Goal: Entertainment & Leisure: Consume media (video, audio)

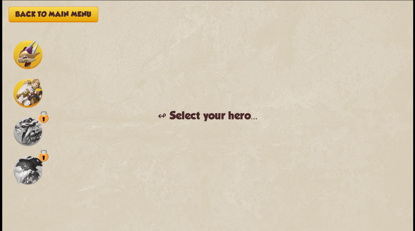
click at [24, 58] on img at bounding box center [27, 54] width 29 height 29
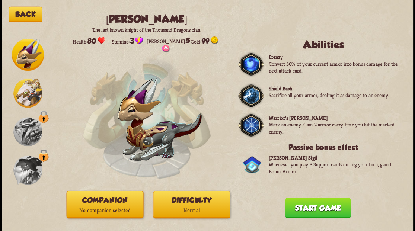
click at [93, 207] on p "No companion selected" at bounding box center [105, 210] width 76 height 10
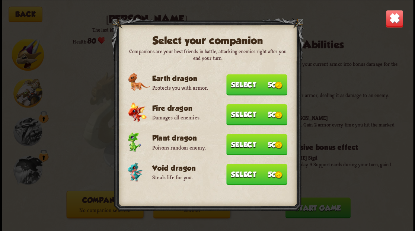
click at [239, 178] on button "Select 50" at bounding box center [256, 174] width 61 height 21
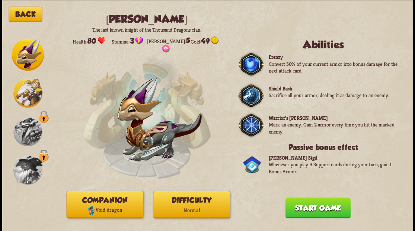
drag, startPoint x: 305, startPoint y: 212, endPoint x: 246, endPoint y: 110, distance: 117.6
click at [305, 211] on button "Start game" at bounding box center [317, 207] width 65 height 21
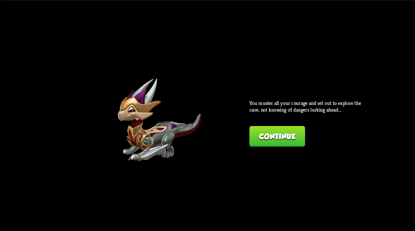
click at [283, 141] on button "Continue" at bounding box center [276, 136] width 55 height 21
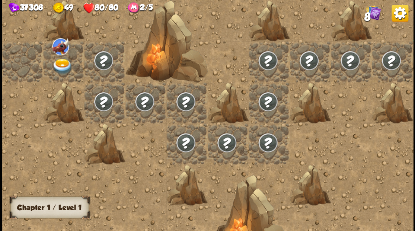
click at [64, 67] on img at bounding box center [62, 66] width 20 height 16
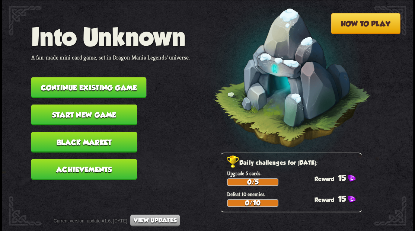
click at [117, 87] on button "Continue existing game" at bounding box center [88, 87] width 115 height 21
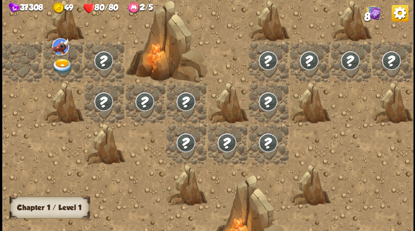
click at [59, 68] on img at bounding box center [62, 66] width 20 height 16
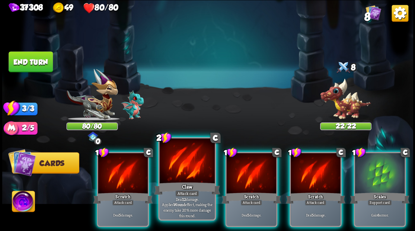
click at [179, 171] on div at bounding box center [186, 161] width 55 height 46
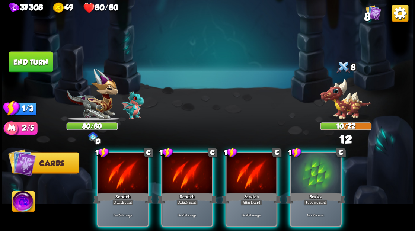
drag, startPoint x: 323, startPoint y: 169, endPoint x: 295, endPoint y: 121, distance: 55.3
click at [316, 158] on div at bounding box center [315, 174] width 50 height 42
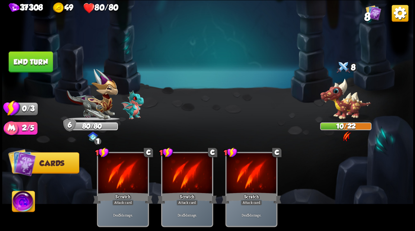
drag, startPoint x: 38, startPoint y: 64, endPoint x: 225, endPoint y: 71, distance: 187.1
click at [38, 63] on button "End turn" at bounding box center [30, 61] width 45 height 21
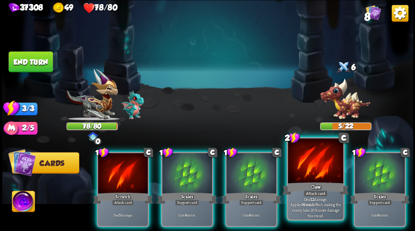
click at [293, 169] on div at bounding box center [314, 161] width 55 height 46
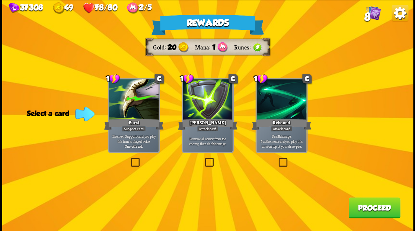
click at [203, 159] on label at bounding box center [203, 159] width 0 height 0
click at [0, 0] on input "checkbox" at bounding box center [0, 0] width 0 height 0
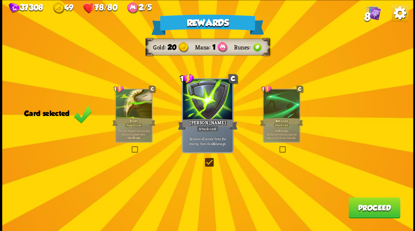
drag, startPoint x: 380, startPoint y: 208, endPoint x: 378, endPoint y: 203, distance: 5.1
click at [378, 203] on button "Proceed" at bounding box center [374, 207] width 52 height 21
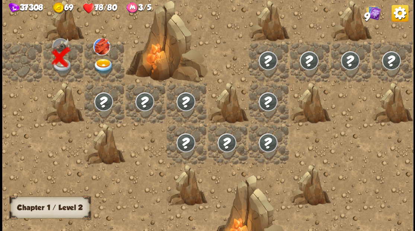
click at [103, 62] on img at bounding box center [103, 66] width 20 height 16
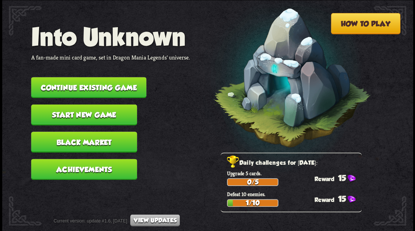
click at [121, 83] on button "Continue existing game" at bounding box center [88, 87] width 115 height 21
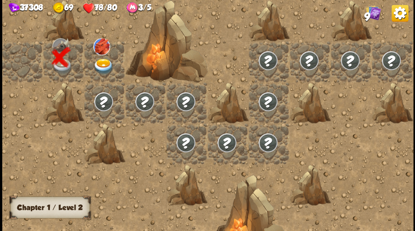
click at [98, 62] on img at bounding box center [103, 66] width 20 height 16
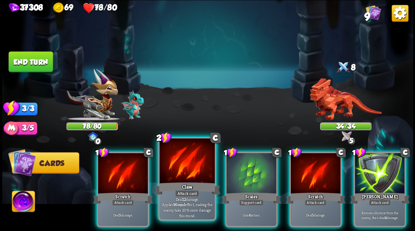
click at [175, 163] on div at bounding box center [186, 161] width 55 height 46
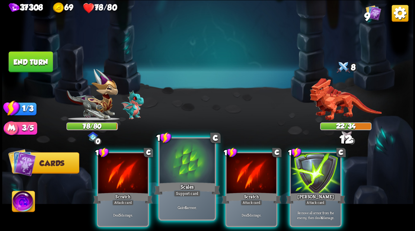
click at [175, 163] on div at bounding box center [186, 161] width 55 height 46
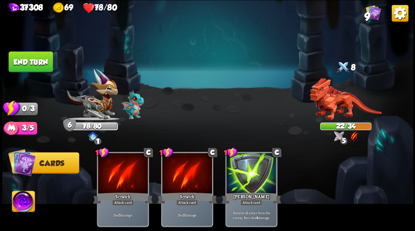
click at [45, 62] on button "End turn" at bounding box center [31, 61] width 44 height 21
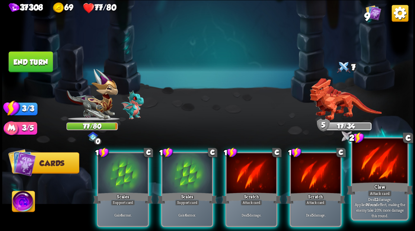
click at [365, 170] on div at bounding box center [379, 161] width 55 height 46
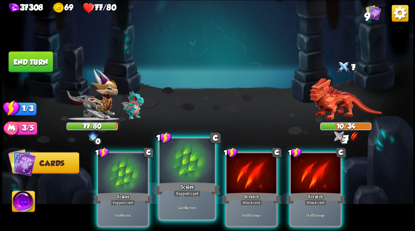
click at [196, 171] on div at bounding box center [186, 161] width 55 height 46
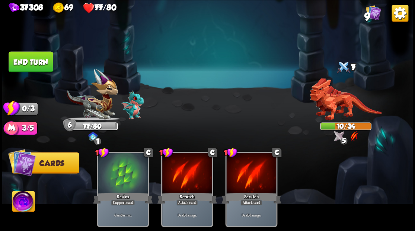
click at [52, 62] on button "End turn" at bounding box center [31, 61] width 44 height 21
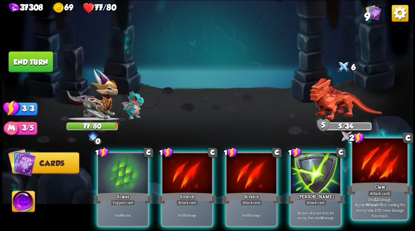
click at [371, 179] on div at bounding box center [379, 161] width 55 height 46
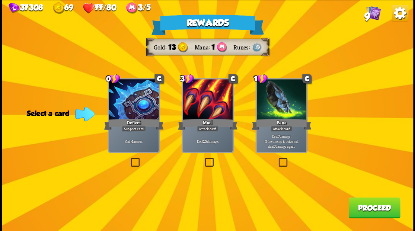
click at [277, 159] on label at bounding box center [277, 159] width 0 height 0
click at [0, 0] on input "checkbox" at bounding box center [0, 0] width 0 height 0
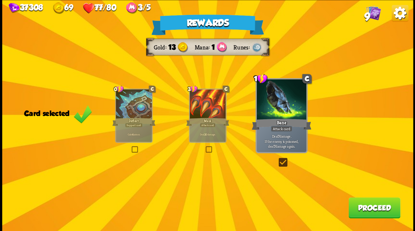
drag, startPoint x: 282, startPoint y: 160, endPoint x: 172, endPoint y: 162, distance: 109.3
click at [277, 159] on label at bounding box center [277, 159] width 0 height 0
click at [0, 0] on input "checkbox" at bounding box center [0, 0] width 0 height 0
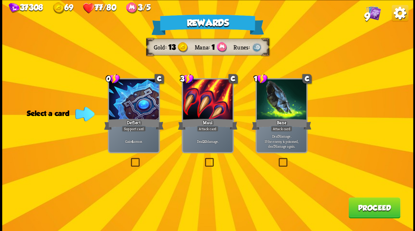
drag, startPoint x: 136, startPoint y: 161, endPoint x: 248, endPoint y: 177, distance: 112.4
click at [129, 159] on label at bounding box center [129, 159] width 0 height 0
click at [0, 0] on input "checkbox" at bounding box center [0, 0] width 0 height 0
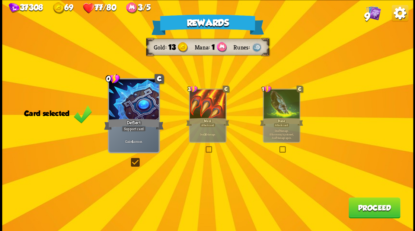
click at [365, 210] on button "Proceed" at bounding box center [374, 207] width 52 height 21
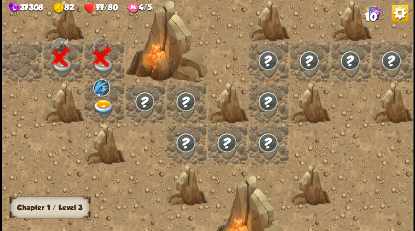
click at [101, 109] on img at bounding box center [103, 107] width 20 height 16
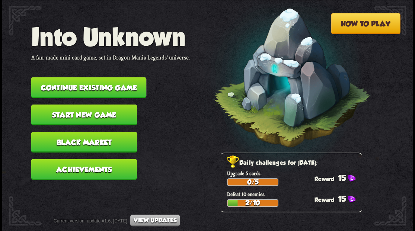
click at [119, 88] on button "Continue existing game" at bounding box center [88, 87] width 115 height 21
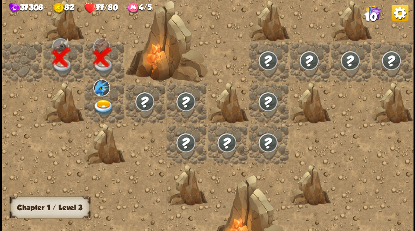
click at [96, 103] on img at bounding box center [103, 107] width 20 height 16
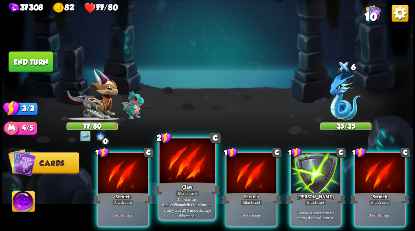
click at [192, 173] on div at bounding box center [186, 161] width 55 height 46
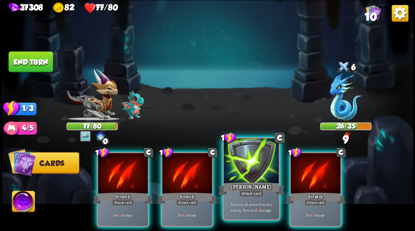
click at [243, 164] on div at bounding box center [250, 161] width 55 height 46
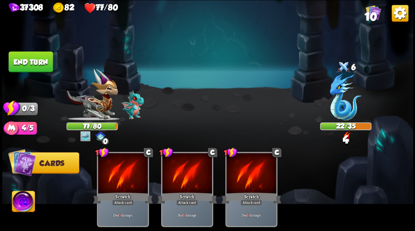
drag, startPoint x: 41, startPoint y: 65, endPoint x: 219, endPoint y: 80, distance: 178.4
click at [41, 65] on button "End turn" at bounding box center [31, 61] width 44 height 21
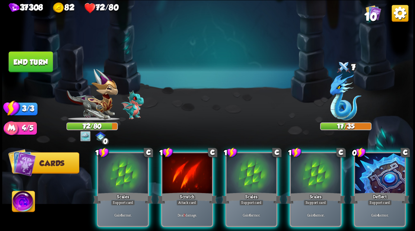
drag, startPoint x: 402, startPoint y: 159, endPoint x: 377, endPoint y: 129, distance: 39.6
click at [402, 157] on div at bounding box center [379, 174] width 50 height 42
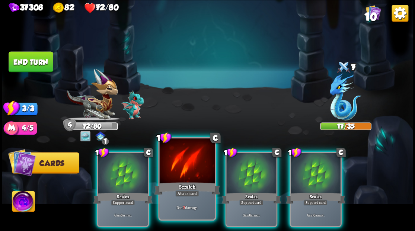
click at [193, 161] on div at bounding box center [186, 161] width 55 height 46
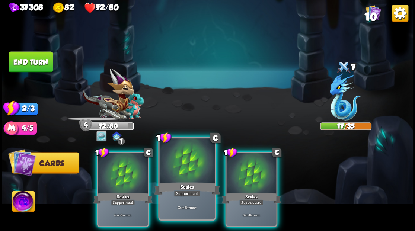
drag, startPoint x: 193, startPoint y: 161, endPoint x: 176, endPoint y: 138, distance: 29.3
click at [193, 161] on div at bounding box center [186, 161] width 55 height 46
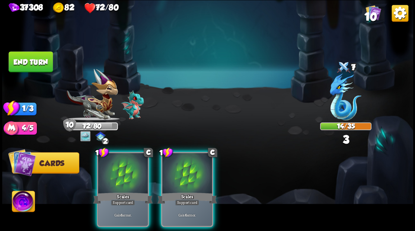
drag, startPoint x: 207, startPoint y: 174, endPoint x: 104, endPoint y: 96, distance: 128.9
click at [196, 167] on div at bounding box center [187, 174] width 50 height 42
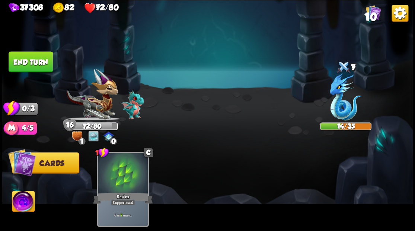
click at [42, 58] on button "End turn" at bounding box center [31, 61] width 44 height 21
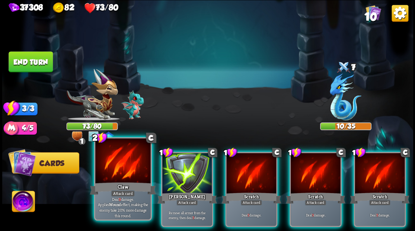
click at [131, 169] on div at bounding box center [122, 161] width 55 height 46
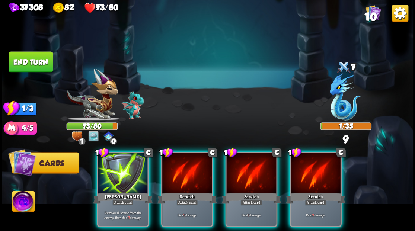
click at [131, 169] on div at bounding box center [123, 174] width 50 height 42
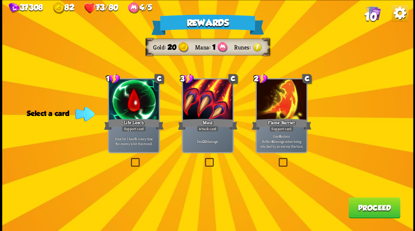
click at [372, 209] on button "Proceed" at bounding box center [374, 207] width 52 height 21
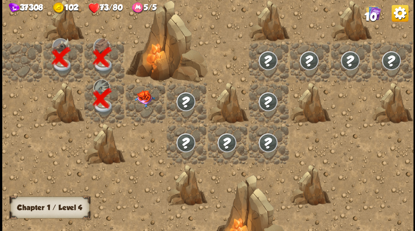
click at [146, 104] on div at bounding box center [145, 102] width 41 height 41
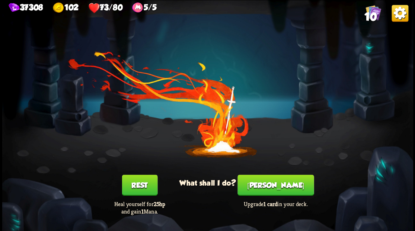
click at [278, 190] on button "[PERSON_NAME]" at bounding box center [275, 184] width 76 height 21
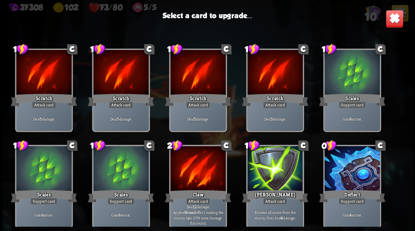
scroll to position [11, 0]
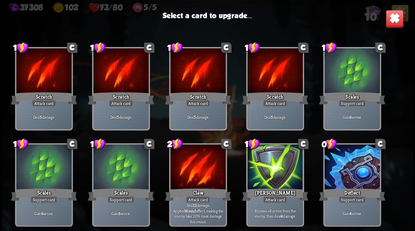
click at [347, 179] on div at bounding box center [351, 167] width 55 height 46
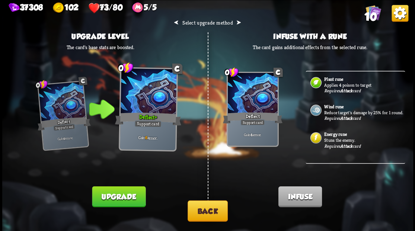
click at [209, 214] on button "Back" at bounding box center [207, 210] width 40 height 21
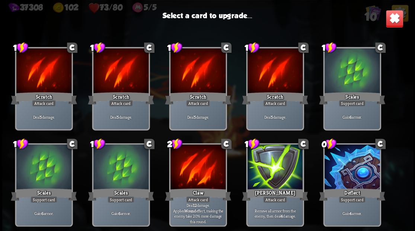
click at [267, 176] on div at bounding box center [274, 167] width 55 height 46
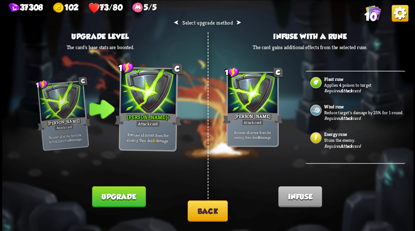
click at [112, 201] on button "Upgrade" at bounding box center [119, 196] width 54 height 21
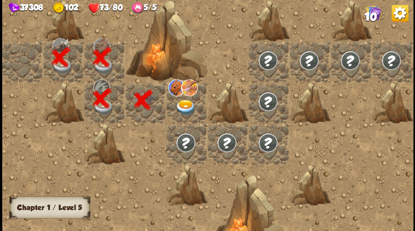
click at [185, 106] on img at bounding box center [185, 107] width 20 height 16
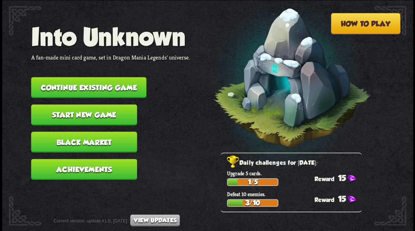
click at [77, 90] on button "Continue existing game" at bounding box center [88, 87] width 115 height 21
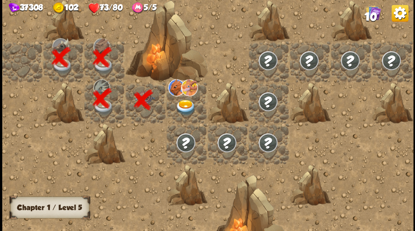
click at [179, 102] on img at bounding box center [185, 107] width 20 height 16
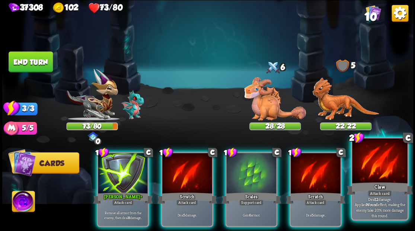
click at [392, 178] on div at bounding box center [379, 161] width 55 height 46
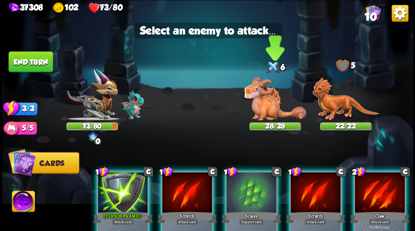
click at [281, 112] on img at bounding box center [275, 98] width 62 height 43
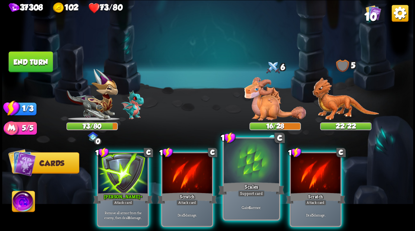
click at [265, 173] on div at bounding box center [250, 161] width 55 height 46
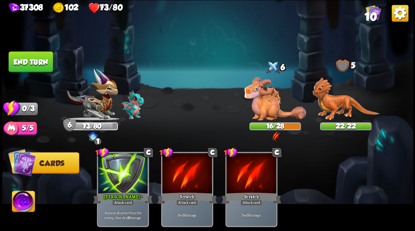
click at [45, 64] on button "End turn" at bounding box center [30, 61] width 45 height 21
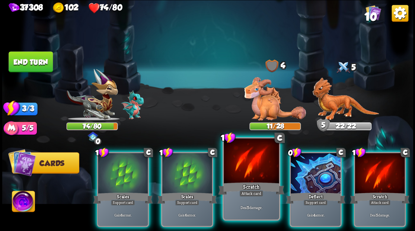
click at [254, 167] on div at bounding box center [250, 161] width 55 height 46
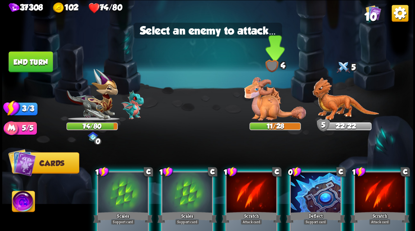
click at [271, 105] on img at bounding box center [275, 98] width 62 height 43
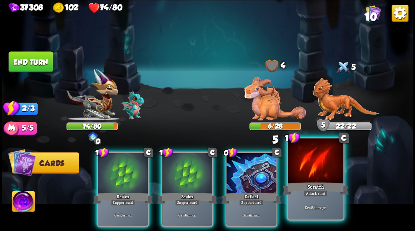
click at [301, 168] on div at bounding box center [314, 161] width 55 height 46
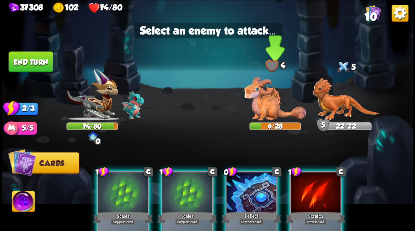
click at [259, 104] on img at bounding box center [275, 98] width 62 height 43
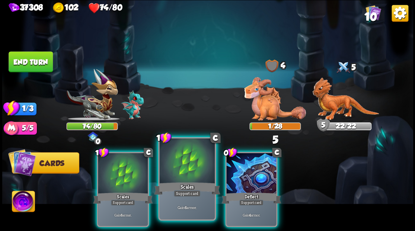
click at [192, 172] on div at bounding box center [186, 161] width 55 height 46
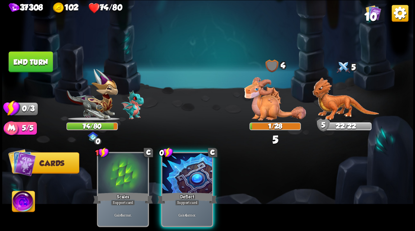
click at [192, 172] on div at bounding box center [187, 174] width 50 height 42
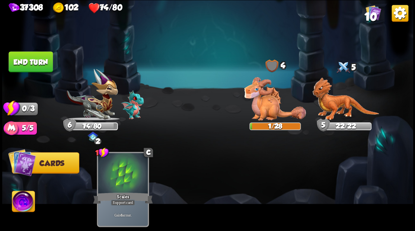
click at [47, 67] on button "End turn" at bounding box center [30, 61] width 45 height 21
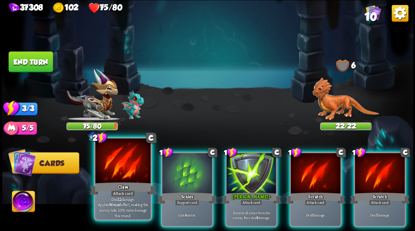
click at [131, 161] on div at bounding box center [122, 161] width 55 height 46
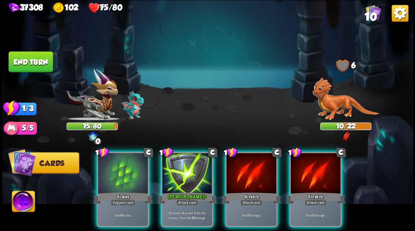
click at [335, 100] on img at bounding box center [345, 98] width 67 height 43
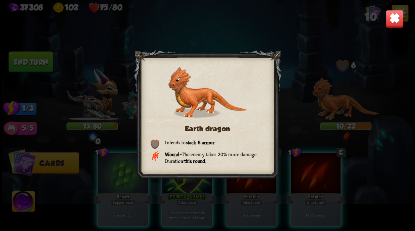
click at [392, 21] on img at bounding box center [394, 19] width 18 height 18
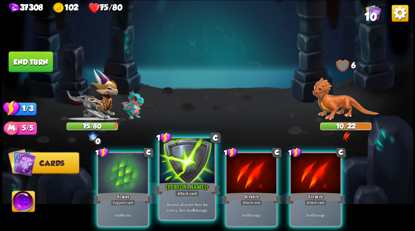
click at [177, 179] on div at bounding box center [186, 161] width 55 height 46
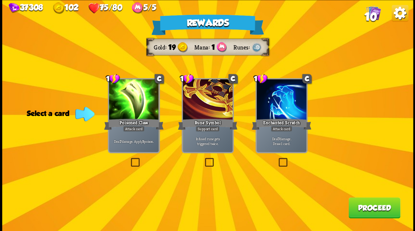
drag, startPoint x: 282, startPoint y: 161, endPoint x: 328, endPoint y: 173, distance: 48.1
click at [277, 159] on label at bounding box center [277, 159] width 0 height 0
click at [0, 0] on input "checkbox" at bounding box center [0, 0] width 0 height 0
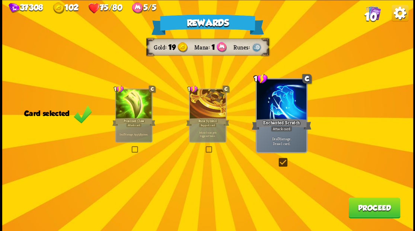
click at [357, 213] on button "Proceed" at bounding box center [374, 207] width 52 height 21
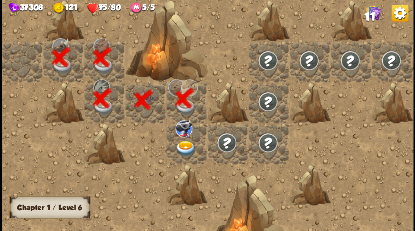
click at [186, 147] on img at bounding box center [185, 149] width 20 height 16
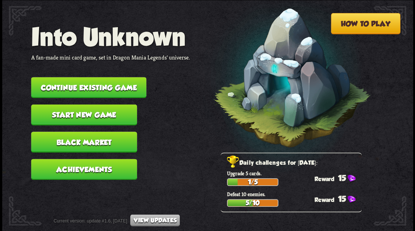
click at [106, 84] on button "Continue existing game" at bounding box center [88, 87] width 115 height 21
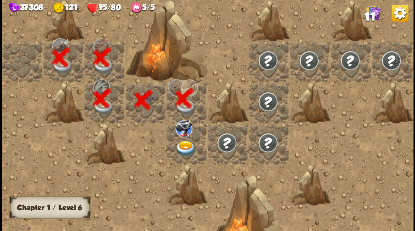
click at [184, 146] on img at bounding box center [185, 149] width 20 height 16
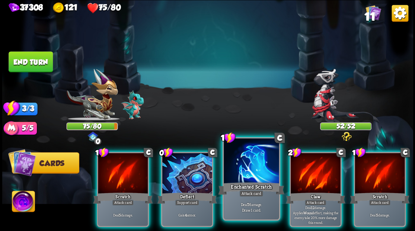
click at [246, 165] on div at bounding box center [250, 161] width 55 height 46
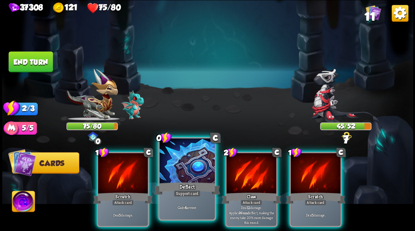
click at [181, 174] on div at bounding box center [186, 161] width 55 height 46
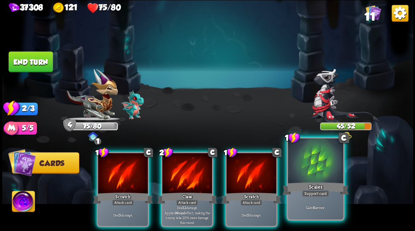
click at [320, 169] on div at bounding box center [314, 161] width 55 height 46
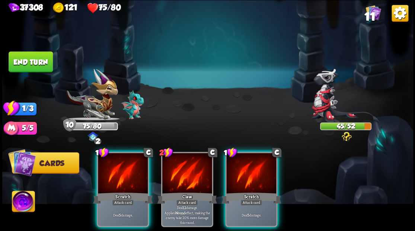
click at [37, 65] on button "End turn" at bounding box center [31, 61] width 44 height 21
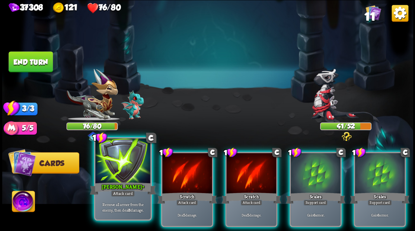
click at [115, 168] on div at bounding box center [122, 161] width 55 height 46
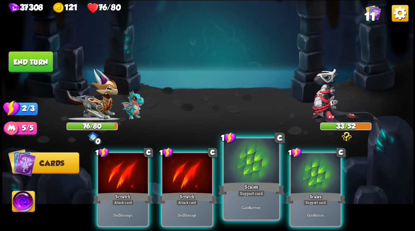
click at [236, 181] on div "Scales" at bounding box center [251, 188] width 66 height 15
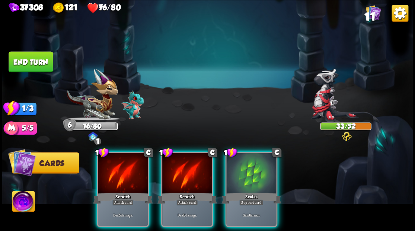
click at [235, 181] on div "1 C Scales Support card Gain 6 armor." at bounding box center [251, 189] width 52 height 75
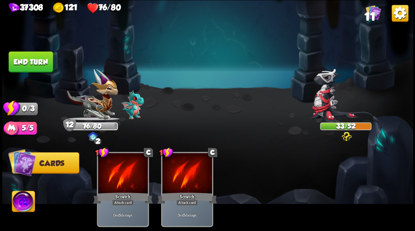
click at [39, 61] on button "End turn" at bounding box center [31, 61] width 44 height 21
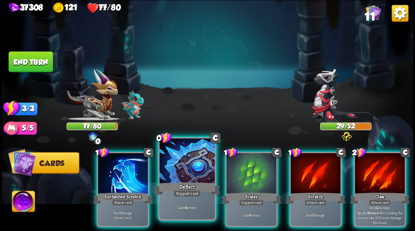
click at [195, 173] on div at bounding box center [186, 161] width 55 height 46
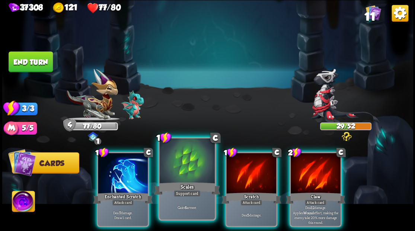
click at [189, 171] on div at bounding box center [186, 161] width 55 height 46
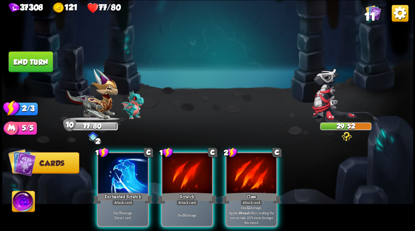
drag, startPoint x: 270, startPoint y: 167, endPoint x: 267, endPoint y: 160, distance: 6.7
click at [269, 164] on div at bounding box center [251, 174] width 50 height 42
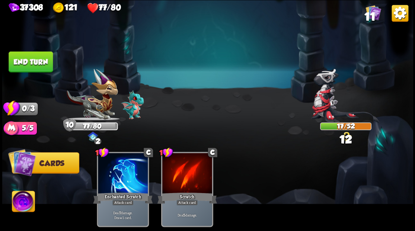
click at [7, 54] on img at bounding box center [207, 115] width 410 height 231
click at [20, 65] on button "End turn" at bounding box center [31, 61] width 44 height 21
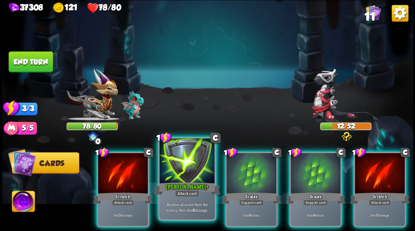
click at [177, 177] on div at bounding box center [186, 161] width 55 height 46
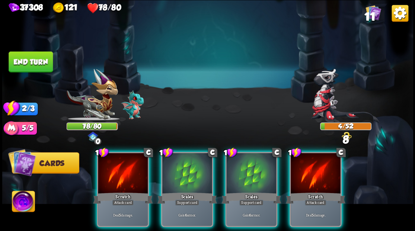
click at [177, 177] on div at bounding box center [187, 174] width 50 height 42
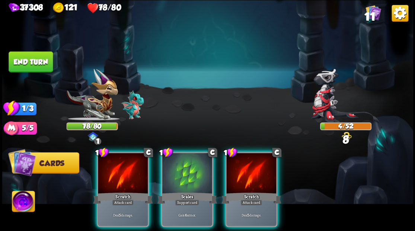
click at [177, 177] on div at bounding box center [187, 174] width 50 height 42
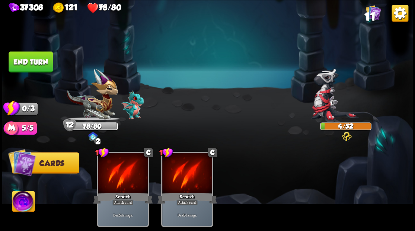
click at [35, 54] on button "End turn" at bounding box center [31, 61] width 44 height 21
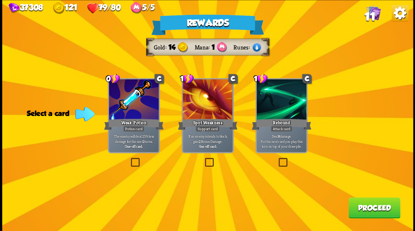
click at [129, 159] on label at bounding box center [129, 159] width 0 height 0
click at [0, 0] on input "checkbox" at bounding box center [0, 0] width 0 height 0
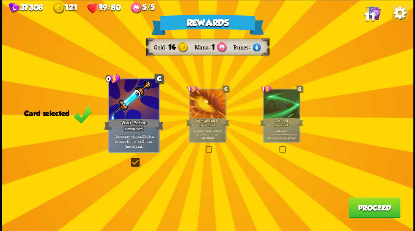
click at [377, 210] on button "Proceed" at bounding box center [374, 207] width 52 height 21
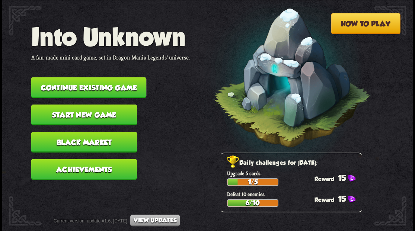
click at [117, 80] on button "Continue existing game" at bounding box center [88, 87] width 115 height 21
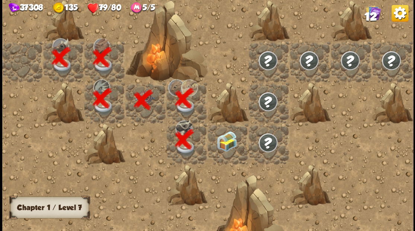
click at [227, 146] on img at bounding box center [226, 141] width 20 height 20
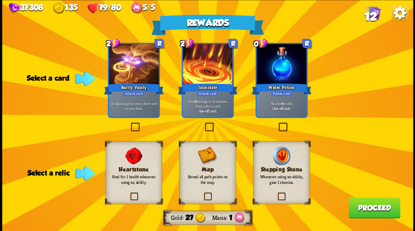
click at [277, 123] on label at bounding box center [277, 123] width 0 height 0
click at [0, 0] on input "checkbox" at bounding box center [0, 0] width 0 height 0
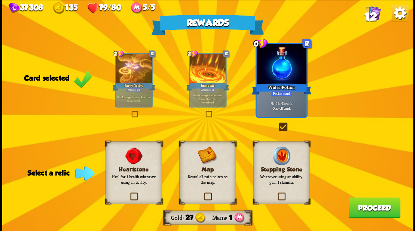
click at [129, 193] on label at bounding box center [129, 193] width 0 height 0
click at [0, 0] on input "checkbox" at bounding box center [0, 0] width 0 height 0
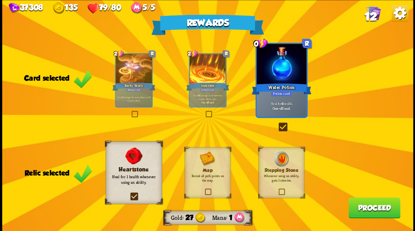
click at [380, 203] on button "Proceed" at bounding box center [374, 207] width 52 height 21
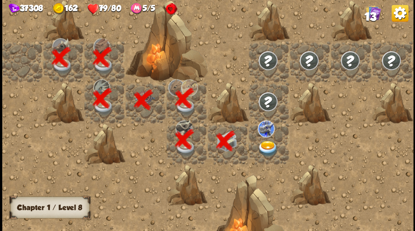
click at [265, 144] on img at bounding box center [267, 149] width 20 height 16
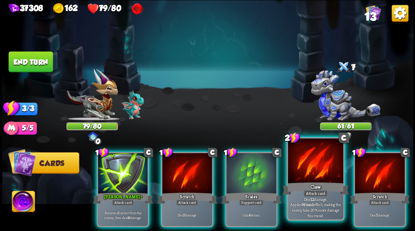
click at [296, 168] on div at bounding box center [314, 161] width 55 height 46
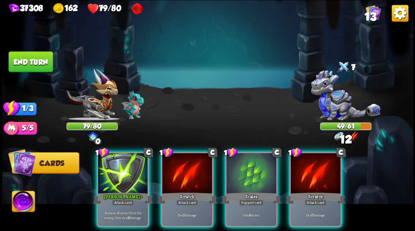
drag, startPoint x: 257, startPoint y: 170, endPoint x: 160, endPoint y: 122, distance: 107.7
click at [257, 170] on div at bounding box center [251, 174] width 50 height 42
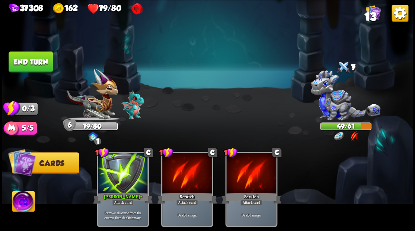
click at [38, 54] on button "End turn" at bounding box center [31, 61] width 44 height 21
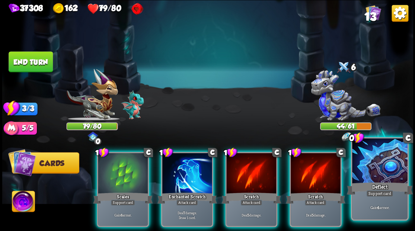
click at [378, 161] on div at bounding box center [379, 161] width 55 height 46
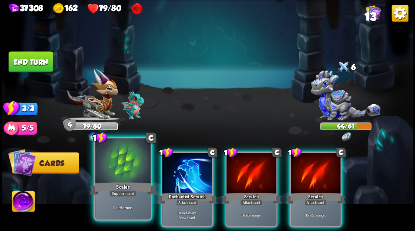
click at [123, 166] on div at bounding box center [122, 161] width 55 height 46
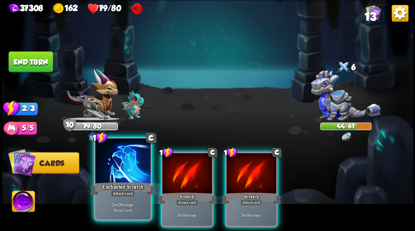
click at [119, 164] on div at bounding box center [122, 161] width 55 height 46
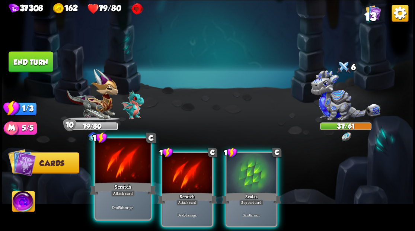
click at [118, 165] on div at bounding box center [122, 161] width 55 height 46
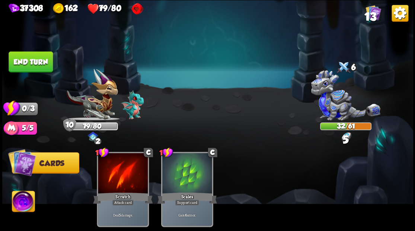
drag, startPoint x: 41, startPoint y: 55, endPoint x: 161, endPoint y: 86, distance: 123.4
click at [41, 56] on button "End turn" at bounding box center [31, 61] width 44 height 21
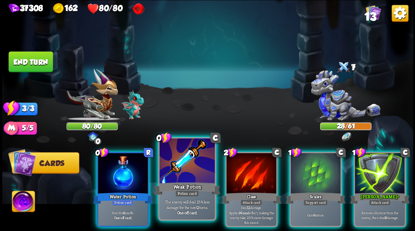
click at [178, 166] on div at bounding box center [186, 161] width 55 height 46
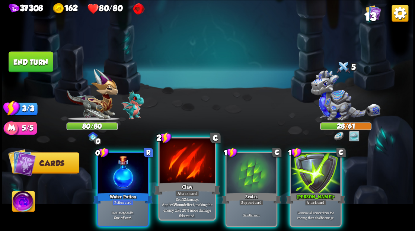
click at [173, 169] on div at bounding box center [186, 161] width 55 height 46
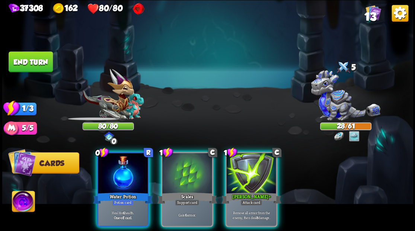
click at [173, 169] on div at bounding box center [187, 174] width 50 height 42
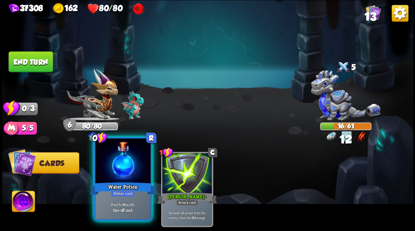
click at [109, 178] on div at bounding box center [122, 161] width 55 height 46
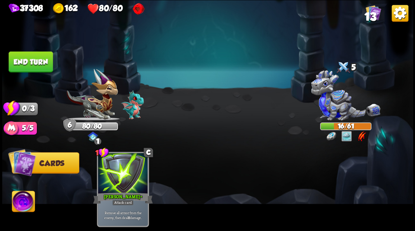
click at [47, 59] on button "End turn" at bounding box center [31, 61] width 44 height 21
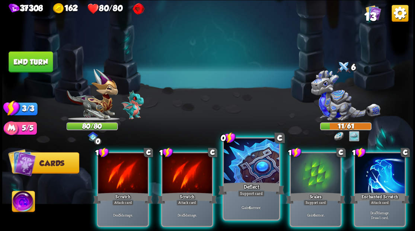
click at [249, 173] on div at bounding box center [250, 161] width 55 height 46
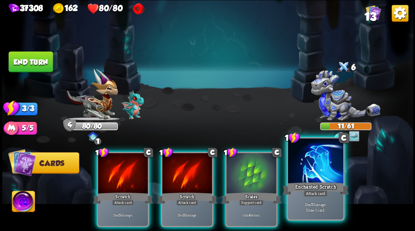
click at [300, 178] on div at bounding box center [314, 161] width 55 height 46
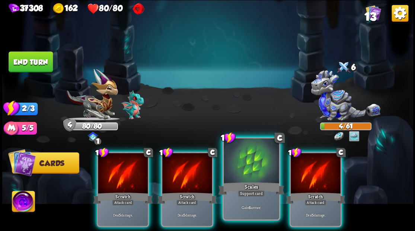
drag, startPoint x: 303, startPoint y: 170, endPoint x: 239, endPoint y: 149, distance: 66.9
click at [303, 170] on div at bounding box center [315, 174] width 50 height 42
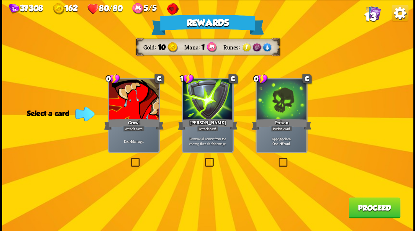
drag, startPoint x: 132, startPoint y: 160, endPoint x: 193, endPoint y: 185, distance: 65.5
click at [129, 159] on label at bounding box center [129, 159] width 0 height 0
click at [0, 0] on input "checkbox" at bounding box center [0, 0] width 0 height 0
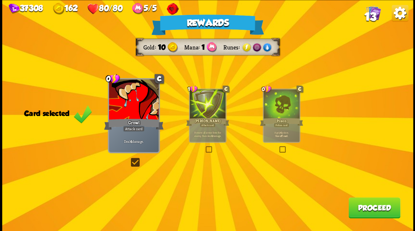
click at [364, 209] on button "Proceed" at bounding box center [374, 207] width 52 height 21
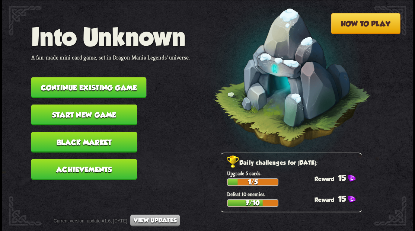
click at [130, 90] on button "Continue existing game" at bounding box center [88, 87] width 115 height 21
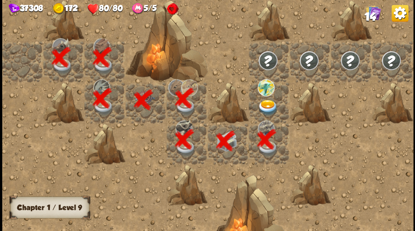
click at [267, 103] on img at bounding box center [267, 107] width 20 height 16
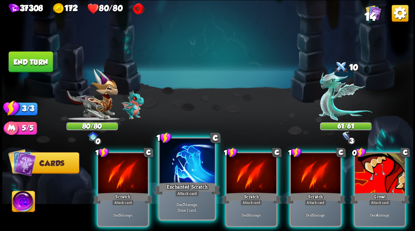
click at [183, 172] on div at bounding box center [186, 161] width 55 height 46
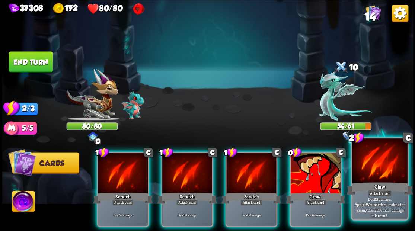
click at [373, 170] on div at bounding box center [379, 161] width 55 height 46
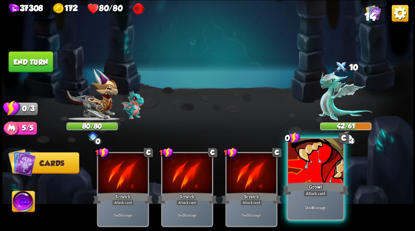
click at [309, 166] on div at bounding box center [314, 161] width 55 height 46
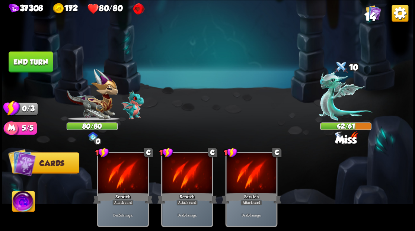
click at [50, 56] on button "End turn" at bounding box center [31, 61] width 44 height 21
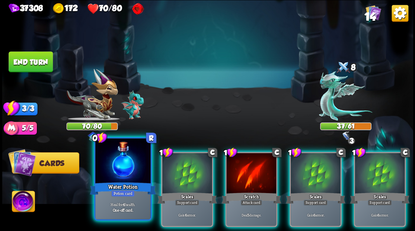
click at [117, 178] on div at bounding box center [122, 161] width 55 height 46
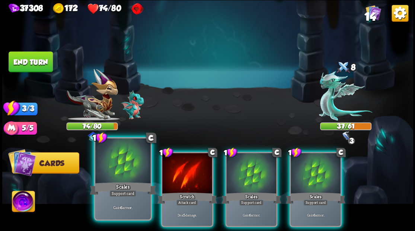
click at [116, 178] on div at bounding box center [122, 161] width 55 height 46
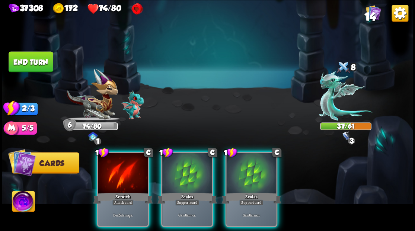
click at [116, 178] on div at bounding box center [123, 174] width 50 height 42
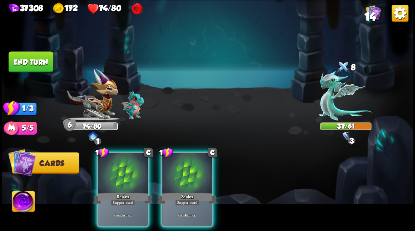
click at [116, 178] on div at bounding box center [123, 174] width 50 height 42
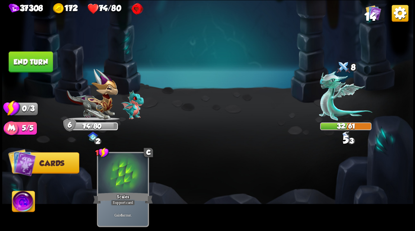
drag, startPoint x: 14, startPoint y: 55, endPoint x: 222, endPoint y: 85, distance: 209.6
click at [22, 57] on button "End turn" at bounding box center [31, 61] width 44 height 21
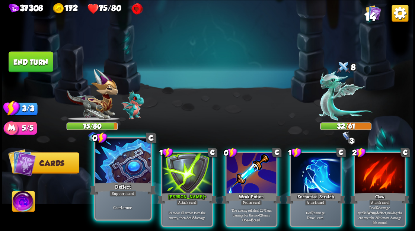
click at [117, 162] on div at bounding box center [122, 161] width 55 height 46
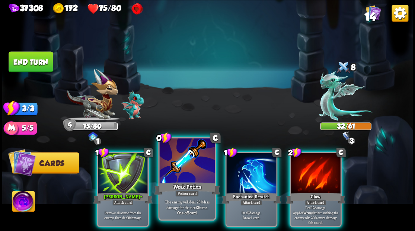
click at [179, 165] on div at bounding box center [186, 161] width 55 height 46
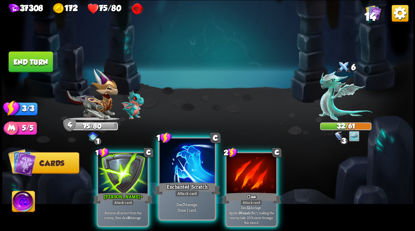
click at [181, 166] on div at bounding box center [186, 161] width 55 height 46
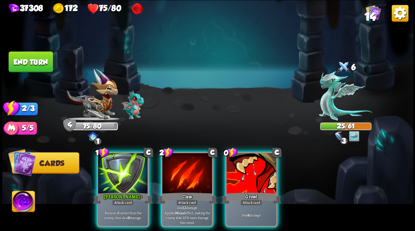
click at [257, 158] on div at bounding box center [251, 174] width 50 height 42
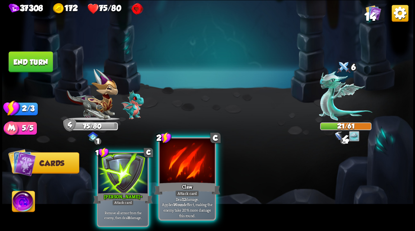
click at [185, 167] on div at bounding box center [186, 161] width 55 height 46
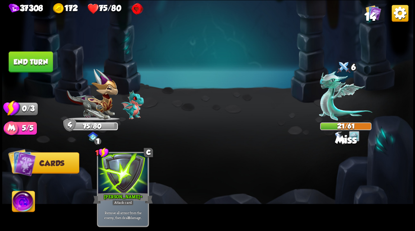
click at [35, 58] on button "End turn" at bounding box center [31, 61] width 44 height 21
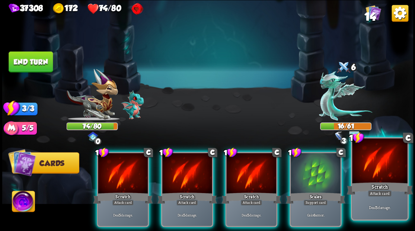
click at [375, 167] on div at bounding box center [379, 161] width 55 height 46
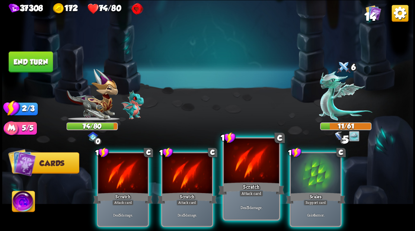
click at [256, 165] on div at bounding box center [250, 161] width 55 height 46
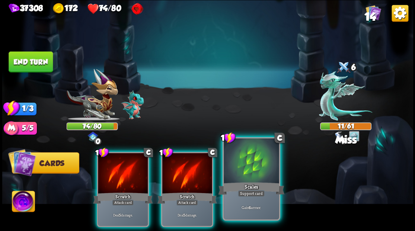
click at [254, 168] on div at bounding box center [250, 161] width 55 height 46
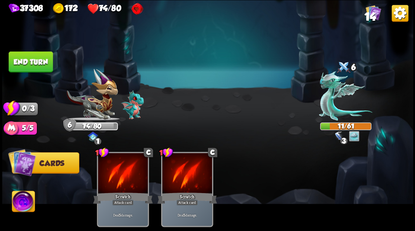
drag, startPoint x: 21, startPoint y: 57, endPoint x: 191, endPoint y: 53, distance: 170.7
click at [22, 57] on button "End turn" at bounding box center [31, 61] width 44 height 21
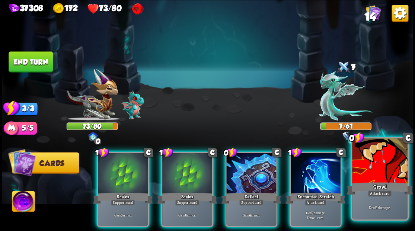
click at [382, 196] on div "Attack card" at bounding box center [379, 193] width 24 height 7
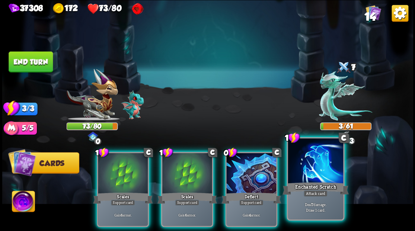
click at [313, 178] on div at bounding box center [314, 161] width 55 height 46
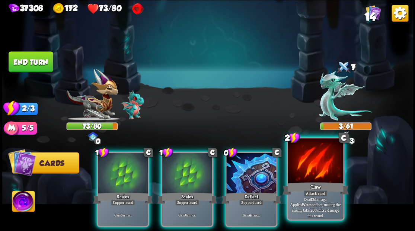
click at [301, 168] on div at bounding box center [314, 161] width 55 height 46
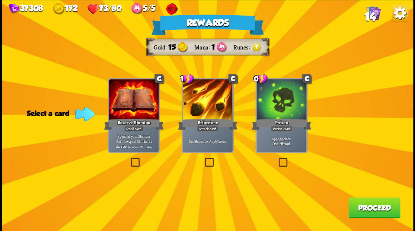
click at [203, 159] on label at bounding box center [203, 159] width 0 height 0
click at [0, 0] on input "checkbox" at bounding box center [0, 0] width 0 height 0
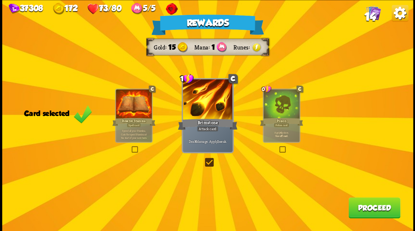
click at [375, 205] on button "Proceed" at bounding box center [374, 207] width 52 height 21
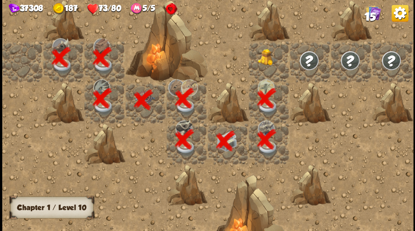
click at [267, 61] on div at bounding box center [268, 61] width 41 height 41
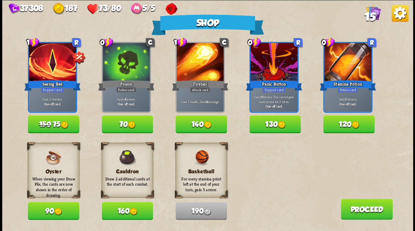
click at [350, 213] on button "Proceed" at bounding box center [366, 209] width 52 height 21
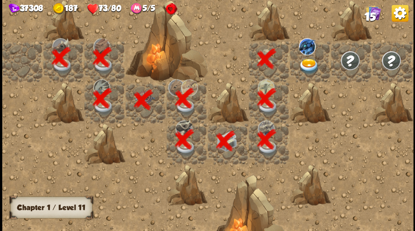
scroll to position [0, 143]
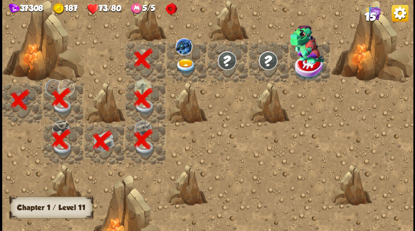
click at [190, 54] on div at bounding box center [186, 61] width 41 height 41
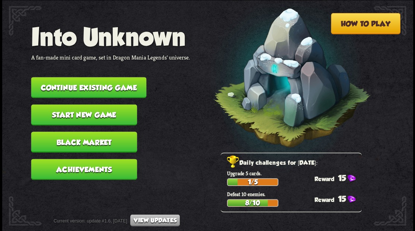
click at [57, 88] on button "Continue existing game" at bounding box center [88, 87] width 115 height 21
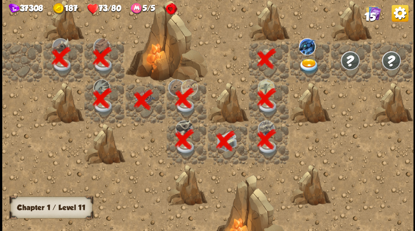
scroll to position [0, 143]
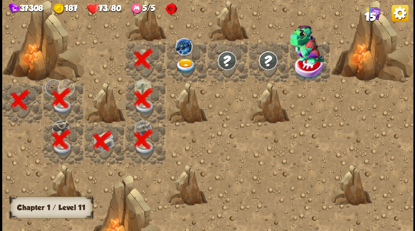
click at [184, 60] on img at bounding box center [185, 66] width 20 height 16
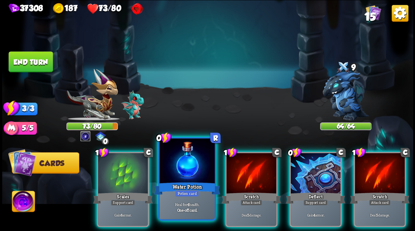
click at [178, 166] on div at bounding box center [186, 161] width 55 height 46
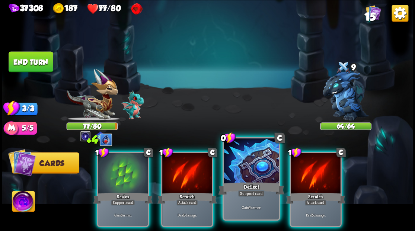
click at [247, 166] on div at bounding box center [250, 161] width 55 height 46
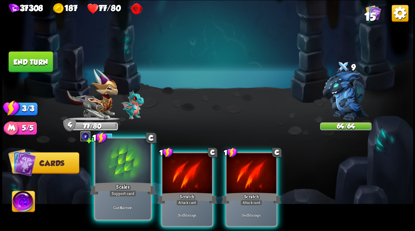
click at [122, 188] on div "Scales" at bounding box center [123, 188] width 66 height 15
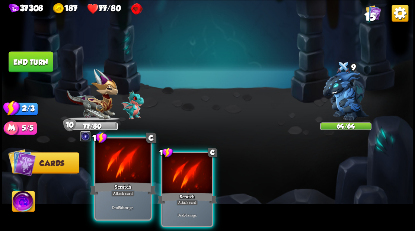
click at [124, 181] on div "Scratch" at bounding box center [123, 188] width 66 height 15
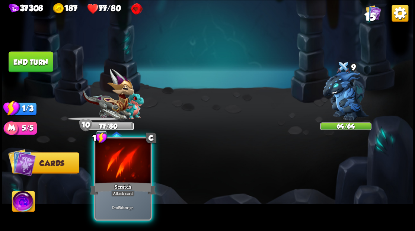
click at [124, 181] on div "Scratch" at bounding box center [123, 188] width 66 height 15
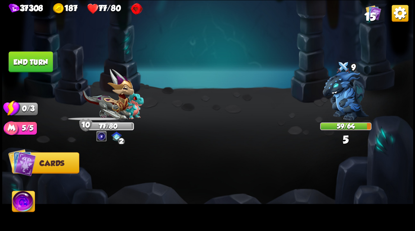
drag, startPoint x: 32, startPoint y: 63, endPoint x: 190, endPoint y: 57, distance: 158.1
click at [34, 63] on button "End turn" at bounding box center [31, 61] width 44 height 21
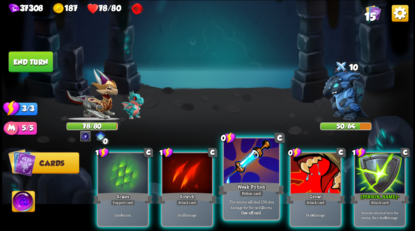
click at [251, 172] on div at bounding box center [250, 161] width 55 height 46
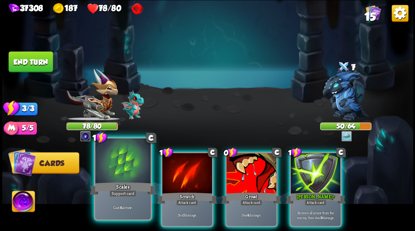
click at [96, 185] on div "Scales" at bounding box center [123, 188] width 66 height 15
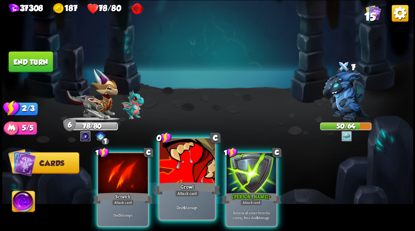
click at [177, 184] on div "Growl" at bounding box center [187, 188] width 66 height 15
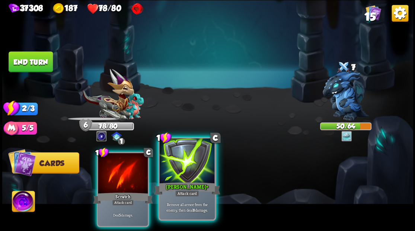
click at [177, 184] on div "Pierce +" at bounding box center [187, 188] width 66 height 15
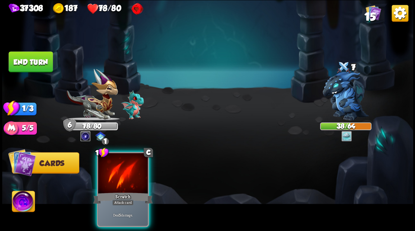
drag, startPoint x: 120, startPoint y: 158, endPoint x: 119, endPoint y: 152, distance: 5.6
click at [120, 157] on div at bounding box center [123, 174] width 50 height 42
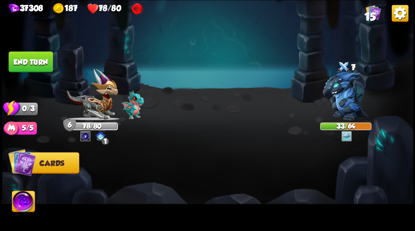
click at [37, 67] on button "End turn" at bounding box center [31, 61] width 44 height 21
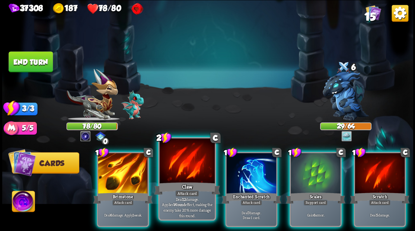
click at [181, 167] on div at bounding box center [186, 161] width 55 height 46
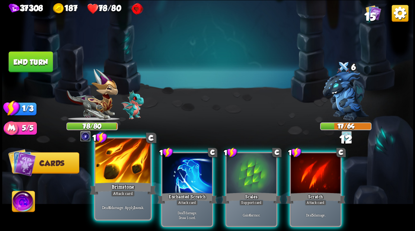
click at [123, 155] on div at bounding box center [122, 161] width 55 height 46
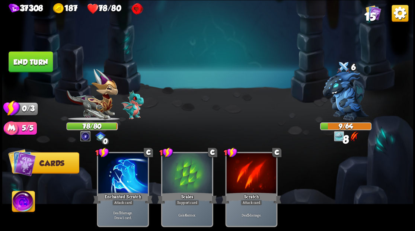
click at [43, 59] on button "End turn" at bounding box center [31, 61] width 44 height 21
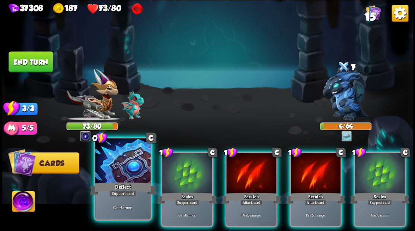
click at [116, 162] on div at bounding box center [122, 161] width 55 height 46
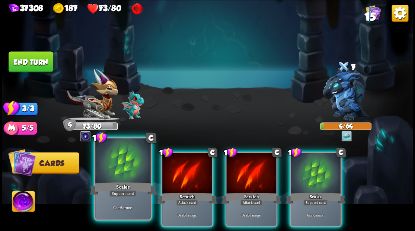
click at [116, 161] on div at bounding box center [122, 161] width 55 height 46
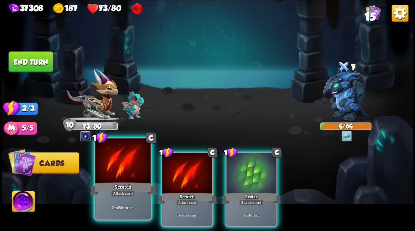
click at [115, 159] on div at bounding box center [122, 161] width 55 height 46
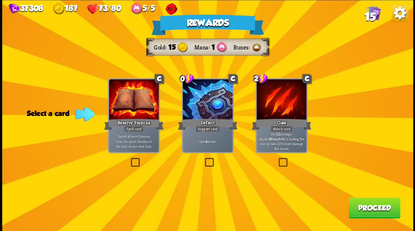
click at [378, 213] on button "Proceed" at bounding box center [374, 207] width 52 height 21
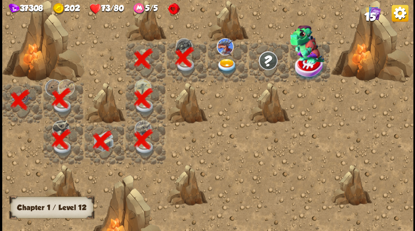
click at [224, 65] on img at bounding box center [226, 66] width 20 height 16
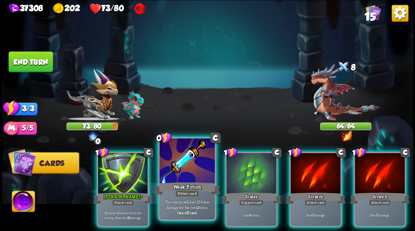
click at [188, 168] on div at bounding box center [186, 161] width 55 height 46
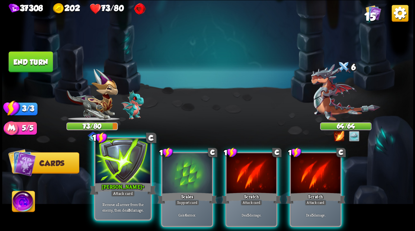
click at [118, 166] on div at bounding box center [122, 161] width 55 height 46
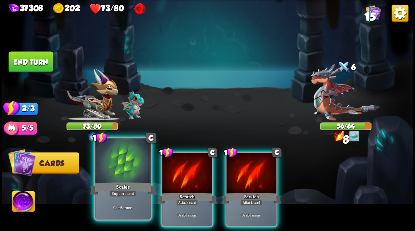
click at [122, 168] on div at bounding box center [122, 161] width 55 height 46
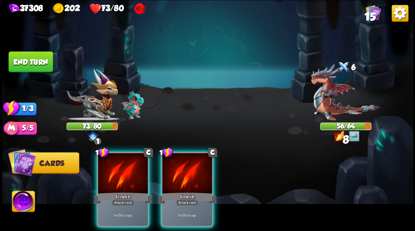
click at [122, 168] on div at bounding box center [123, 174] width 50 height 42
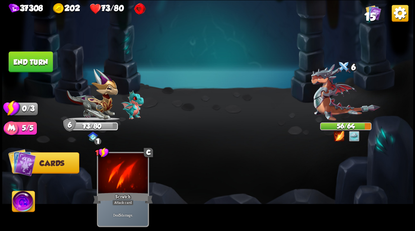
click at [122, 168] on div at bounding box center [123, 174] width 50 height 42
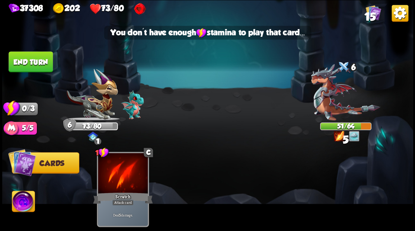
click at [21, 64] on button "End turn" at bounding box center [31, 61] width 44 height 21
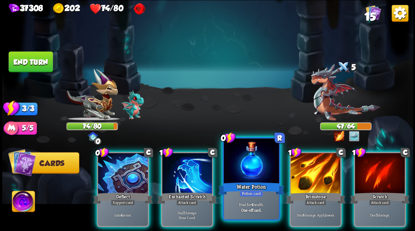
click at [239, 172] on div at bounding box center [250, 161] width 55 height 46
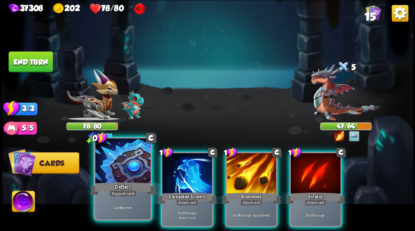
click at [113, 176] on div at bounding box center [122, 161] width 55 height 46
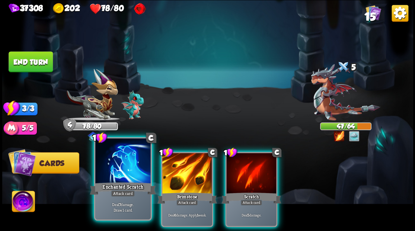
click at [113, 176] on div at bounding box center [122, 161] width 55 height 46
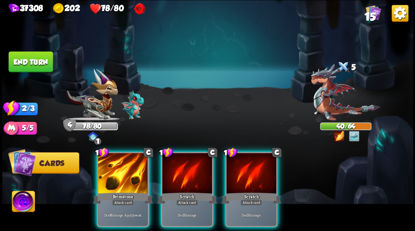
click at [113, 176] on div at bounding box center [123, 174] width 50 height 42
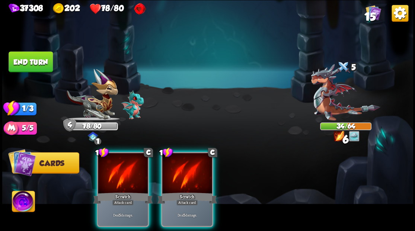
click at [113, 176] on div at bounding box center [123, 174] width 50 height 42
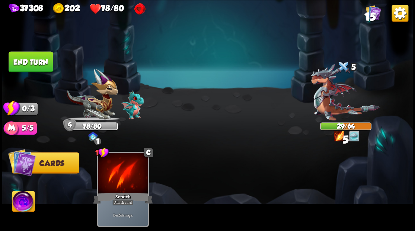
drag, startPoint x: 34, startPoint y: 59, endPoint x: 245, endPoint y: 147, distance: 228.9
click at [34, 59] on button "End turn" at bounding box center [31, 61] width 44 height 21
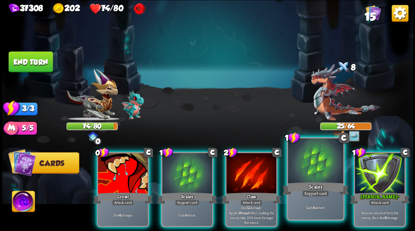
click at [307, 174] on div at bounding box center [314, 161] width 55 height 46
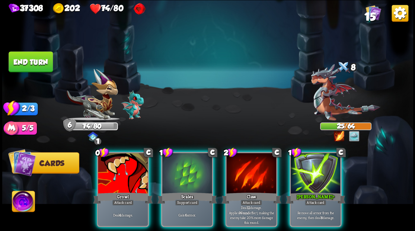
drag, startPoint x: 250, startPoint y: 172, endPoint x: 153, endPoint y: 181, distance: 97.5
click at [212, 176] on div "0 C Growl Attack card Deal 4 damage. 1 C Scales Support card Gain 6 armor. 2 C …" at bounding box center [248, 179] width 328 height 103
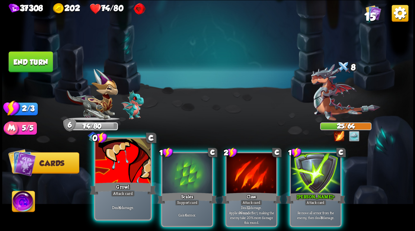
click at [126, 176] on div at bounding box center [122, 161] width 55 height 46
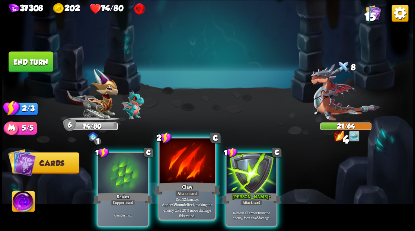
click at [187, 172] on div at bounding box center [186, 161] width 55 height 46
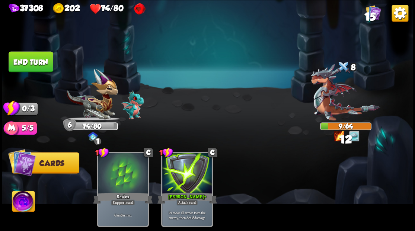
click at [38, 51] on img at bounding box center [207, 115] width 410 height 231
click at [28, 60] on button "End turn" at bounding box center [31, 61] width 44 height 21
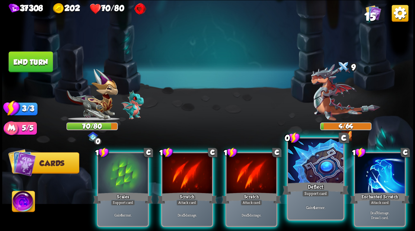
drag, startPoint x: 370, startPoint y: 172, endPoint x: 319, endPoint y: 150, distance: 55.3
click at [370, 172] on div at bounding box center [379, 174] width 50 height 42
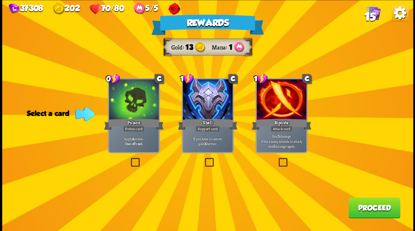
click at [277, 159] on label at bounding box center [277, 159] width 0 height 0
click at [0, 0] on input "checkbox" at bounding box center [0, 0] width 0 height 0
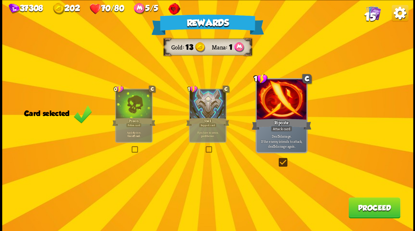
click at [374, 208] on button "Proceed" at bounding box center [374, 207] width 52 height 21
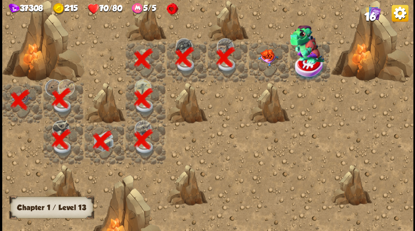
click at [265, 61] on img at bounding box center [267, 57] width 20 height 17
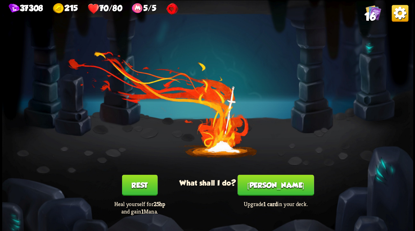
click at [279, 192] on button "Smith" at bounding box center [275, 184] width 76 height 21
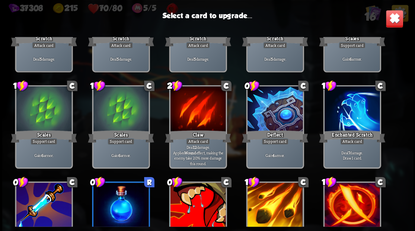
scroll to position [122, 0]
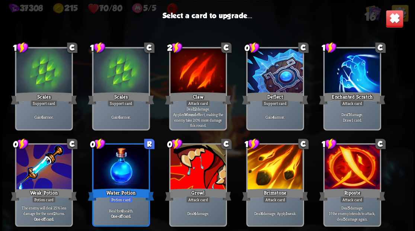
click at [199, 161] on div at bounding box center [197, 167] width 55 height 46
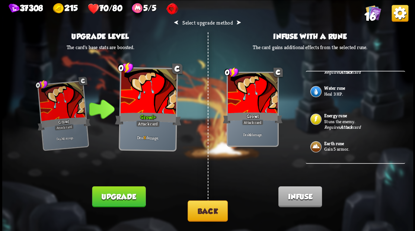
scroll to position [228, 0]
click at [331, 119] on p "Stuns the enemy." at bounding box center [363, 121] width 79 height 6
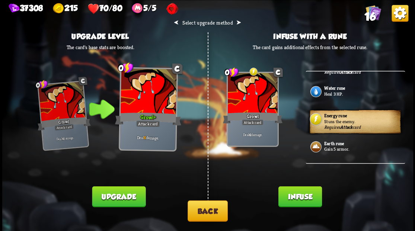
click at [296, 197] on button "Infuse" at bounding box center [299, 196] width 43 height 21
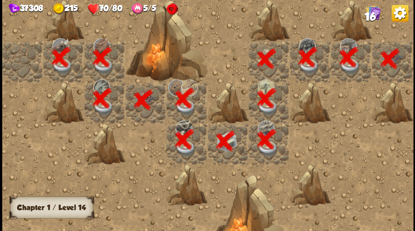
scroll to position [0, 143]
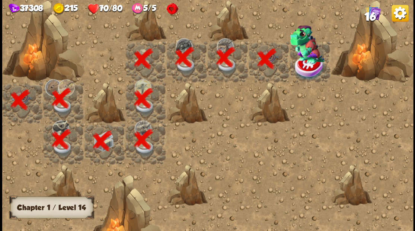
click at [309, 65] on div at bounding box center [309, 61] width 41 height 41
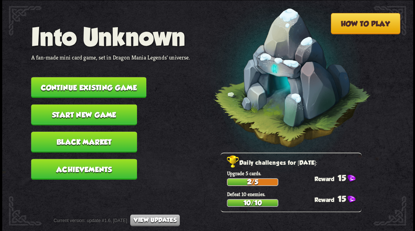
click at [103, 78] on button "Continue existing game" at bounding box center [88, 87] width 115 height 21
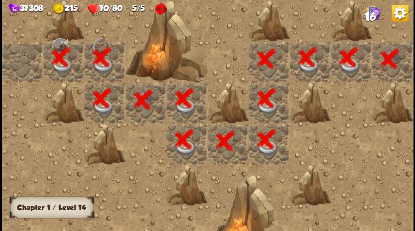
scroll to position [0, 143]
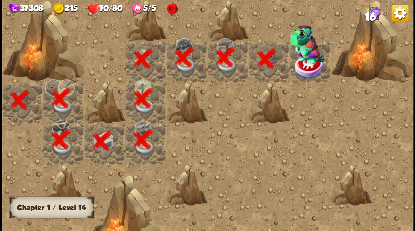
click at [306, 67] on img at bounding box center [309, 67] width 31 height 27
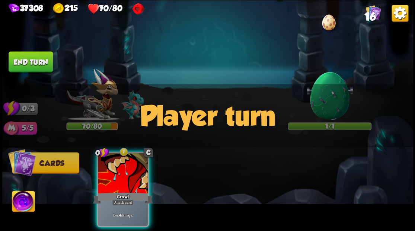
click at [22, 201] on img at bounding box center [23, 202] width 23 height 23
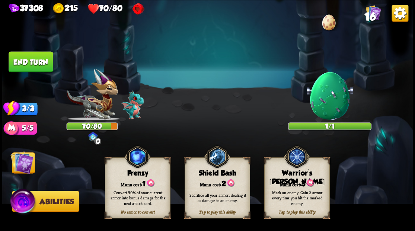
drag, startPoint x: 278, startPoint y: 181, endPoint x: 280, endPoint y: 177, distance: 3.9
click at [280, 181] on div "Mana cost: 3" at bounding box center [296, 182] width 65 height 9
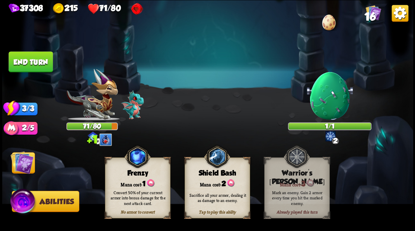
click at [27, 161] on img at bounding box center [21, 162] width 23 height 23
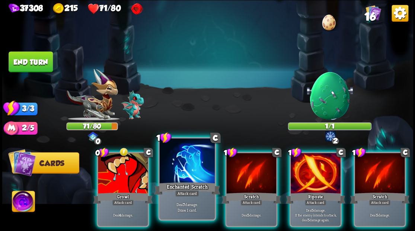
click at [188, 155] on div at bounding box center [186, 161] width 55 height 46
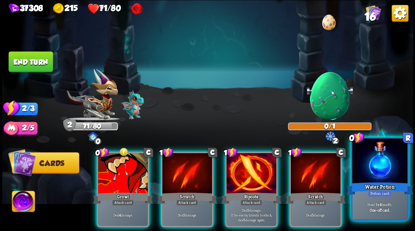
click at [370, 171] on div at bounding box center [379, 161] width 55 height 46
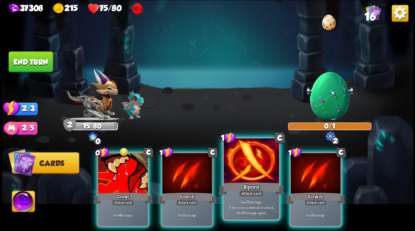
click at [244, 168] on div at bounding box center [250, 161] width 55 height 46
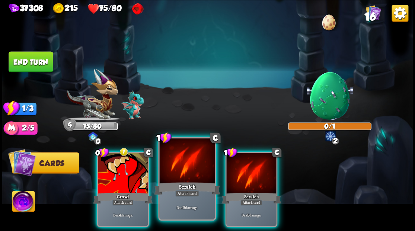
click at [171, 167] on div at bounding box center [186, 161] width 55 height 46
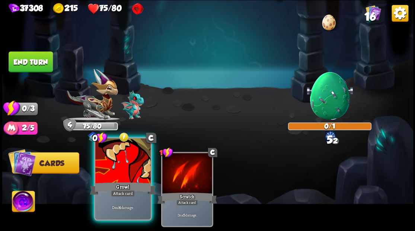
click at [106, 171] on div at bounding box center [122, 161] width 55 height 46
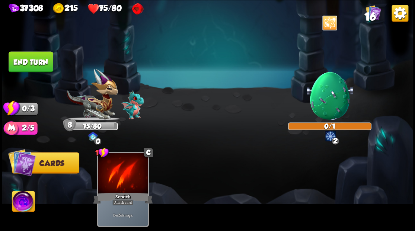
click at [36, 61] on button "End turn" at bounding box center [30, 61] width 45 height 21
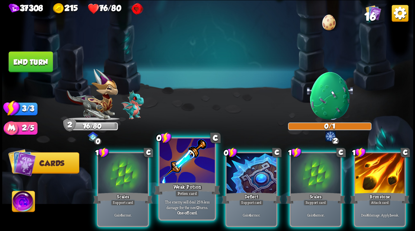
click at [192, 162] on div at bounding box center [186, 161] width 55 height 46
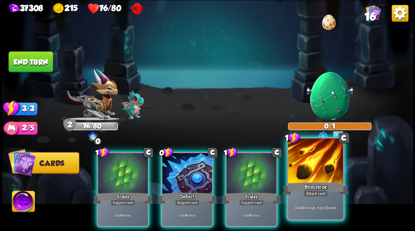
click at [301, 177] on div at bounding box center [314, 161] width 55 height 46
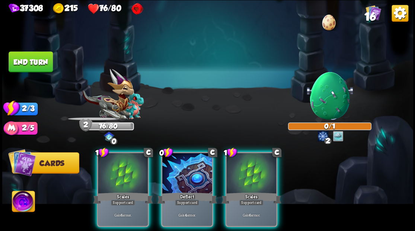
drag, startPoint x: 248, startPoint y: 176, endPoint x: 239, endPoint y: 176, distance: 8.2
click at [247, 176] on div at bounding box center [251, 174] width 50 height 42
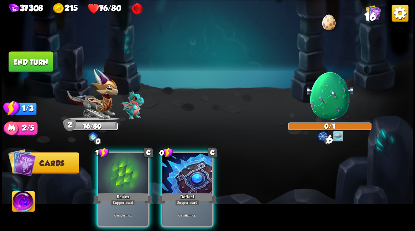
drag, startPoint x: 186, startPoint y: 168, endPoint x: 154, endPoint y: 166, distance: 31.7
click at [175, 168] on div at bounding box center [187, 174] width 50 height 42
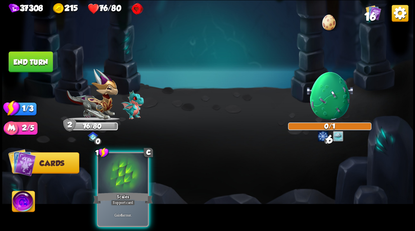
drag, startPoint x: 114, startPoint y: 158, endPoint x: 78, endPoint y: 126, distance: 48.2
click at [100, 153] on div at bounding box center [123, 174] width 50 height 42
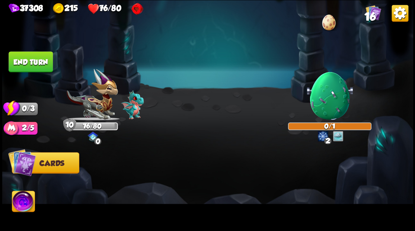
click at [25, 61] on button "End turn" at bounding box center [31, 61] width 44 height 21
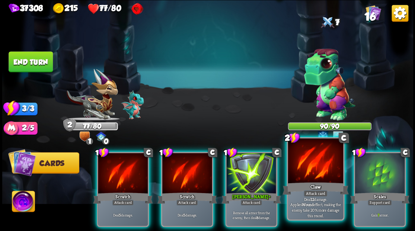
click at [303, 175] on div at bounding box center [314, 161] width 55 height 46
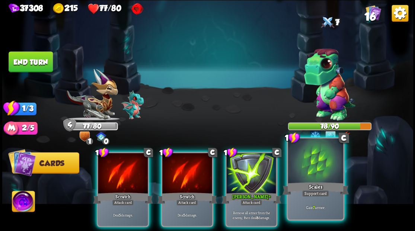
click at [309, 168] on div at bounding box center [314, 161] width 55 height 46
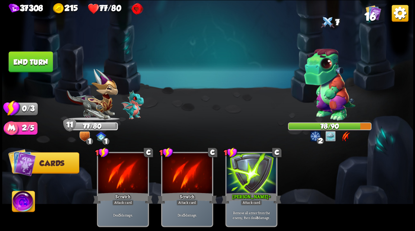
click at [28, 59] on button "End turn" at bounding box center [30, 61] width 45 height 21
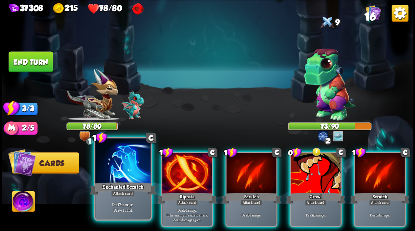
click at [116, 176] on div at bounding box center [122, 161] width 55 height 46
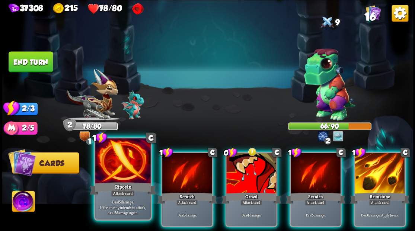
click at [116, 177] on div at bounding box center [122, 161] width 55 height 46
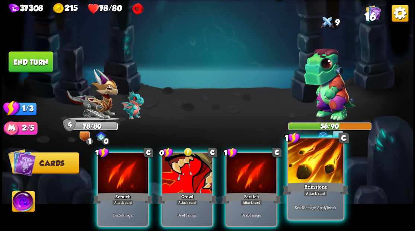
click at [310, 168] on div at bounding box center [314, 161] width 55 height 46
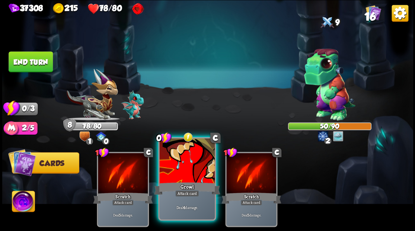
click at [191, 172] on div at bounding box center [186, 161] width 55 height 46
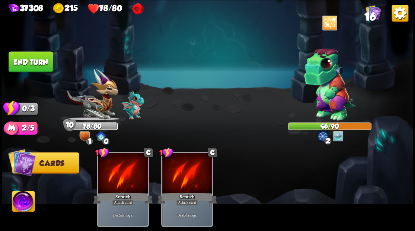
click at [29, 59] on button "End turn" at bounding box center [30, 61] width 45 height 21
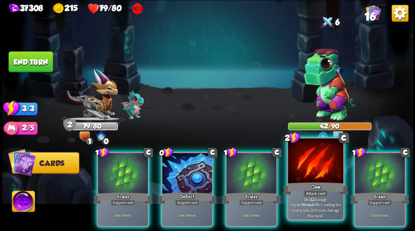
click at [307, 177] on div at bounding box center [314, 161] width 55 height 46
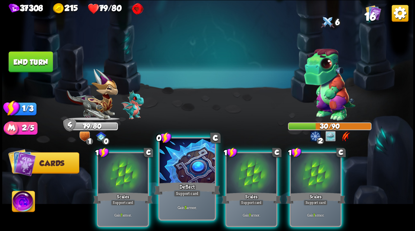
click at [183, 178] on div at bounding box center [186, 161] width 55 height 46
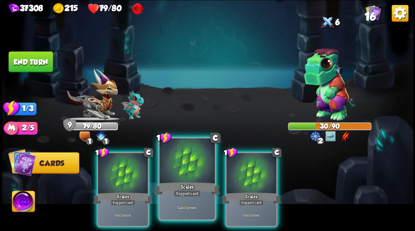
click at [181, 178] on div at bounding box center [186, 161] width 55 height 46
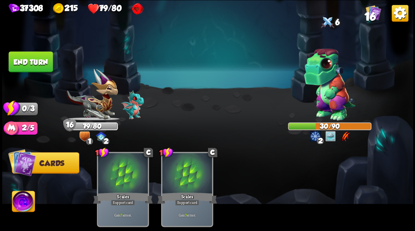
click at [36, 63] on button "End turn" at bounding box center [30, 61] width 45 height 21
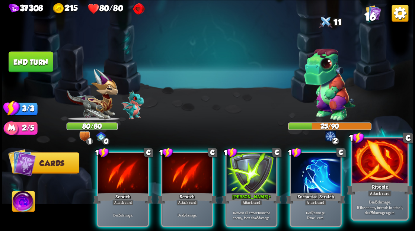
click at [384, 184] on div "Riposte" at bounding box center [379, 188] width 66 height 15
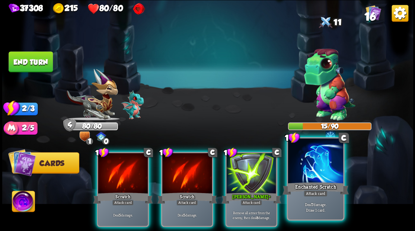
click at [317, 182] on div "Enchanted Scratch" at bounding box center [315, 188] width 66 height 15
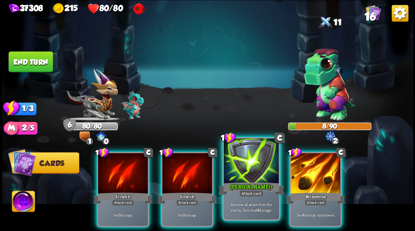
click at [252, 168] on div at bounding box center [250, 161] width 55 height 46
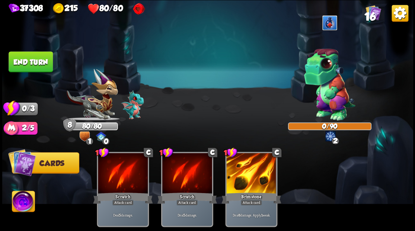
click at [13, 56] on button "End turn" at bounding box center [30, 61] width 45 height 21
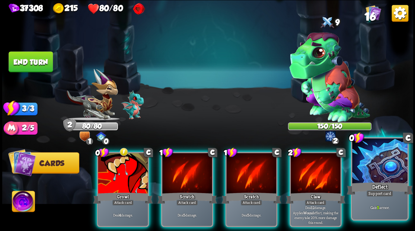
click at [390, 162] on div at bounding box center [379, 161] width 55 height 46
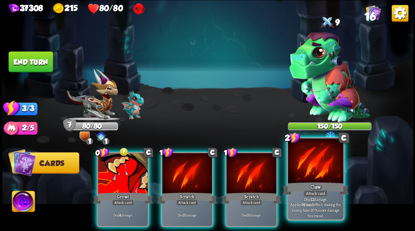
click at [309, 167] on div at bounding box center [314, 161] width 55 height 46
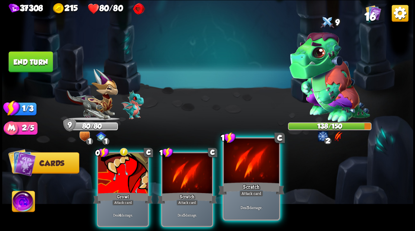
click at [245, 171] on div at bounding box center [250, 161] width 55 height 46
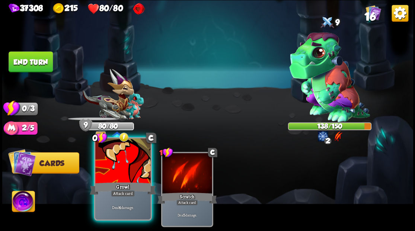
drag, startPoint x: 127, startPoint y: 178, endPoint x: 119, endPoint y: 166, distance: 14.7
click at [119, 166] on div at bounding box center [122, 161] width 55 height 46
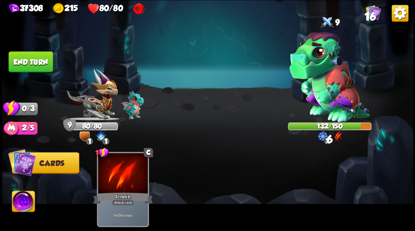
click at [24, 48] on img at bounding box center [207, 115] width 410 height 231
click at [24, 59] on button "End turn" at bounding box center [31, 61] width 44 height 21
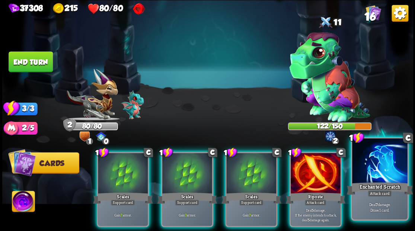
click at [387, 169] on div at bounding box center [379, 161] width 55 height 46
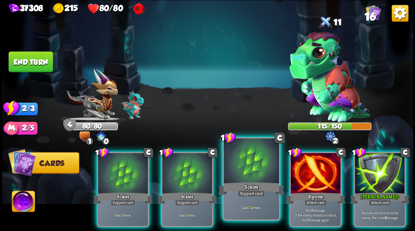
click at [245, 175] on div at bounding box center [250, 161] width 55 height 46
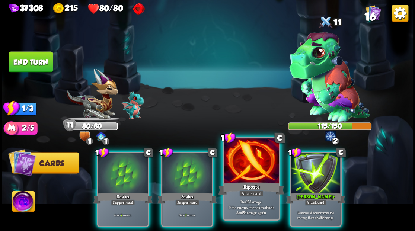
click at [259, 178] on div at bounding box center [250, 161] width 55 height 46
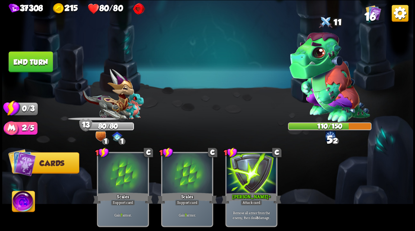
click at [28, 63] on button "End turn" at bounding box center [30, 61] width 45 height 21
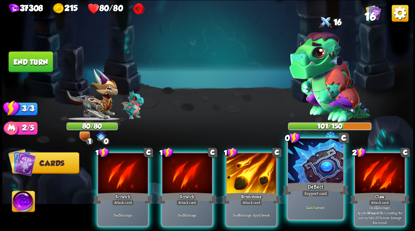
click at [314, 180] on div at bounding box center [314, 161] width 55 height 46
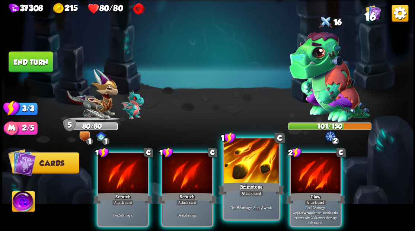
click at [253, 180] on div at bounding box center [250, 161] width 55 height 46
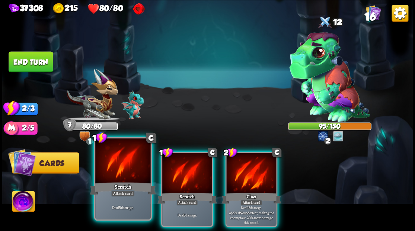
click at [117, 174] on div at bounding box center [122, 161] width 55 height 46
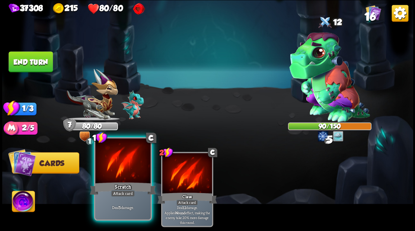
click at [118, 175] on div at bounding box center [122, 161] width 55 height 46
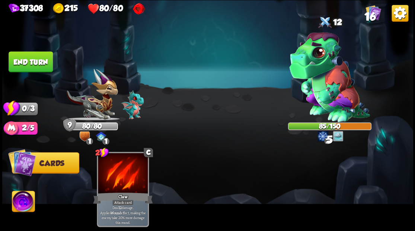
drag, startPoint x: 41, startPoint y: 71, endPoint x: 261, endPoint y: 98, distance: 222.1
click at [41, 71] on button "End turn" at bounding box center [31, 61] width 44 height 21
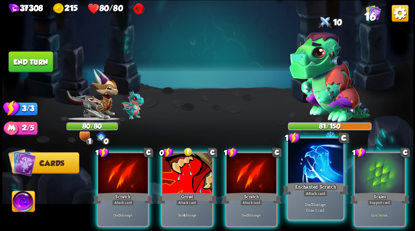
click at [318, 165] on div at bounding box center [314, 161] width 55 height 46
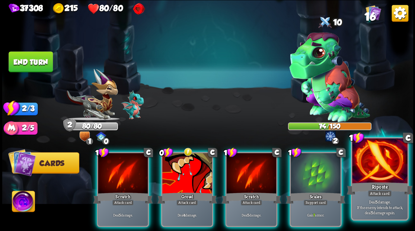
click at [389, 176] on div at bounding box center [379, 161] width 55 height 46
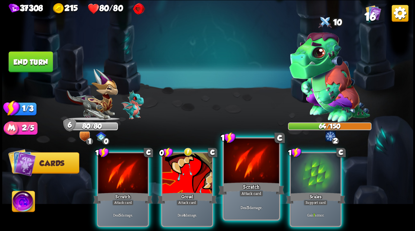
click at [258, 178] on div at bounding box center [250, 161] width 55 height 46
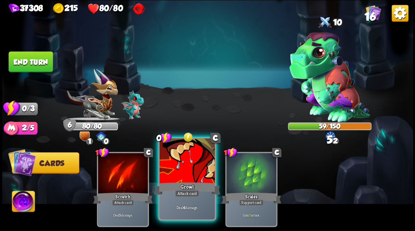
click at [180, 183] on div "Growl" at bounding box center [187, 188] width 66 height 15
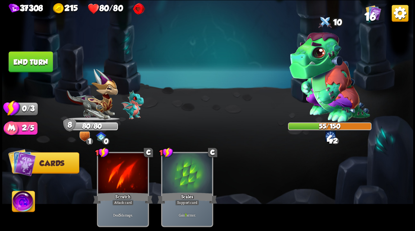
click at [33, 62] on button "End turn" at bounding box center [31, 61] width 45 height 21
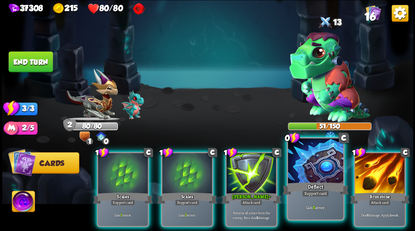
click at [304, 178] on div at bounding box center [314, 161] width 55 height 46
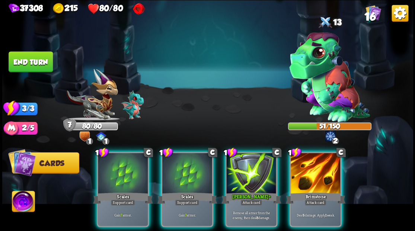
click at [304, 178] on div at bounding box center [315, 174] width 50 height 42
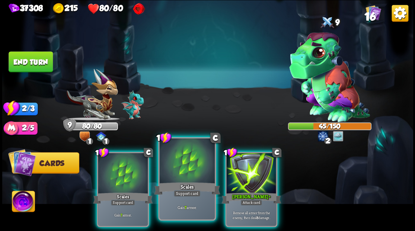
click at [179, 167] on div at bounding box center [186, 161] width 55 height 46
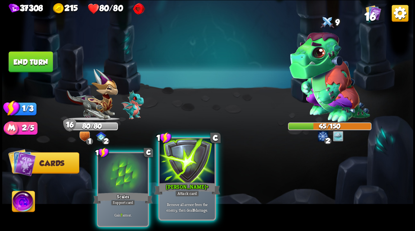
click at [187, 171] on div at bounding box center [186, 161] width 55 height 46
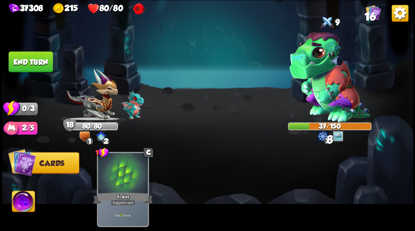
click at [22, 65] on button "End turn" at bounding box center [30, 61] width 45 height 21
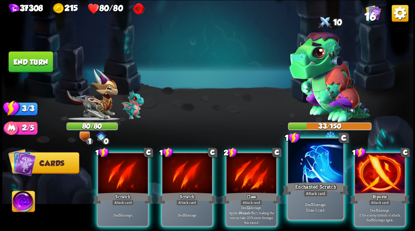
click at [312, 180] on div at bounding box center [314, 161] width 55 height 46
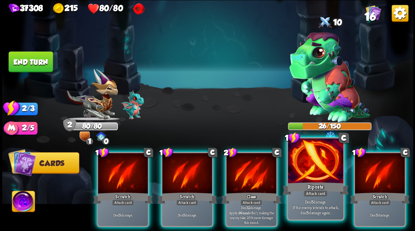
click at [313, 175] on div at bounding box center [314, 161] width 55 height 46
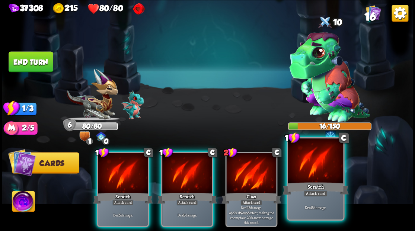
click at [313, 175] on div at bounding box center [314, 161] width 55 height 46
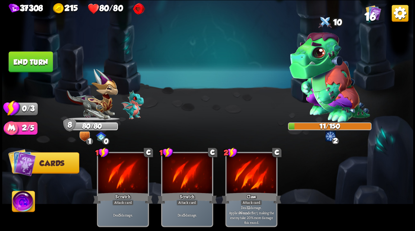
click at [24, 69] on button "End turn" at bounding box center [31, 61] width 44 height 21
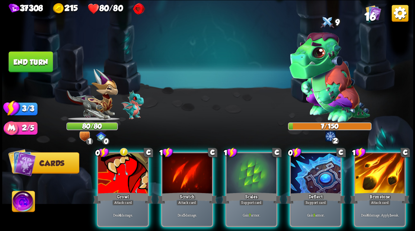
click at [389, 191] on div "Brimstone" at bounding box center [378, 197] width 59 height 13
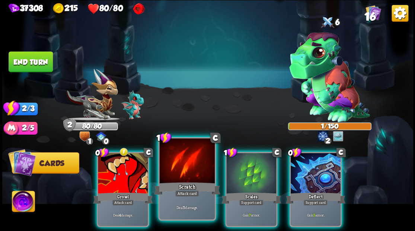
click at [193, 172] on div at bounding box center [186, 161] width 55 height 46
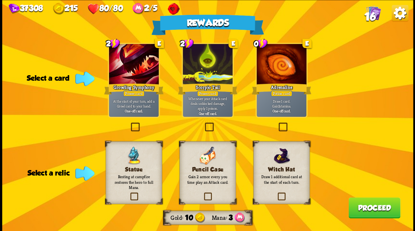
click at [277, 123] on label at bounding box center [277, 123] width 0 height 0
click at [0, 0] on input "checkbox" at bounding box center [0, 0] width 0 height 0
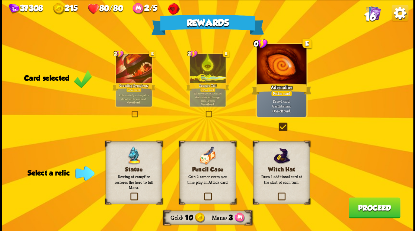
click at [276, 193] on label at bounding box center [276, 193] width 0 height 0
click at [0, 0] on input "checkbox" at bounding box center [0, 0] width 0 height 0
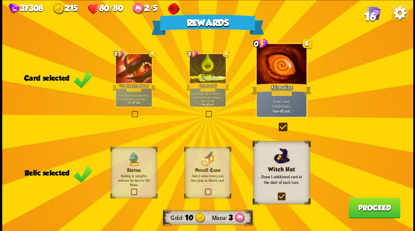
click at [357, 213] on button "Proceed" at bounding box center [374, 207] width 52 height 21
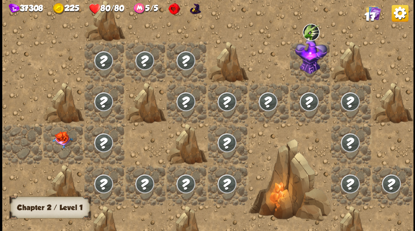
click at [57, 144] on div at bounding box center [63, 143] width 41 height 41
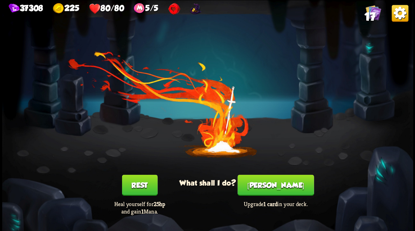
click at [280, 190] on button "Smith" at bounding box center [275, 184] width 76 height 21
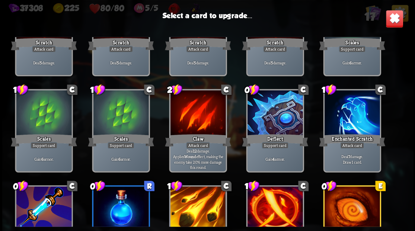
scroll to position [73, 0]
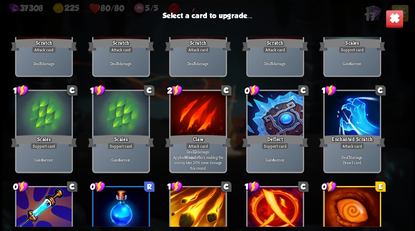
click at [269, 119] on div at bounding box center [274, 114] width 55 height 46
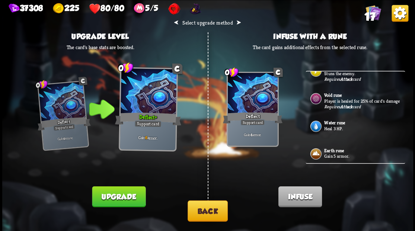
scroll to position [196, 0]
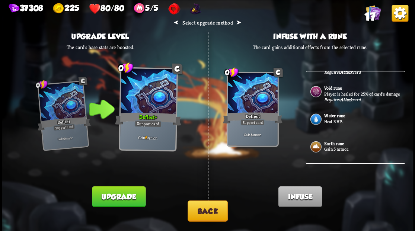
click at [336, 149] on p "Gain 5 armor." at bounding box center [363, 149] width 79 height 6
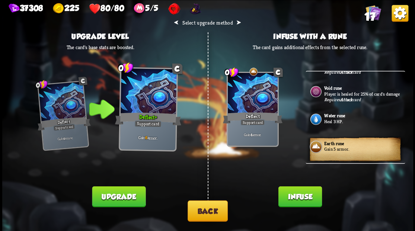
drag, startPoint x: 300, startPoint y: 200, endPoint x: 300, endPoint y: 195, distance: 5.6
click at [300, 199] on button "Infuse" at bounding box center [299, 196] width 43 height 21
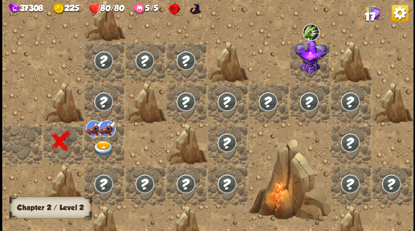
click at [101, 148] on div at bounding box center [104, 143] width 41 height 41
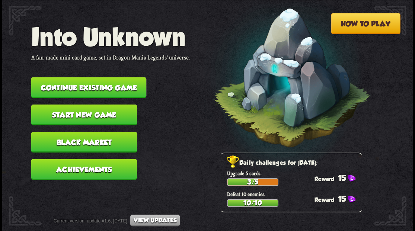
click at [109, 83] on button "Continue existing game" at bounding box center [88, 87] width 115 height 21
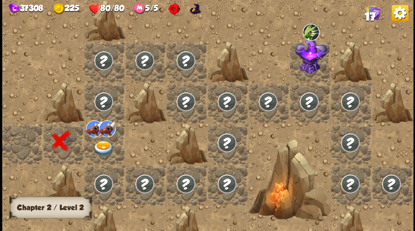
click at [100, 146] on img at bounding box center [103, 149] width 20 height 16
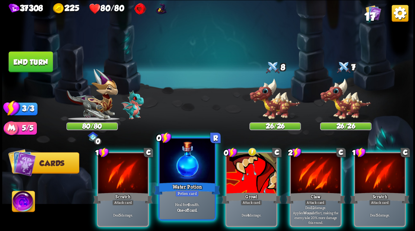
click at [172, 181] on div "Water Potion" at bounding box center [187, 188] width 66 height 15
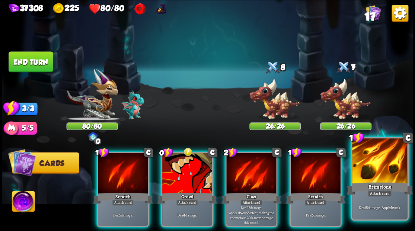
click at [377, 172] on div at bounding box center [379, 161] width 55 height 46
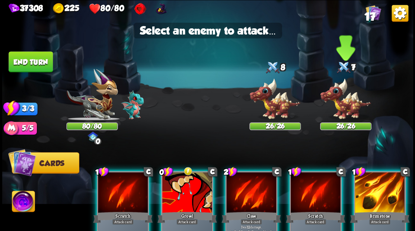
click at [346, 111] on img at bounding box center [344, 99] width 51 height 42
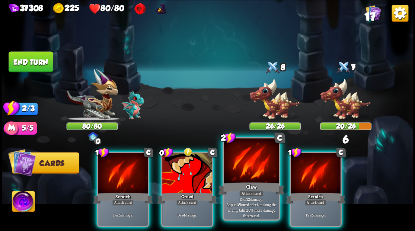
click at [250, 162] on div at bounding box center [250, 161] width 55 height 46
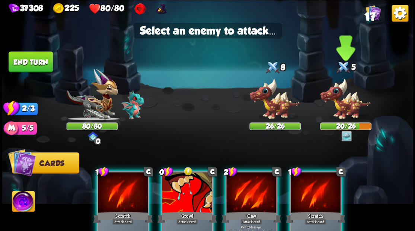
click at [334, 103] on img at bounding box center [344, 99] width 51 height 42
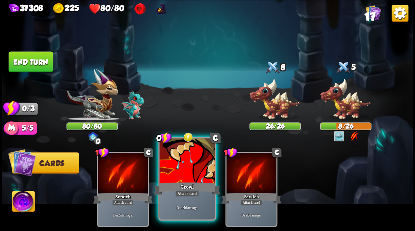
click at [184, 165] on div at bounding box center [186, 161] width 55 height 46
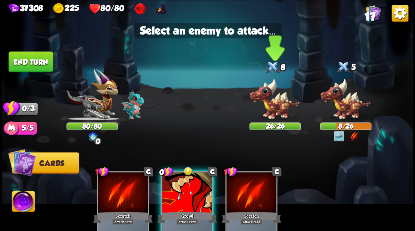
click at [271, 106] on img at bounding box center [274, 99] width 51 height 42
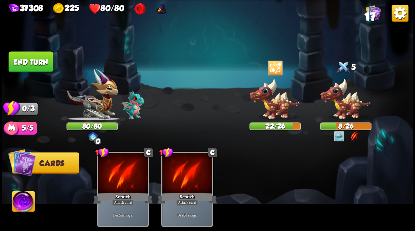
click at [32, 61] on button "End turn" at bounding box center [31, 61] width 44 height 21
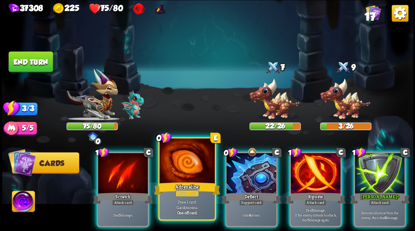
click at [175, 158] on div at bounding box center [186, 161] width 55 height 46
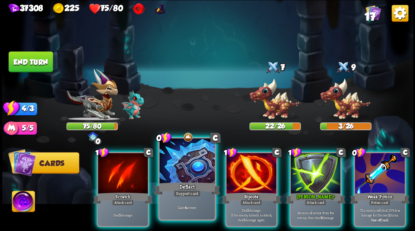
click at [178, 148] on div at bounding box center [186, 161] width 55 height 46
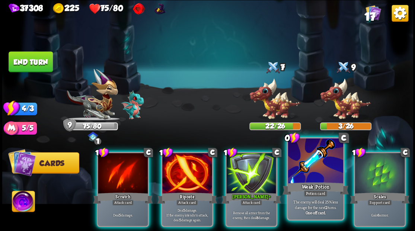
click at [319, 173] on div at bounding box center [314, 161] width 55 height 46
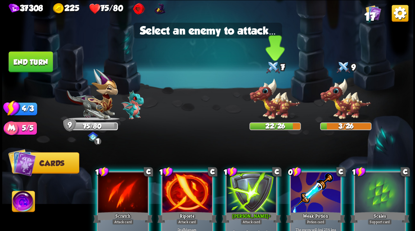
click at [266, 99] on img at bounding box center [274, 99] width 51 height 42
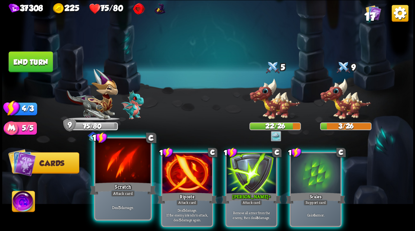
click at [137, 167] on div at bounding box center [122, 161] width 55 height 46
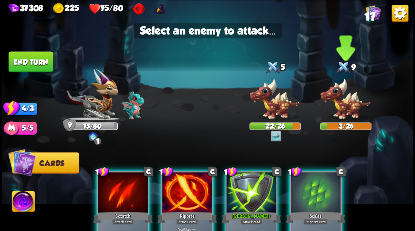
click at [345, 98] on img at bounding box center [344, 99] width 51 height 42
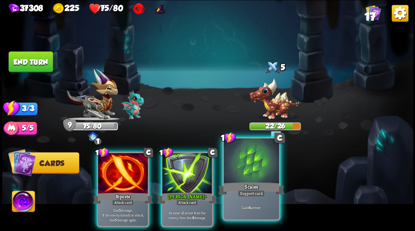
click at [246, 167] on div at bounding box center [250, 161] width 55 height 46
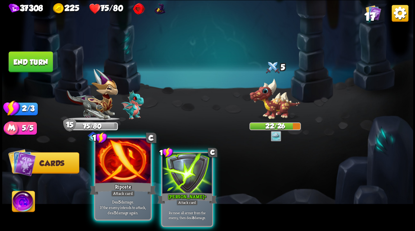
click at [123, 154] on div at bounding box center [122, 161] width 55 height 46
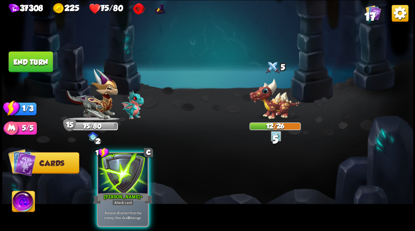
click at [107, 173] on div at bounding box center [123, 174] width 50 height 42
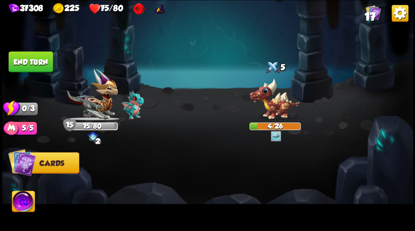
click at [30, 60] on button "End turn" at bounding box center [30, 61] width 45 height 21
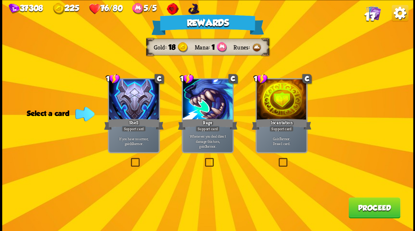
click at [277, 159] on label at bounding box center [277, 159] width 0 height 0
click at [0, 0] on input "checkbox" at bounding box center [0, 0] width 0 height 0
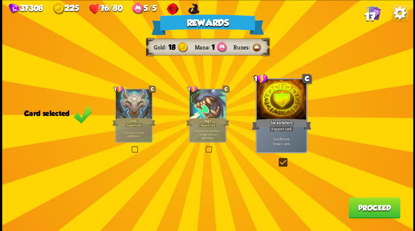
click at [367, 208] on button "Proceed" at bounding box center [374, 207] width 52 height 21
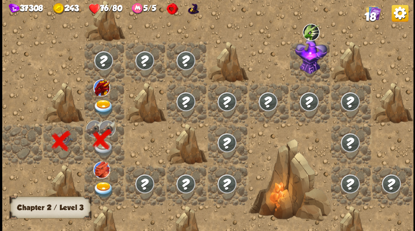
click at [100, 107] on img at bounding box center [103, 107] width 20 height 16
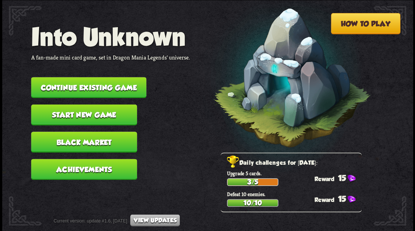
click at [106, 86] on button "Continue existing game" at bounding box center [88, 87] width 115 height 21
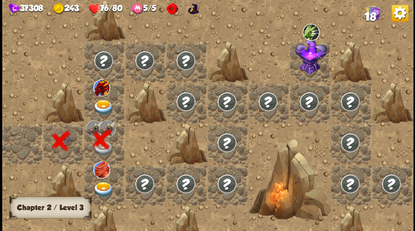
click at [97, 106] on img at bounding box center [103, 107] width 20 height 16
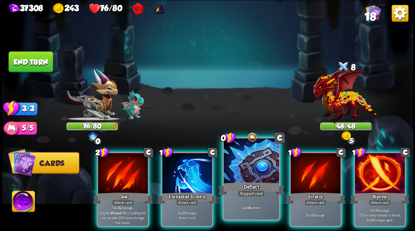
click at [254, 164] on div at bounding box center [250, 161] width 55 height 46
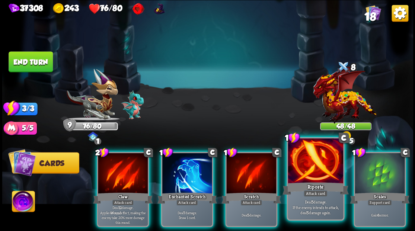
click at [310, 174] on div at bounding box center [314, 161] width 55 height 46
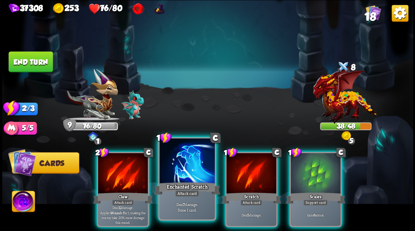
click at [167, 151] on div at bounding box center [186, 161] width 55 height 46
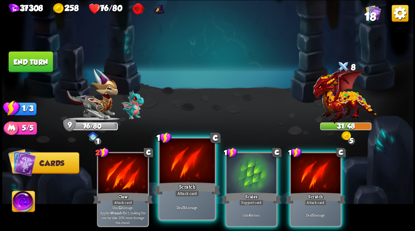
click at [172, 164] on div at bounding box center [186, 161] width 55 height 46
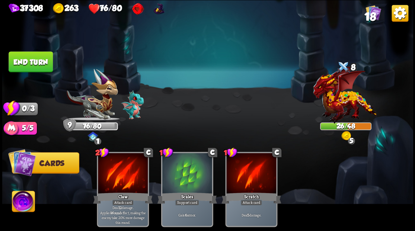
click at [39, 62] on button "End turn" at bounding box center [30, 61] width 45 height 21
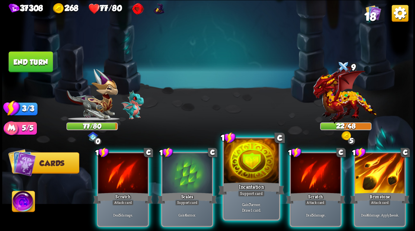
click at [254, 154] on div at bounding box center [250, 161] width 55 height 46
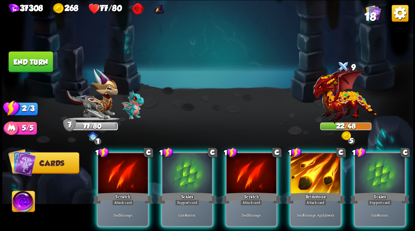
drag, startPoint x: 274, startPoint y: 227, endPoint x: 320, endPoint y: 229, distance: 45.4
click at [320, 229] on div "1 C Scratch Attack card Deal 5 damage. 1 C Scales Support card Gain 6 armor. 1 …" at bounding box center [248, 179] width 328 height 103
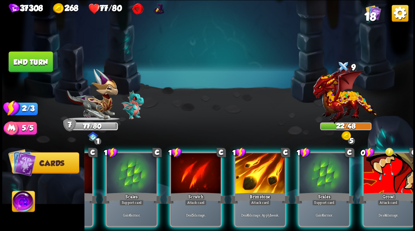
scroll to position [0, 70]
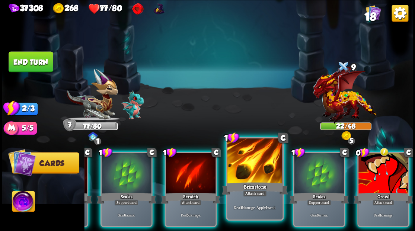
click at [253, 168] on div at bounding box center [254, 161] width 55 height 46
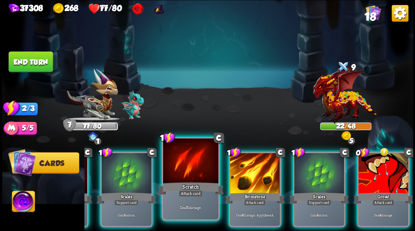
scroll to position [0, 0]
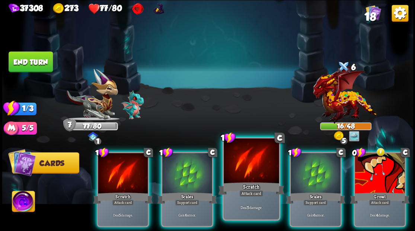
click at [242, 168] on div at bounding box center [250, 161] width 55 height 46
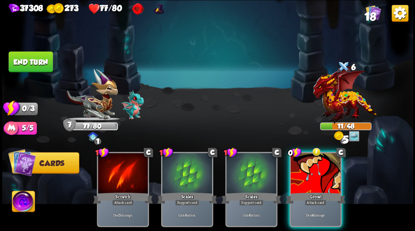
click at [306, 166] on div at bounding box center [315, 174] width 50 height 42
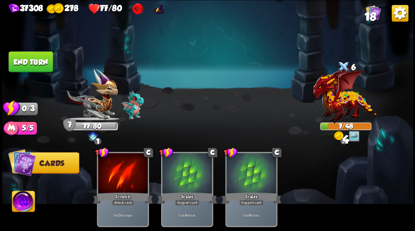
click at [35, 57] on button "End turn" at bounding box center [30, 61] width 45 height 21
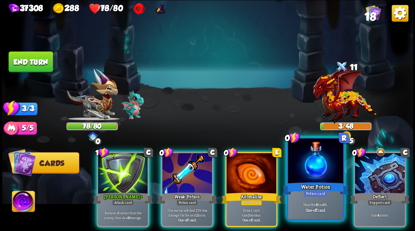
click at [315, 167] on div at bounding box center [314, 161] width 55 height 46
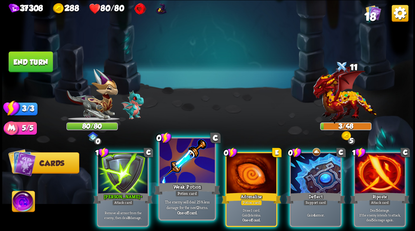
click at [188, 178] on div at bounding box center [186, 161] width 55 height 46
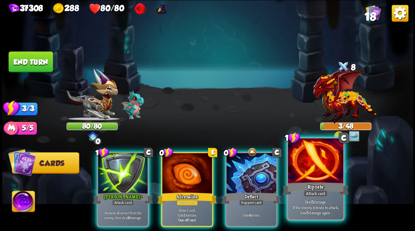
click at [313, 175] on div at bounding box center [314, 161] width 55 height 46
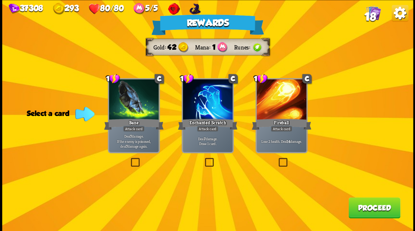
drag, startPoint x: 134, startPoint y: 164, endPoint x: 208, endPoint y: 186, distance: 77.5
click at [129, 159] on label at bounding box center [129, 159] width 0 height 0
click at [0, 0] on input "checkbox" at bounding box center [0, 0] width 0 height 0
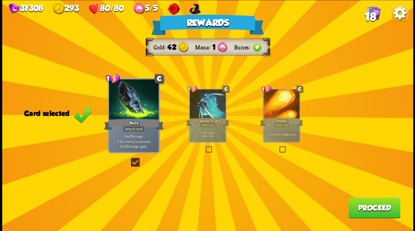
click at [362, 210] on button "Proceed" at bounding box center [374, 207] width 52 height 21
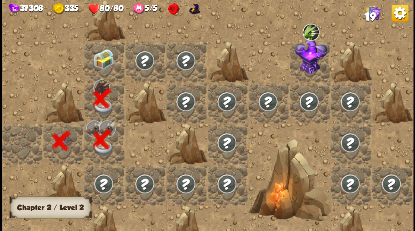
click at [103, 62] on img at bounding box center [103, 59] width 20 height 20
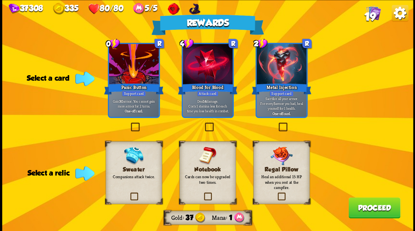
click at [129, 193] on label at bounding box center [129, 193] width 0 height 0
click at [0, 0] on input "checkbox" at bounding box center [0, 0] width 0 height 0
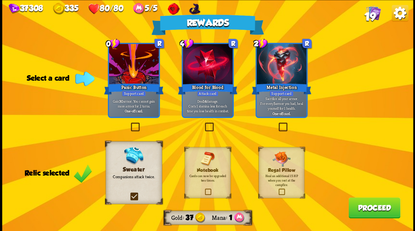
click at [362, 212] on button "Proceed" at bounding box center [374, 207] width 52 height 21
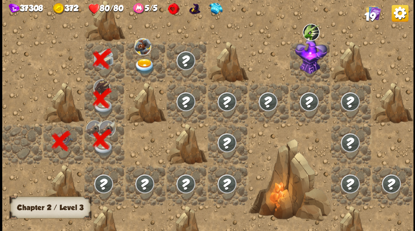
click at [141, 69] on img at bounding box center [144, 66] width 20 height 16
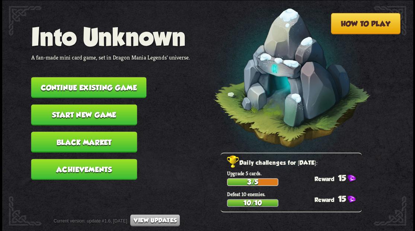
click at [72, 89] on button "Continue existing game" at bounding box center [88, 87] width 115 height 21
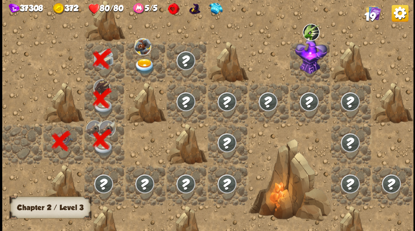
click at [142, 65] on img at bounding box center [144, 66] width 20 height 16
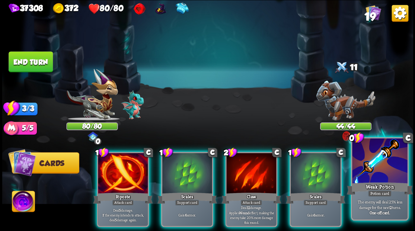
click at [387, 175] on div at bounding box center [379, 161] width 55 height 46
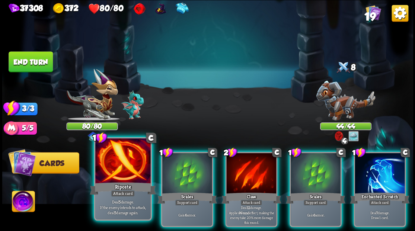
click at [120, 173] on div at bounding box center [122, 161] width 55 height 46
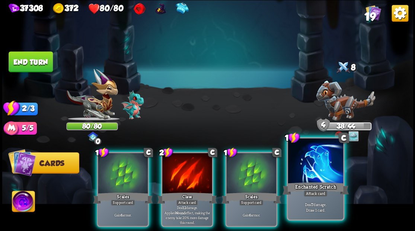
click at [316, 169] on div at bounding box center [314, 161] width 55 height 46
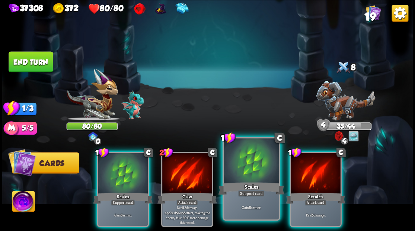
click at [256, 161] on div at bounding box center [250, 161] width 55 height 46
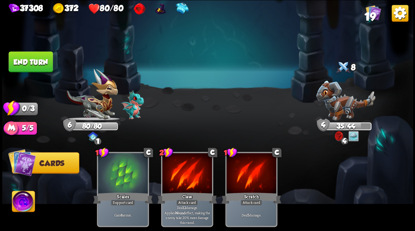
drag, startPoint x: 34, startPoint y: 65, endPoint x: 268, endPoint y: 101, distance: 236.5
click at [37, 66] on button "End turn" at bounding box center [31, 61] width 44 height 21
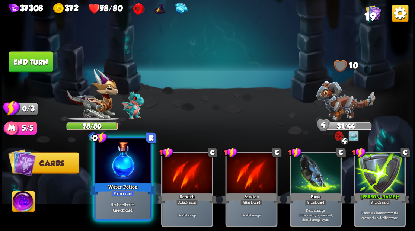
click at [130, 172] on div at bounding box center [122, 161] width 55 height 46
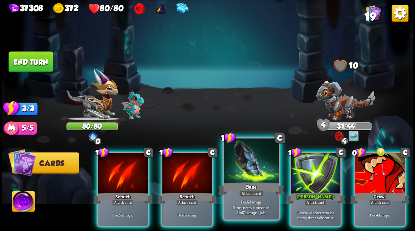
click at [262, 167] on div at bounding box center [250, 161] width 55 height 46
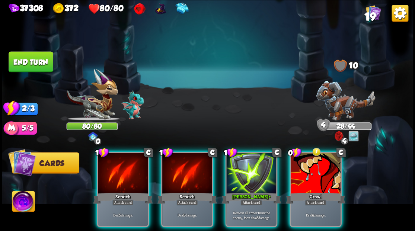
click at [262, 167] on div at bounding box center [251, 174] width 50 height 42
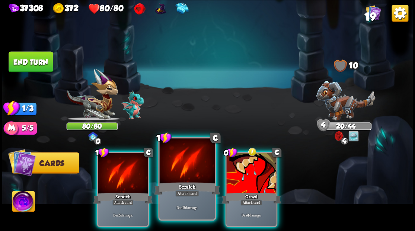
click at [180, 166] on div at bounding box center [186, 161] width 55 height 46
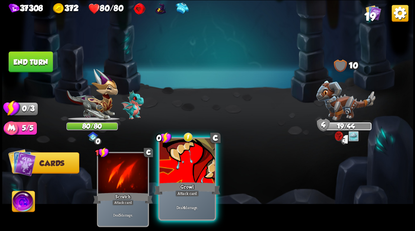
drag, startPoint x: 181, startPoint y: 166, endPoint x: 185, endPoint y: 165, distance: 4.5
click at [181, 166] on div at bounding box center [186, 161] width 55 height 46
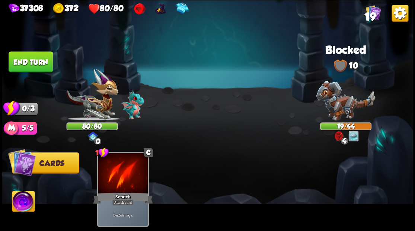
click at [25, 59] on button "End turn" at bounding box center [31, 61] width 44 height 21
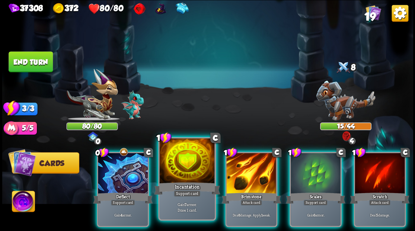
click at [181, 178] on div at bounding box center [186, 161] width 55 height 46
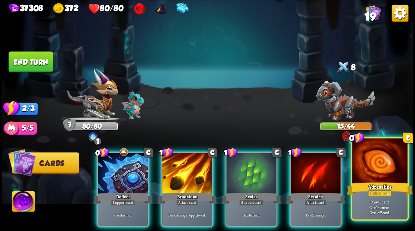
click at [383, 162] on div at bounding box center [379, 161] width 55 height 46
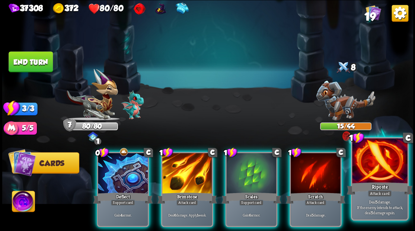
click at [381, 161] on div at bounding box center [379, 161] width 55 height 46
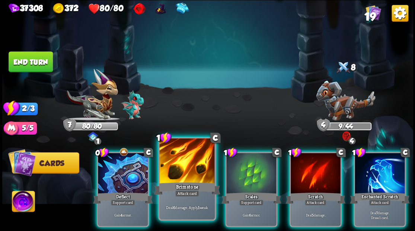
click at [184, 166] on div at bounding box center [186, 161] width 55 height 46
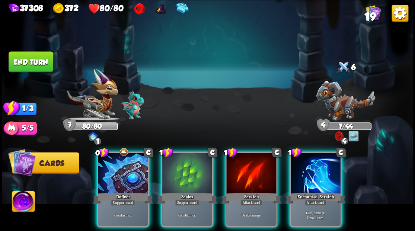
drag, startPoint x: 306, startPoint y: 174, endPoint x: 297, endPoint y: 175, distance: 8.2
click at [307, 174] on div at bounding box center [315, 174] width 50 height 42
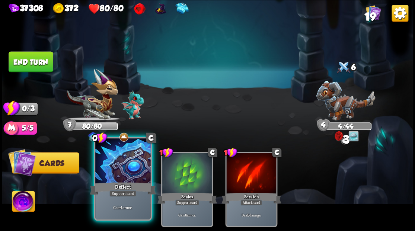
click at [116, 188] on div "Deflect" at bounding box center [123, 188] width 66 height 15
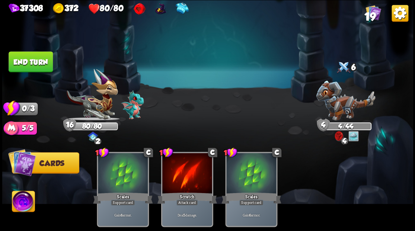
click at [29, 62] on button "End turn" at bounding box center [31, 61] width 44 height 21
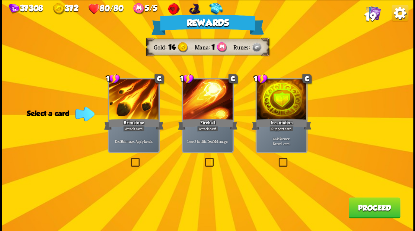
click at [370, 207] on button "Proceed" at bounding box center [374, 207] width 52 height 21
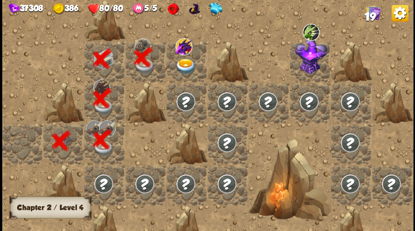
click at [184, 63] on img at bounding box center [185, 66] width 20 height 16
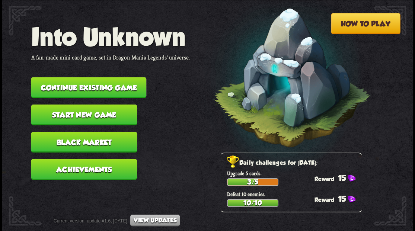
click at [92, 86] on button "Continue existing game" at bounding box center [88, 87] width 115 height 21
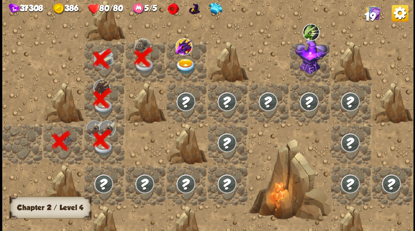
click at [187, 68] on img at bounding box center [185, 66] width 20 height 16
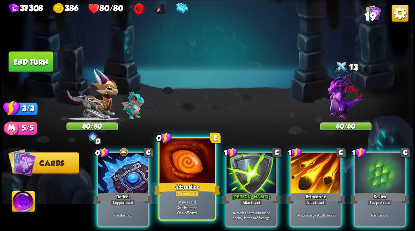
click at [191, 172] on div at bounding box center [186, 161] width 55 height 46
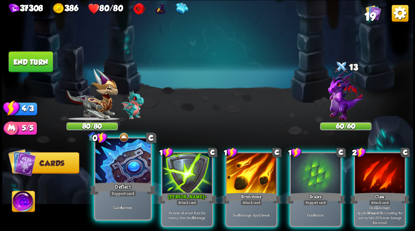
click at [117, 176] on div at bounding box center [122, 161] width 55 height 46
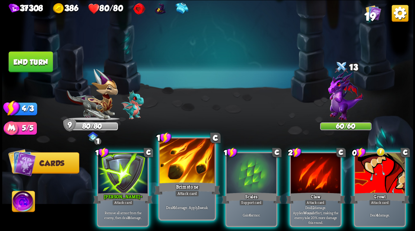
click at [176, 184] on div "Brimstone" at bounding box center [187, 188] width 66 height 15
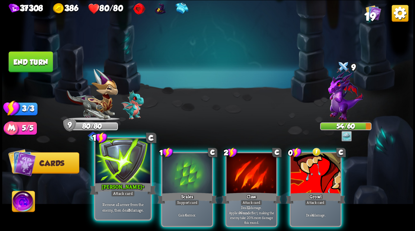
click at [126, 176] on div at bounding box center [122, 161] width 55 height 46
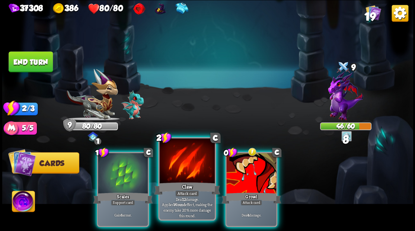
click at [187, 174] on div at bounding box center [186, 161] width 55 height 46
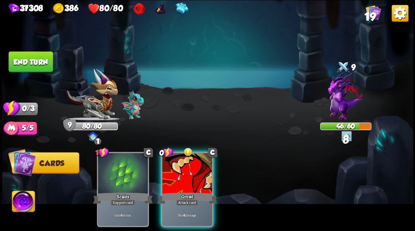
click at [187, 174] on div at bounding box center [187, 174] width 50 height 42
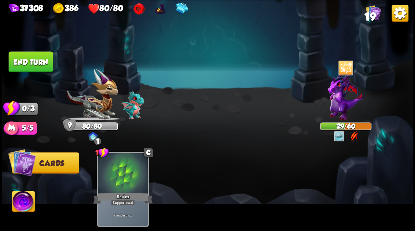
drag, startPoint x: 23, startPoint y: 64, endPoint x: 174, endPoint y: 66, distance: 151.3
click at [23, 64] on button "End turn" at bounding box center [31, 61] width 44 height 21
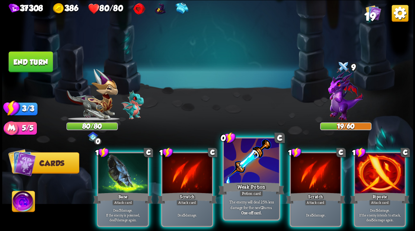
click at [252, 171] on div at bounding box center [250, 161] width 55 height 46
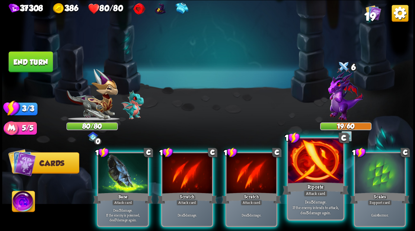
click at [311, 174] on div at bounding box center [314, 161] width 55 height 46
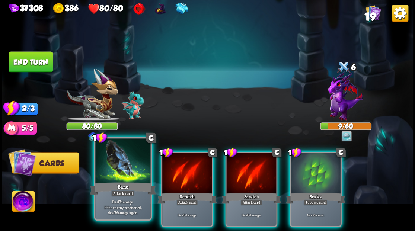
click at [121, 171] on div at bounding box center [122, 161] width 55 height 46
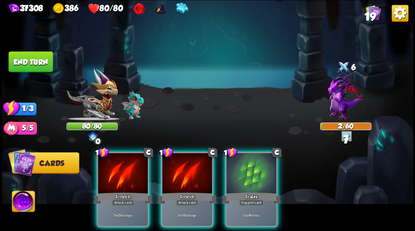
click at [121, 171] on div at bounding box center [123, 174] width 50 height 42
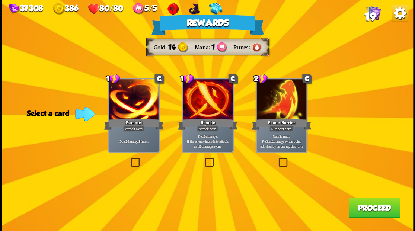
click at [129, 159] on label at bounding box center [129, 159] width 0 height 0
click at [0, 0] on input "checkbox" at bounding box center [0, 0] width 0 height 0
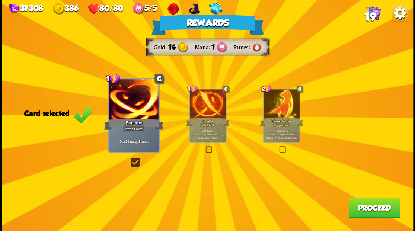
click at [366, 206] on button "Proceed" at bounding box center [374, 207] width 52 height 21
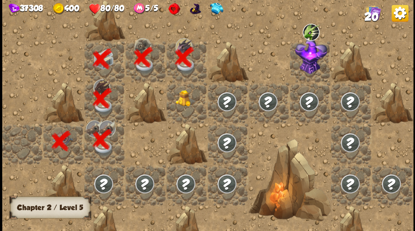
click at [187, 101] on img at bounding box center [185, 98] width 20 height 17
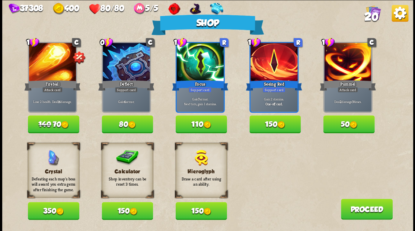
click at [122, 212] on button "150" at bounding box center [126, 211] width 51 height 18
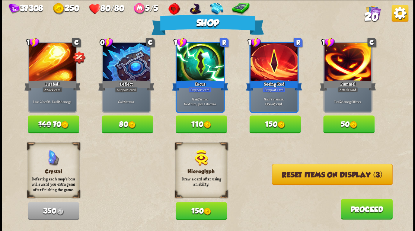
click at [308, 175] on button "Reset items on display (3)" at bounding box center [331, 174] width 120 height 21
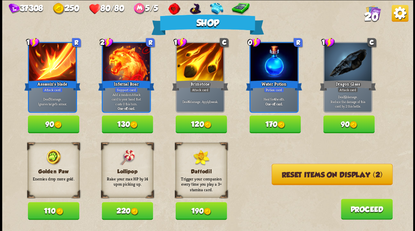
click at [48, 127] on button "90" at bounding box center [53, 124] width 51 height 18
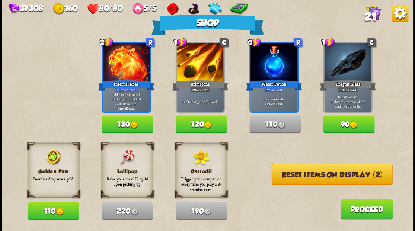
click at [325, 178] on button "Reset items on display (2)" at bounding box center [331, 174] width 121 height 21
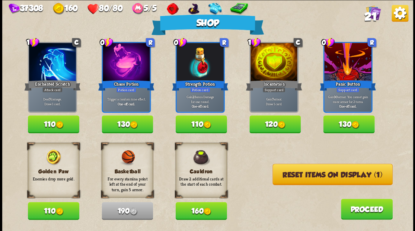
click at [322, 177] on button "Reset items on display (1)" at bounding box center [332, 174] width 120 height 21
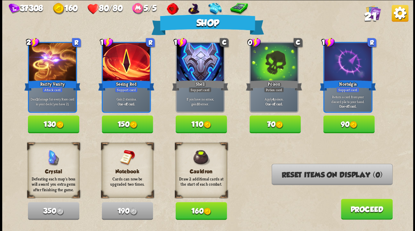
drag, startPoint x: 351, startPoint y: 219, endPoint x: 335, endPoint y: 209, distance: 18.3
click at [351, 219] on div "Shop 2 R Rarity Vanity Attack card Deal 2 damage for every Rare card in your de…" at bounding box center [207, 115] width 410 height 231
click at [368, 211] on button "Proceed" at bounding box center [366, 209] width 52 height 21
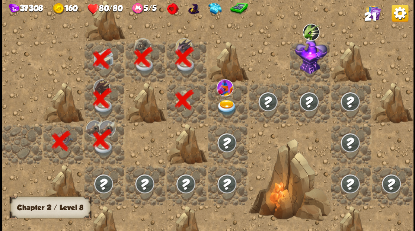
click at [221, 107] on img at bounding box center [226, 107] width 20 height 16
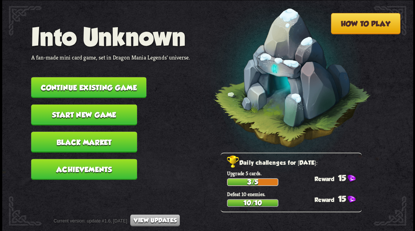
click at [84, 84] on button "Continue existing game" at bounding box center [88, 87] width 115 height 21
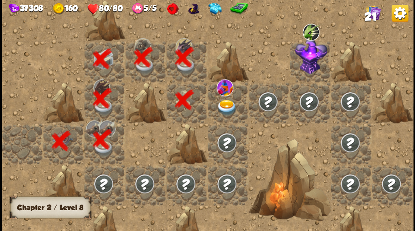
click at [224, 106] on img at bounding box center [226, 107] width 20 height 16
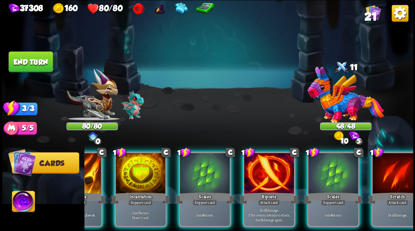
scroll to position [0, 53]
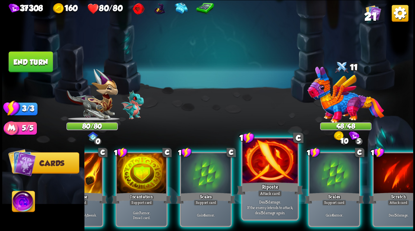
click at [277, 172] on div at bounding box center [269, 161] width 55 height 46
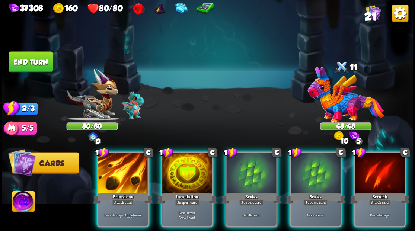
scroll to position [0, 0]
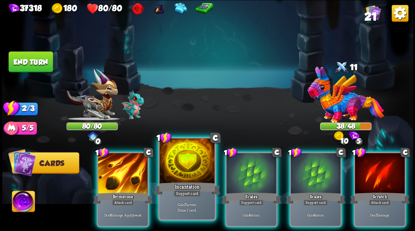
click at [184, 167] on div at bounding box center [186, 161] width 55 height 46
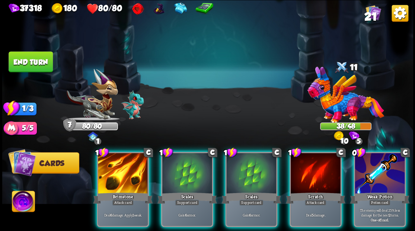
click at [387, 166] on div at bounding box center [379, 174] width 50 height 42
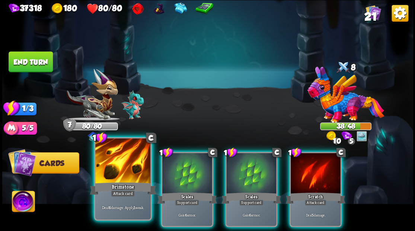
click at [115, 170] on div at bounding box center [122, 161] width 55 height 46
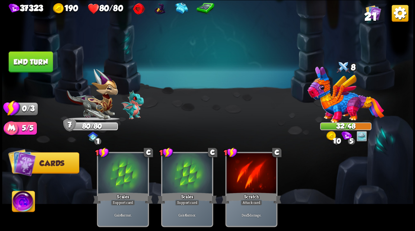
click at [42, 53] on button "End turn" at bounding box center [31, 61] width 44 height 21
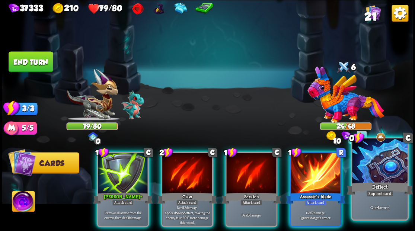
click at [384, 149] on div at bounding box center [379, 161] width 55 height 46
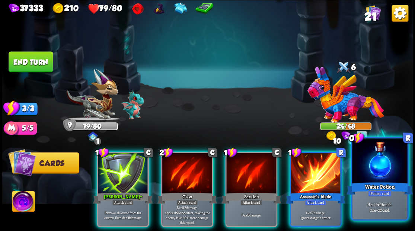
click at [380, 174] on div at bounding box center [379, 161] width 55 height 46
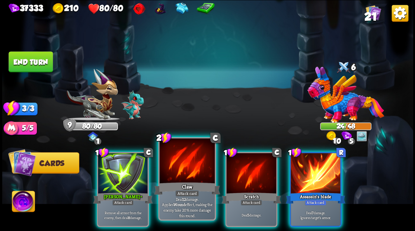
click at [172, 173] on div at bounding box center [186, 161] width 55 height 46
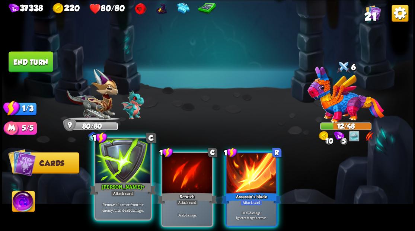
click at [132, 167] on div at bounding box center [122, 161] width 55 height 46
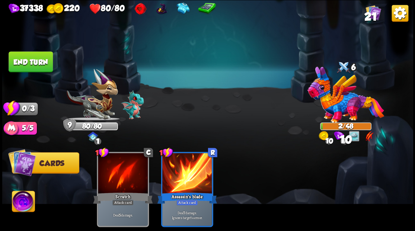
click at [16, 62] on button "End turn" at bounding box center [31, 61] width 44 height 21
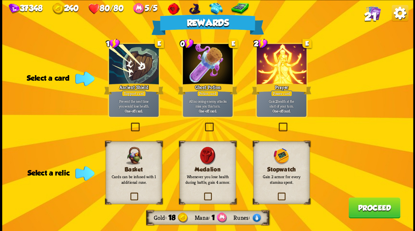
click at [203, 123] on label at bounding box center [203, 123] width 0 height 0
click at [0, 0] on input "checkbox" at bounding box center [0, 0] width 0 height 0
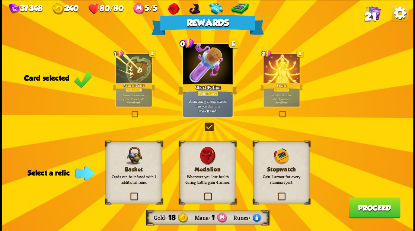
click at [129, 193] on label at bounding box center [129, 193] width 0 height 0
click at [0, 0] on input "checkbox" at bounding box center [0, 0] width 0 height 0
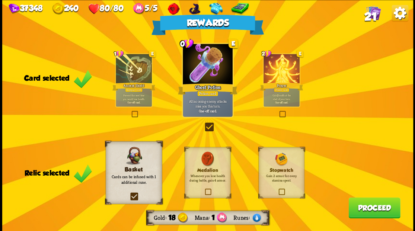
click at [378, 204] on button "Proceed" at bounding box center [374, 207] width 52 height 21
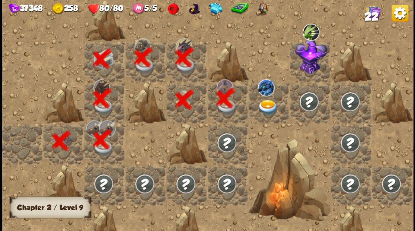
click at [265, 104] on img at bounding box center [267, 107] width 20 height 16
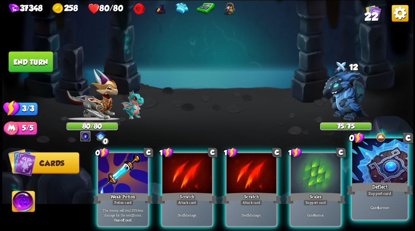
click at [386, 174] on div at bounding box center [379, 161] width 55 height 46
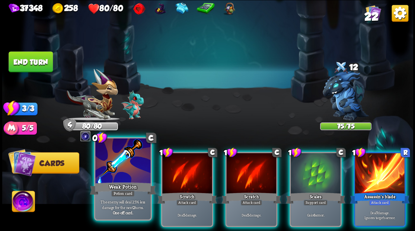
click at [118, 160] on div at bounding box center [122, 161] width 55 height 46
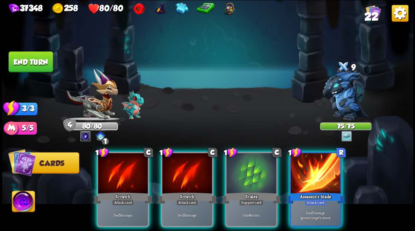
click at [313, 165] on div at bounding box center [315, 174] width 50 height 42
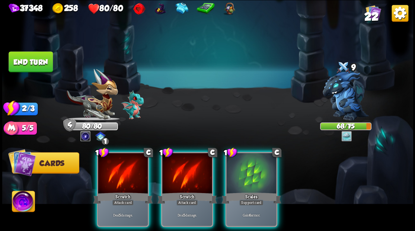
drag, startPoint x: 254, startPoint y: 157, endPoint x: 247, endPoint y: 149, distance: 11.3
click at [254, 156] on div at bounding box center [251, 174] width 50 height 42
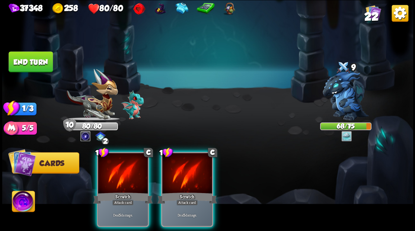
drag, startPoint x: 200, startPoint y: 174, endPoint x: 204, endPoint y: 154, distance: 20.5
click at [200, 168] on div at bounding box center [187, 174] width 50 height 42
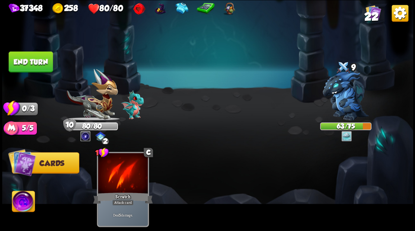
drag, startPoint x: 34, startPoint y: 59, endPoint x: 25, endPoint y: 80, distance: 22.9
click at [33, 60] on button "End turn" at bounding box center [31, 61] width 44 height 21
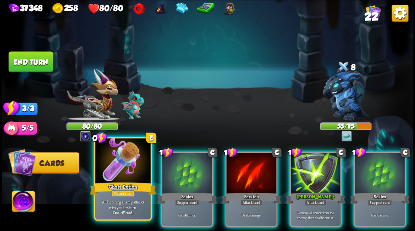
click at [121, 154] on div at bounding box center [122, 161] width 55 height 46
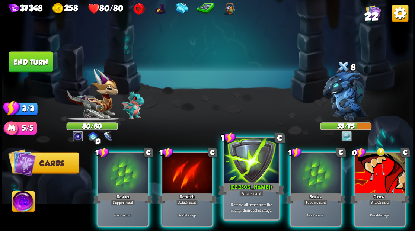
click at [242, 168] on div at bounding box center [250, 161] width 55 height 46
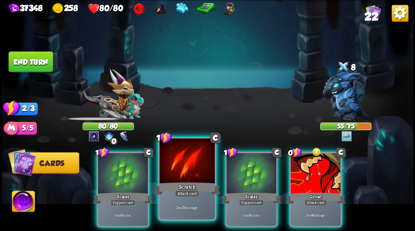
click at [171, 168] on div at bounding box center [186, 161] width 55 height 46
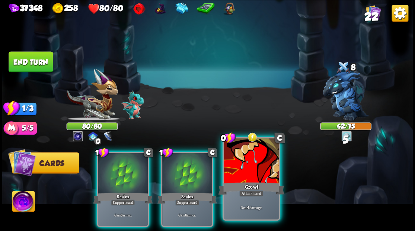
click at [247, 175] on div at bounding box center [250, 161] width 55 height 46
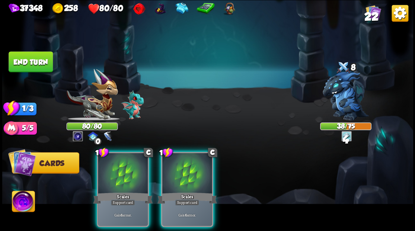
drag, startPoint x: 201, startPoint y: 168, endPoint x: 196, endPoint y: 157, distance: 12.0
click at [199, 165] on div at bounding box center [187, 174] width 50 height 42
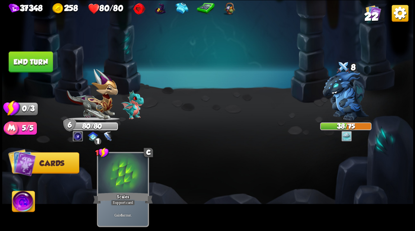
click at [42, 59] on button "End turn" at bounding box center [31, 61] width 44 height 21
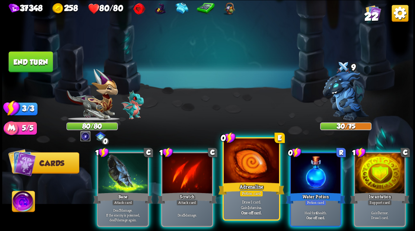
click at [242, 166] on div at bounding box center [250, 161] width 55 height 46
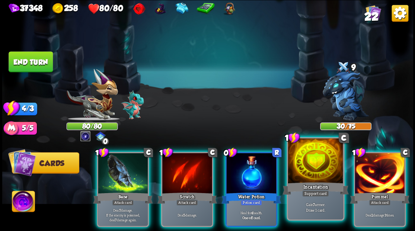
click at [304, 170] on div at bounding box center [314, 161] width 55 height 46
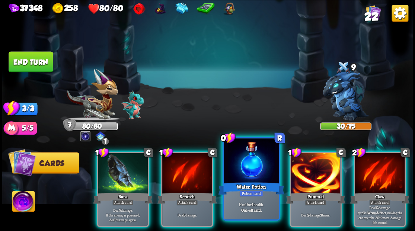
click at [243, 157] on div at bounding box center [250, 161] width 55 height 46
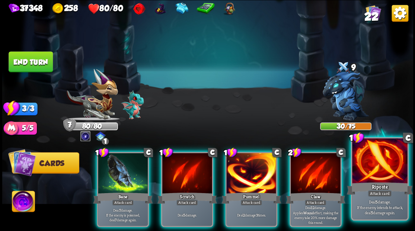
click at [384, 175] on div at bounding box center [379, 161] width 55 height 46
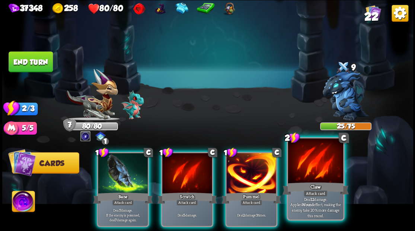
click at [313, 169] on div at bounding box center [314, 161] width 55 height 46
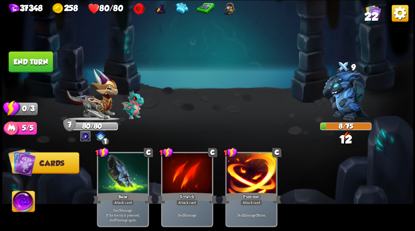
click at [32, 59] on button "End turn" at bounding box center [31, 61] width 44 height 21
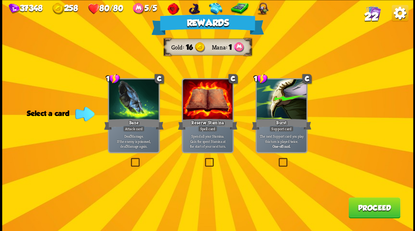
click at [371, 204] on button "Proceed" at bounding box center [374, 207] width 52 height 21
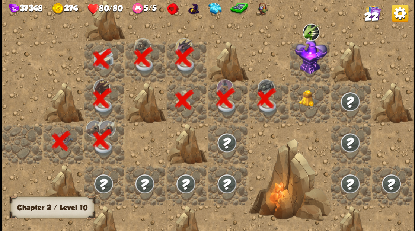
click at [310, 98] on img at bounding box center [308, 98] width 20 height 17
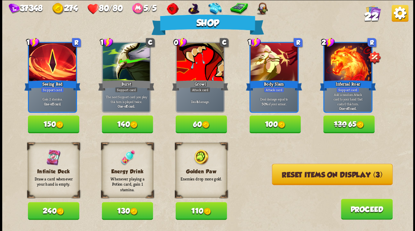
click at [323, 175] on button "Reset items on display (3)" at bounding box center [331, 174] width 120 height 21
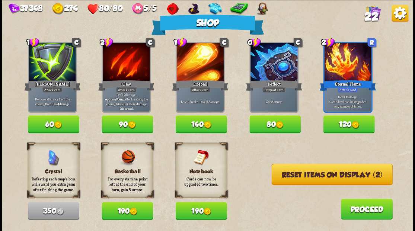
click at [319, 175] on button "Reset items on display (2)" at bounding box center [331, 174] width 121 height 21
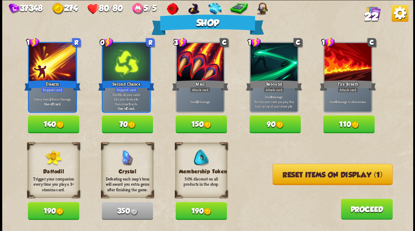
click at [319, 175] on button "Reset items on display (1)" at bounding box center [332, 174] width 120 height 21
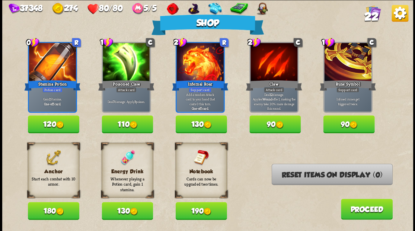
click at [367, 14] on span "22" at bounding box center [371, 16] width 14 height 13
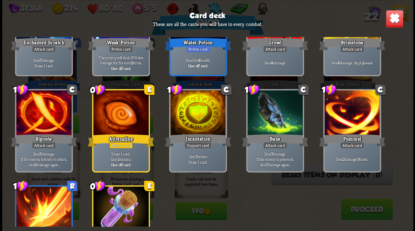
scroll to position [322, 0]
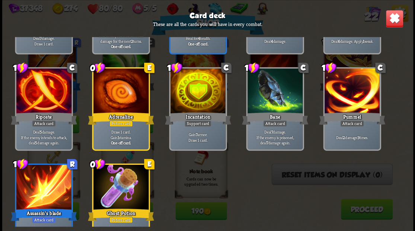
click at [391, 25] on img at bounding box center [394, 19] width 18 height 18
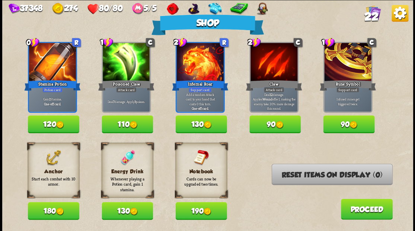
click at [48, 207] on button "180" at bounding box center [53, 211] width 51 height 18
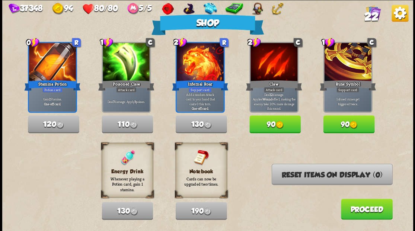
click at [352, 208] on button "Proceed" at bounding box center [366, 209] width 52 height 21
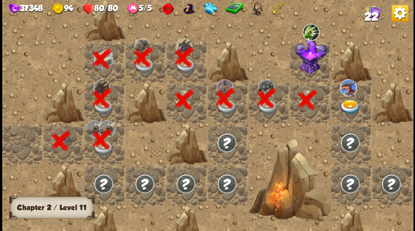
scroll to position [0, 143]
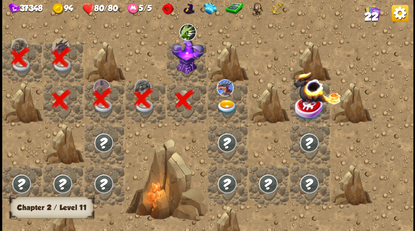
click at [178, 63] on img at bounding box center [187, 56] width 32 height 36
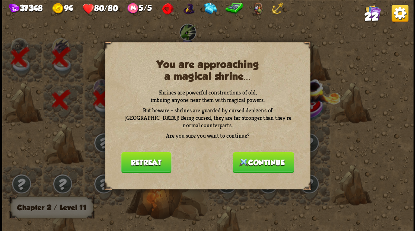
click at [266, 159] on button "Continue" at bounding box center [262, 162] width 61 height 21
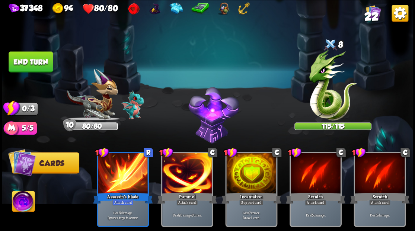
click at [20, 209] on img at bounding box center [23, 202] width 23 height 23
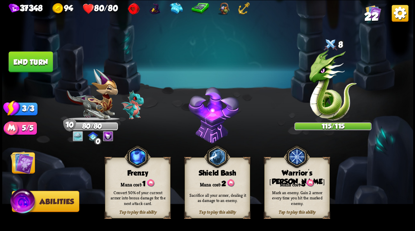
click at [307, 178] on div "Mana cost: 3" at bounding box center [296, 182] width 65 height 9
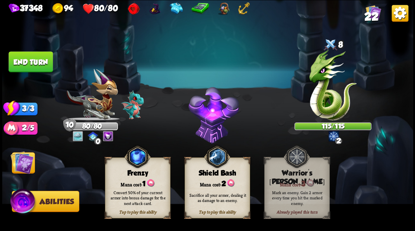
click at [19, 166] on img at bounding box center [21, 162] width 23 height 23
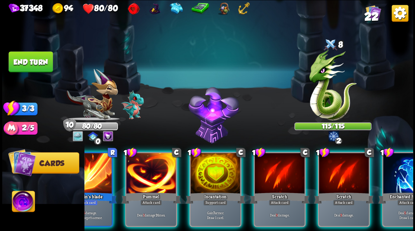
scroll to position [0, 70]
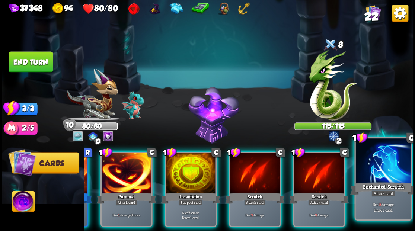
click at [387, 178] on div at bounding box center [382, 161] width 55 height 46
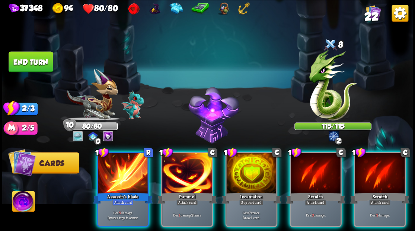
scroll to position [0, 0]
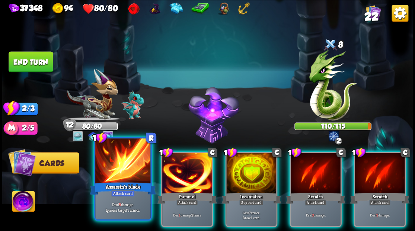
click at [137, 187] on div "Assassin's blade" at bounding box center [123, 188] width 66 height 15
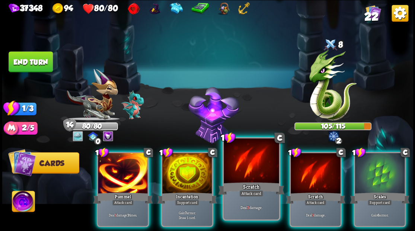
click at [255, 173] on div at bounding box center [250, 161] width 55 height 46
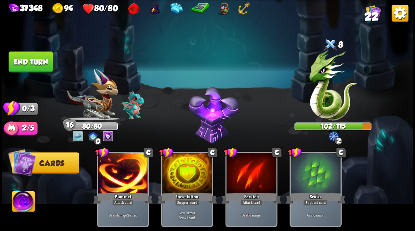
click at [38, 56] on button "End turn" at bounding box center [31, 61] width 44 height 21
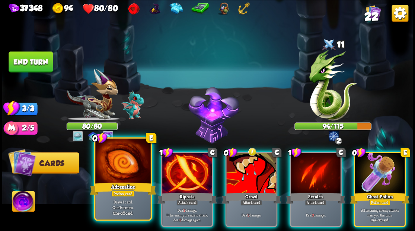
click at [115, 170] on div at bounding box center [122, 161] width 55 height 46
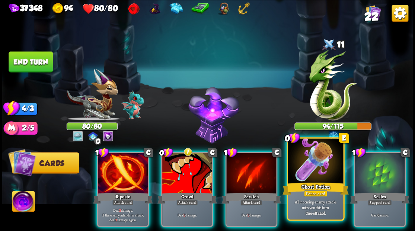
click at [311, 169] on div at bounding box center [314, 161] width 55 height 46
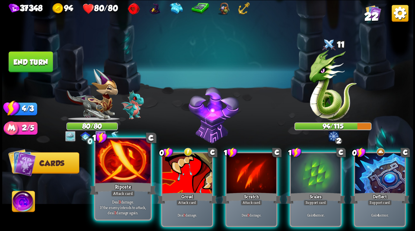
click at [113, 170] on div at bounding box center [122, 161] width 55 height 46
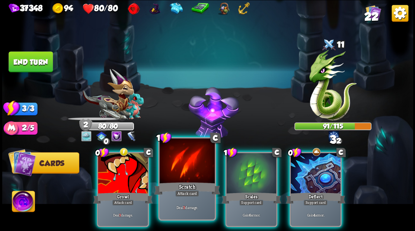
click at [181, 168] on div at bounding box center [186, 161] width 55 height 46
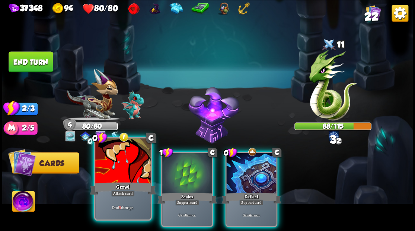
click at [129, 170] on div at bounding box center [122, 161] width 55 height 46
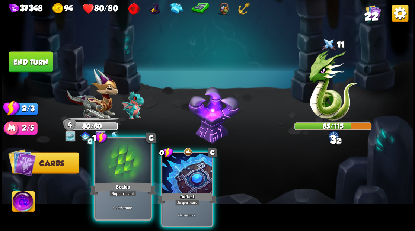
drag, startPoint x: 195, startPoint y: 170, endPoint x: 106, endPoint y: 138, distance: 94.3
click at [192, 170] on div at bounding box center [187, 174] width 50 height 42
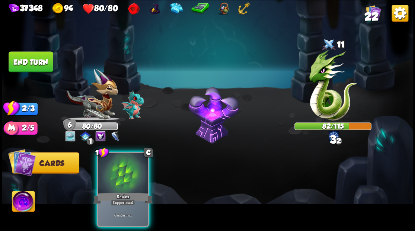
drag, startPoint x: 115, startPoint y: 185, endPoint x: 84, endPoint y: 149, distance: 47.5
click at [106, 173] on div "1 C Scales Support card Gain 6 armor." at bounding box center [123, 189] width 52 height 75
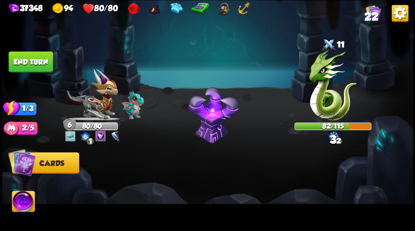
click at [22, 61] on button "End turn" at bounding box center [31, 61] width 44 height 21
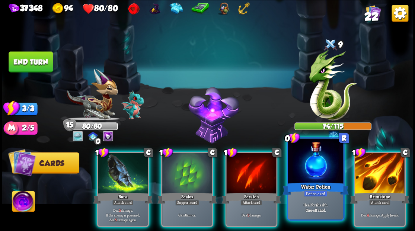
click at [317, 182] on div "Water Potion" at bounding box center [315, 188] width 66 height 15
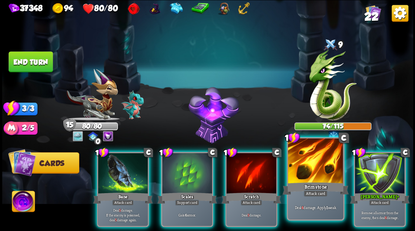
click at [315, 172] on div at bounding box center [314, 161] width 55 height 46
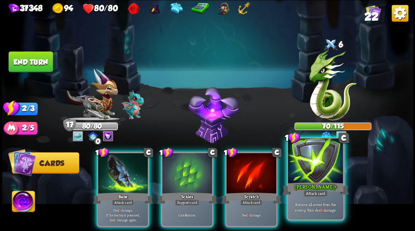
click at [300, 174] on div at bounding box center [314, 161] width 55 height 46
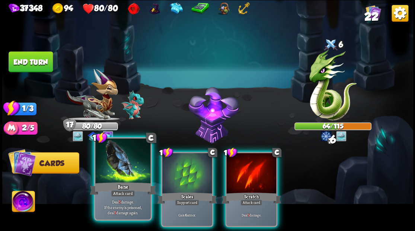
click at [113, 182] on div "Bane" at bounding box center [123, 188] width 66 height 15
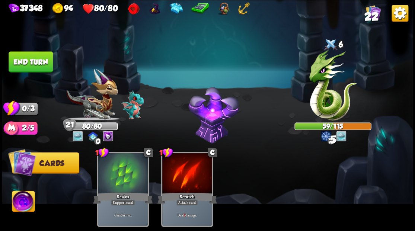
click at [46, 67] on button "End turn" at bounding box center [31, 61] width 44 height 21
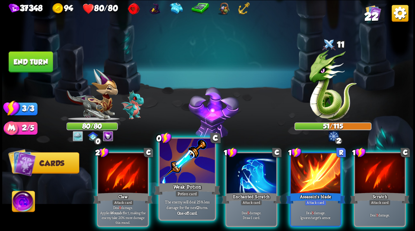
click at [183, 175] on div at bounding box center [186, 161] width 55 height 46
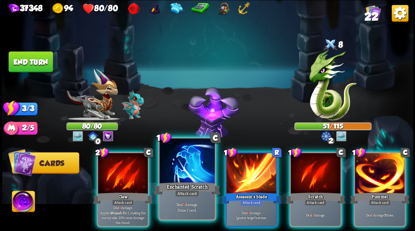
click at [177, 183] on div "Enchanted Scratch" at bounding box center [187, 188] width 66 height 15
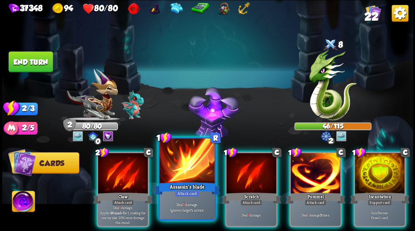
click at [181, 172] on div at bounding box center [186, 161] width 55 height 46
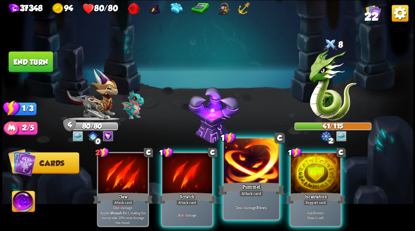
click at [242, 165] on div at bounding box center [250, 161] width 55 height 46
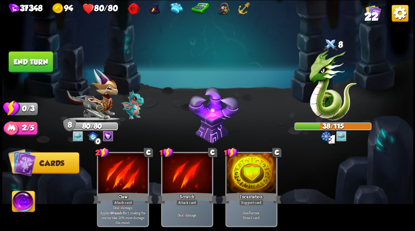
drag, startPoint x: 37, startPoint y: 61, endPoint x: 286, endPoint y: 85, distance: 250.2
click at [38, 62] on button "End turn" at bounding box center [31, 61] width 44 height 21
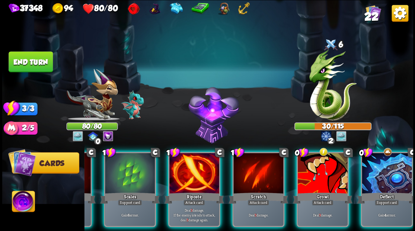
scroll to position [0, 70]
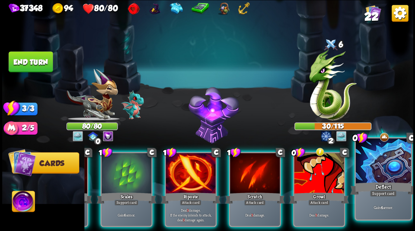
click at [377, 168] on div at bounding box center [382, 161] width 55 height 46
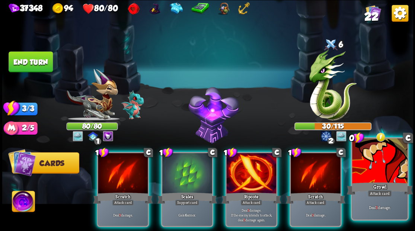
scroll to position [0, 0]
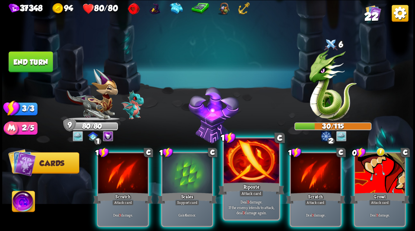
click at [234, 172] on div at bounding box center [250, 161] width 55 height 46
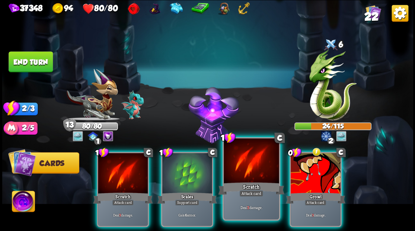
click at [235, 176] on div at bounding box center [250, 161] width 55 height 46
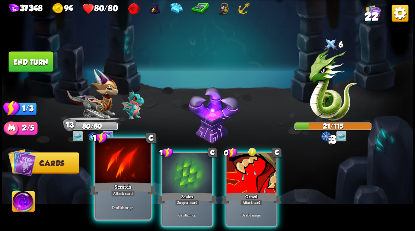
click at [129, 162] on div at bounding box center [122, 161] width 55 height 46
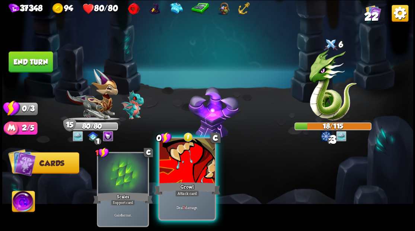
click at [194, 170] on div at bounding box center [186, 161] width 55 height 46
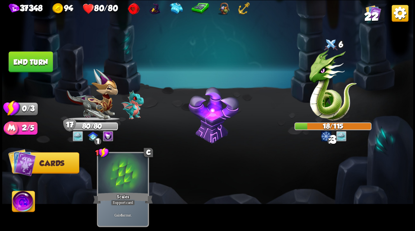
click at [26, 62] on button "End turn" at bounding box center [31, 61] width 44 height 21
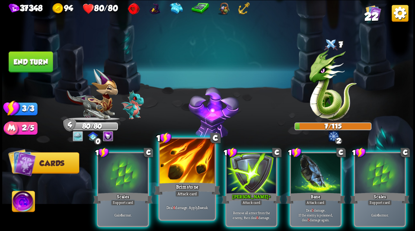
click at [193, 169] on div at bounding box center [186, 161] width 55 height 46
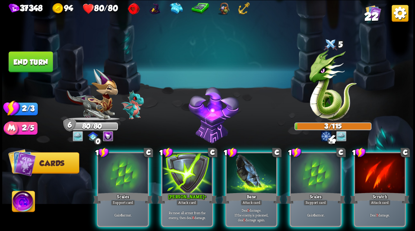
click at [193, 169] on div at bounding box center [187, 174] width 50 height 42
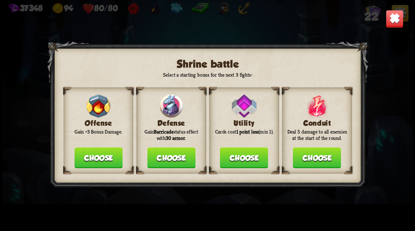
click at [166, 159] on button "Choose" at bounding box center [171, 157] width 48 height 21
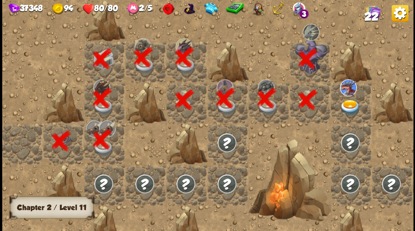
scroll to position [0, 143]
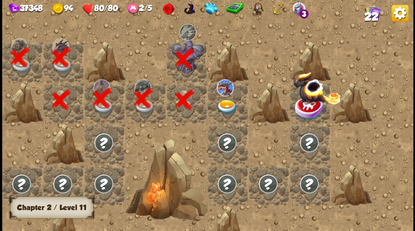
click at [223, 107] on img at bounding box center [226, 107] width 20 height 16
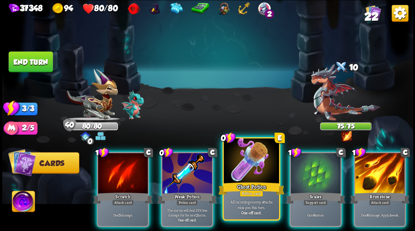
click at [243, 173] on div at bounding box center [250, 161] width 55 height 46
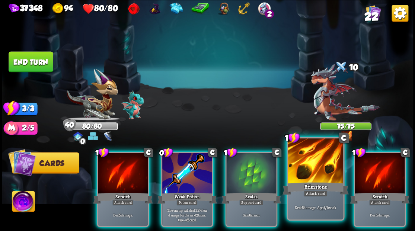
click at [308, 162] on div at bounding box center [314, 161] width 55 height 46
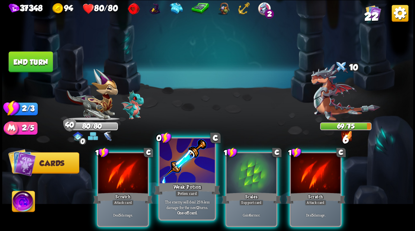
click at [184, 165] on div at bounding box center [186, 161] width 55 height 46
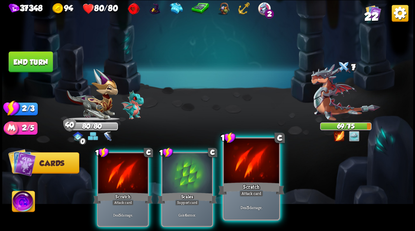
click at [251, 159] on div at bounding box center [250, 161] width 55 height 46
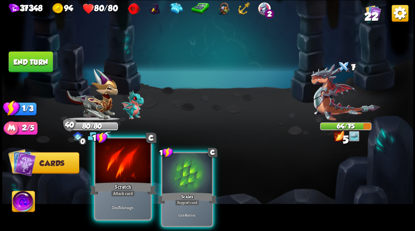
click at [134, 167] on div at bounding box center [122, 161] width 55 height 46
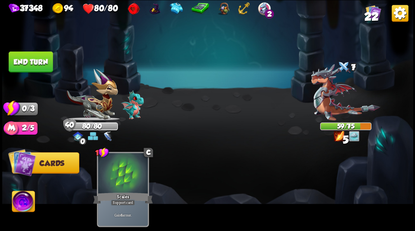
drag, startPoint x: 43, startPoint y: 58, endPoint x: 148, endPoint y: 97, distance: 111.7
click at [48, 61] on button "End turn" at bounding box center [31, 61] width 44 height 21
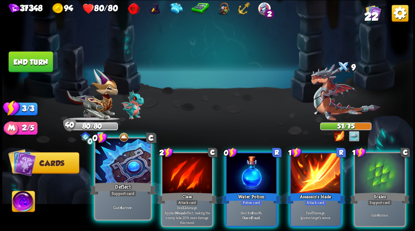
click at [127, 173] on div at bounding box center [122, 161] width 55 height 46
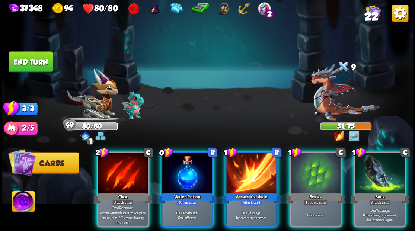
click at [127, 173] on div at bounding box center [123, 174] width 50 height 42
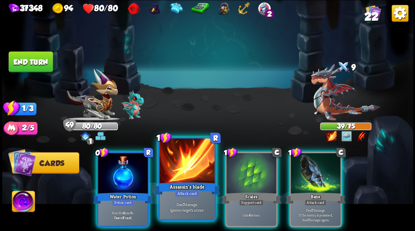
click at [172, 178] on div at bounding box center [186, 161] width 55 height 46
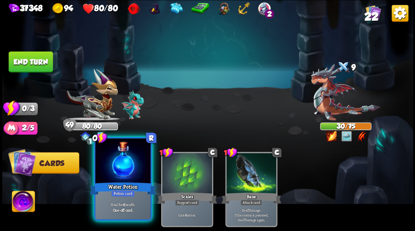
click at [122, 171] on div at bounding box center [122, 161] width 55 height 46
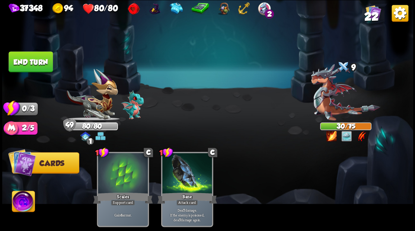
click at [49, 60] on button "End turn" at bounding box center [31, 61] width 44 height 21
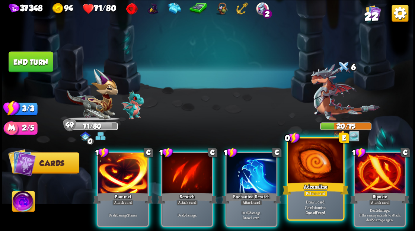
click at [314, 164] on div at bounding box center [314, 161] width 55 height 46
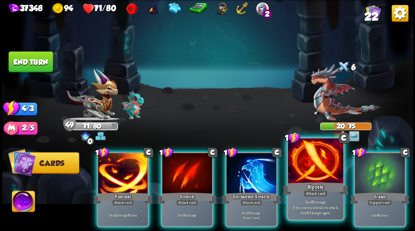
click at [306, 173] on div at bounding box center [314, 161] width 55 height 46
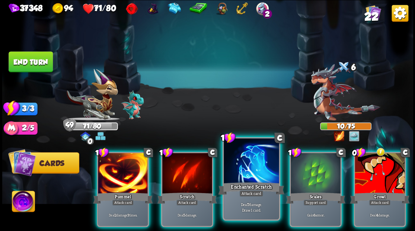
click at [248, 169] on div at bounding box center [250, 161] width 55 height 46
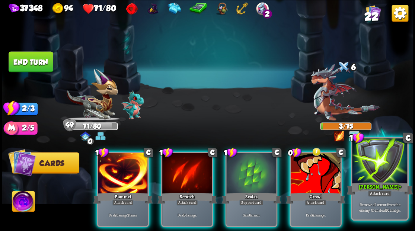
click at [373, 166] on div at bounding box center [379, 161] width 55 height 46
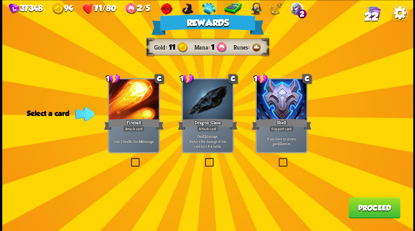
click at [203, 159] on label at bounding box center [203, 159] width 0 height 0
click at [0, 0] on input "checkbox" at bounding box center [0, 0] width 0 height 0
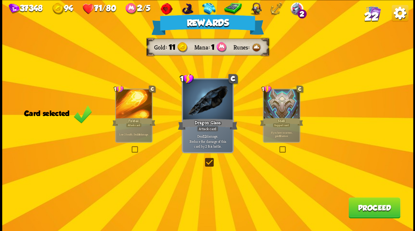
click at [367, 205] on button "Proceed" at bounding box center [374, 207] width 52 height 21
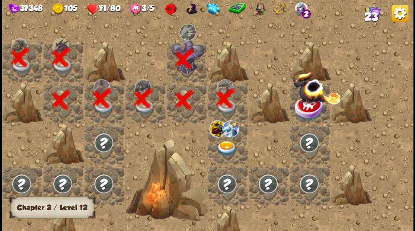
click at [222, 149] on img at bounding box center [226, 149] width 20 height 16
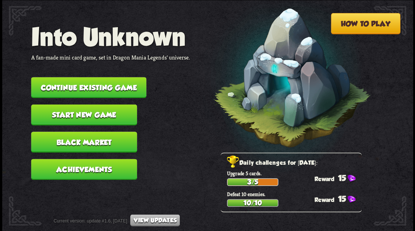
click at [95, 86] on button "Continue existing game" at bounding box center [88, 87] width 115 height 21
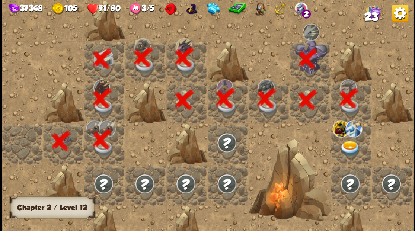
scroll to position [0, 143]
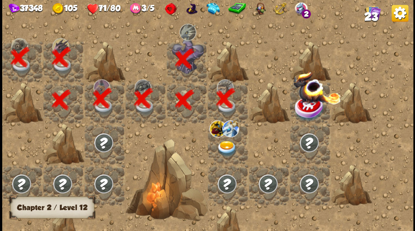
click at [223, 146] on img at bounding box center [226, 149] width 20 height 16
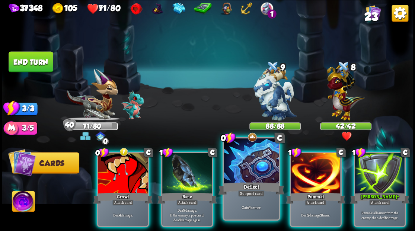
click at [260, 169] on div at bounding box center [250, 161] width 55 height 46
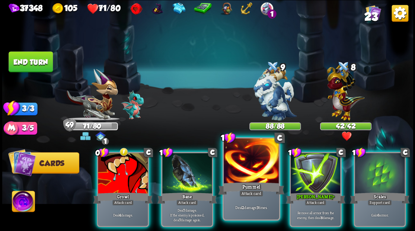
click at [242, 170] on div at bounding box center [250, 161] width 55 height 46
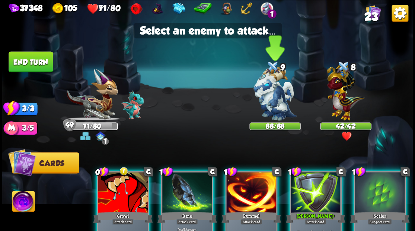
click at [271, 89] on img at bounding box center [274, 94] width 43 height 54
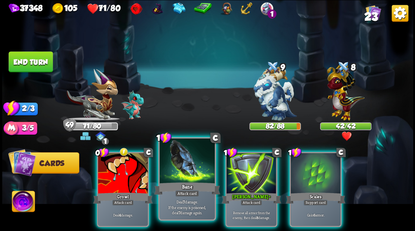
click at [174, 166] on div at bounding box center [186, 161] width 55 height 46
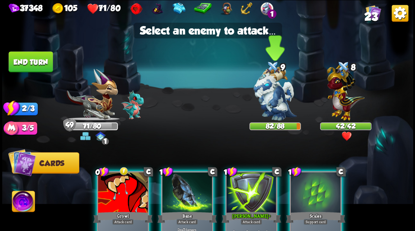
click at [279, 86] on img at bounding box center [274, 94] width 43 height 54
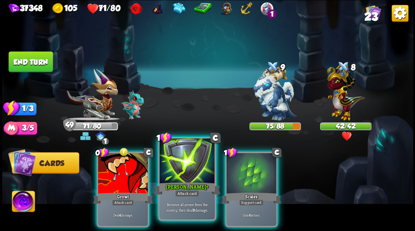
click at [190, 161] on div at bounding box center [186, 161] width 55 height 46
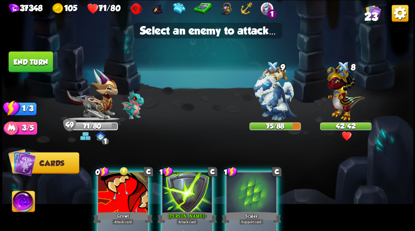
drag, startPoint x: 277, startPoint y: 100, endPoint x: 219, endPoint y: 131, distance: 65.9
click at [277, 100] on img at bounding box center [274, 94] width 43 height 54
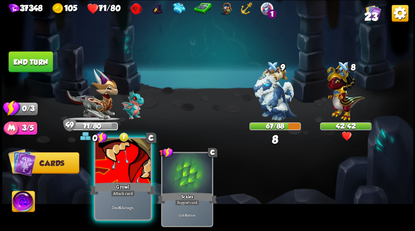
click at [127, 175] on div at bounding box center [122, 161] width 55 height 46
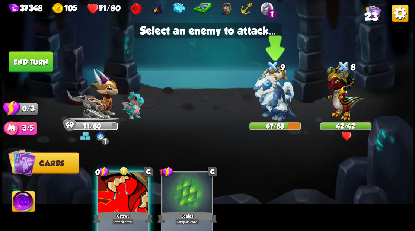
click at [262, 98] on img at bounding box center [274, 94] width 43 height 54
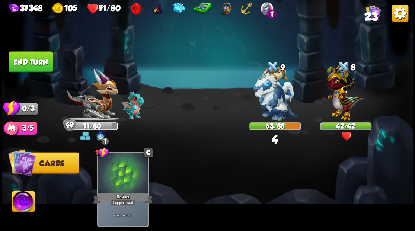
click at [22, 66] on button "End turn" at bounding box center [31, 61] width 44 height 21
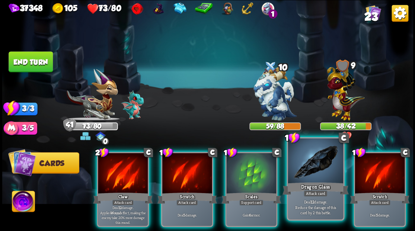
click at [306, 174] on div at bounding box center [314, 161] width 55 height 46
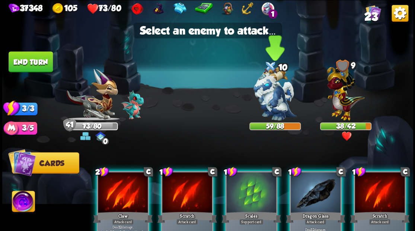
click at [271, 104] on img at bounding box center [274, 94] width 43 height 54
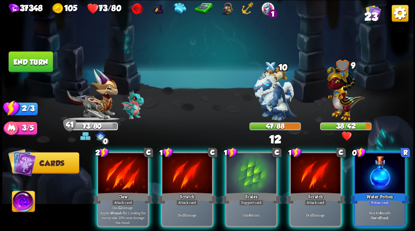
click at [375, 176] on div at bounding box center [379, 174] width 50 height 42
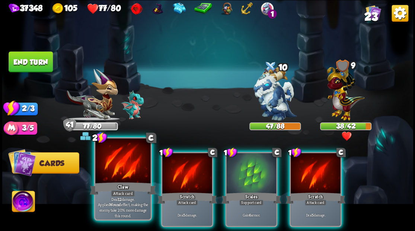
click at [133, 173] on div at bounding box center [122, 161] width 55 height 46
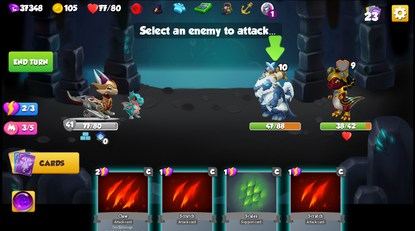
click at [270, 91] on img at bounding box center [274, 94] width 43 height 54
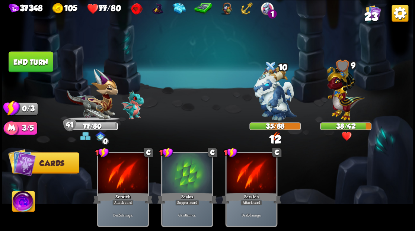
click at [31, 57] on button "End turn" at bounding box center [31, 61] width 44 height 21
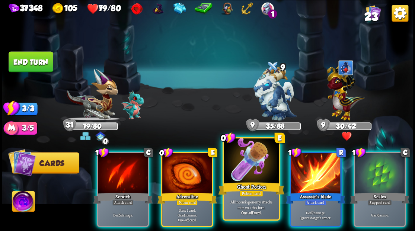
click at [250, 170] on div at bounding box center [250, 161] width 55 height 46
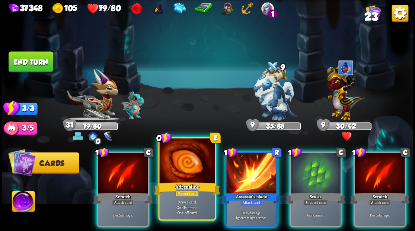
click at [181, 168] on div at bounding box center [186, 161] width 55 height 46
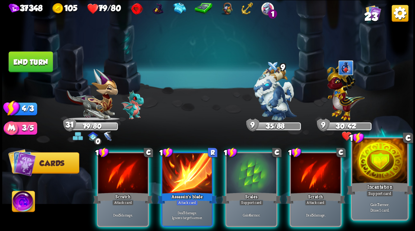
click at [375, 170] on div at bounding box center [379, 161] width 55 height 46
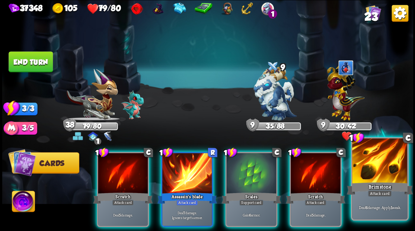
drag, startPoint x: 393, startPoint y: 170, endPoint x: 389, endPoint y: 168, distance: 4.3
click at [392, 170] on div at bounding box center [379, 161] width 55 height 46
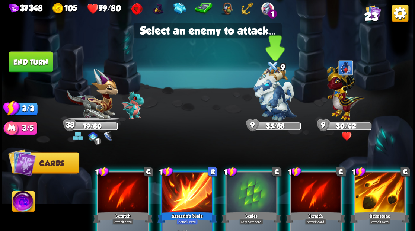
click at [278, 100] on img at bounding box center [274, 94] width 43 height 54
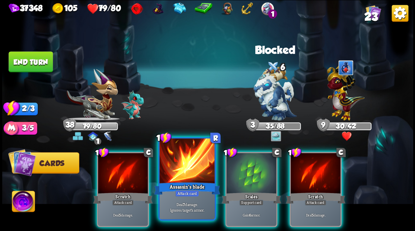
click at [198, 170] on div at bounding box center [186, 161] width 55 height 46
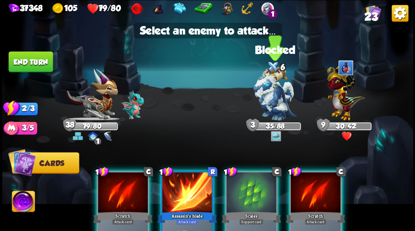
click at [273, 103] on img at bounding box center [274, 94] width 43 height 54
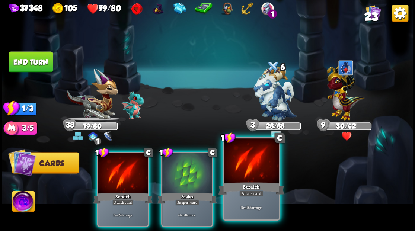
click at [262, 180] on div at bounding box center [250, 161] width 55 height 46
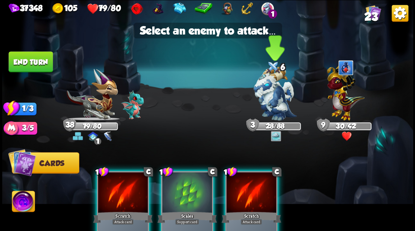
click at [271, 106] on img at bounding box center [274, 94] width 43 height 54
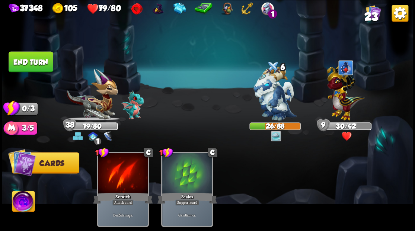
click at [28, 62] on button "End turn" at bounding box center [31, 61] width 44 height 21
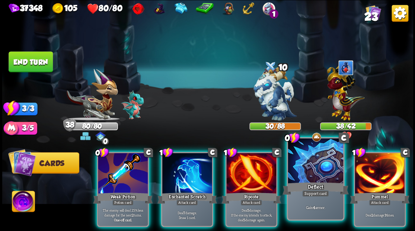
click at [313, 170] on div at bounding box center [314, 161] width 55 height 46
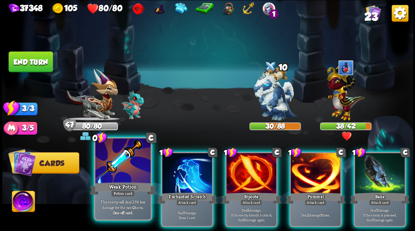
click at [111, 175] on div at bounding box center [122, 161] width 55 height 46
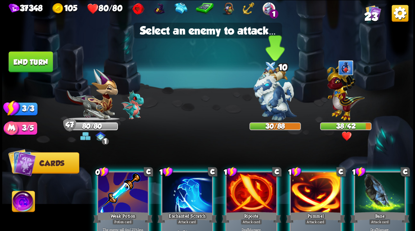
click at [279, 91] on img at bounding box center [274, 94] width 43 height 54
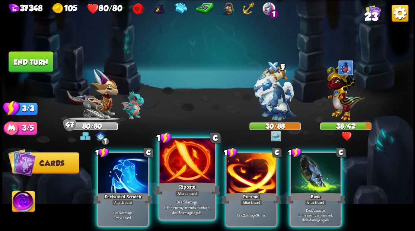
click at [186, 163] on div at bounding box center [186, 161] width 55 height 46
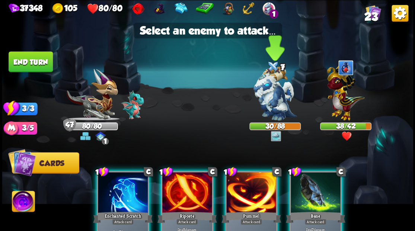
click at [274, 108] on img at bounding box center [274, 94] width 43 height 54
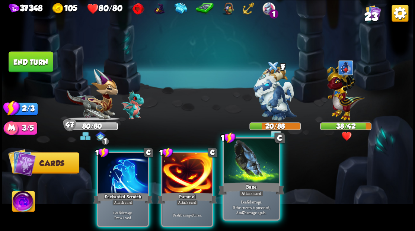
click at [239, 164] on div at bounding box center [250, 161] width 55 height 46
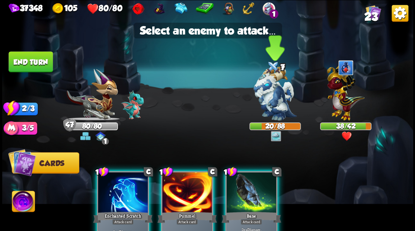
click at [276, 99] on img at bounding box center [274, 94] width 43 height 54
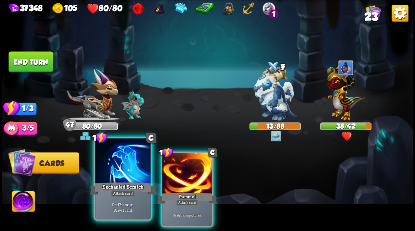
click at [130, 167] on div at bounding box center [122, 161] width 55 height 46
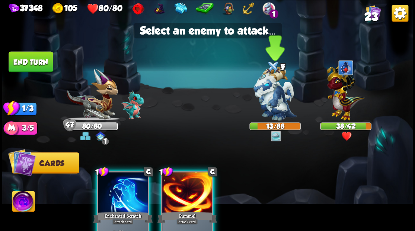
click at [270, 95] on img at bounding box center [274, 94] width 43 height 54
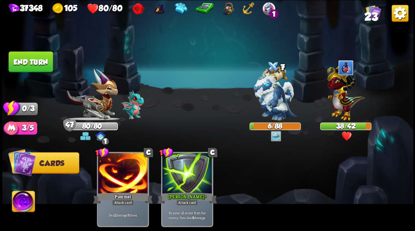
click at [29, 60] on button "End turn" at bounding box center [31, 61] width 44 height 21
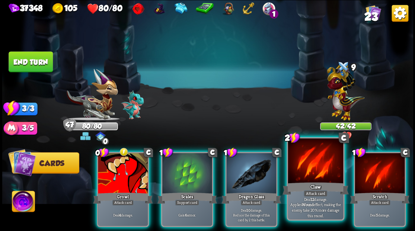
click at [317, 169] on div at bounding box center [314, 161] width 55 height 46
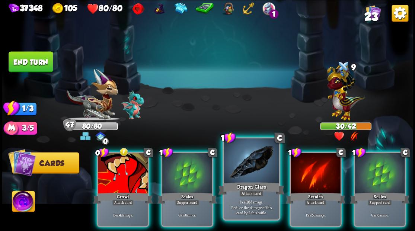
click at [220, 188] on div "Dragon Glass" at bounding box center [251, 188] width 66 height 15
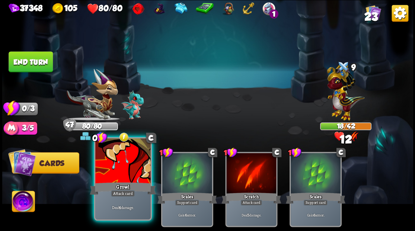
click at [126, 180] on div at bounding box center [122, 161] width 55 height 46
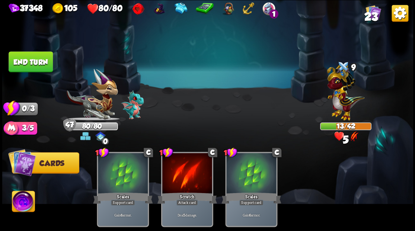
click at [38, 61] on button "End turn" at bounding box center [31, 61] width 44 height 21
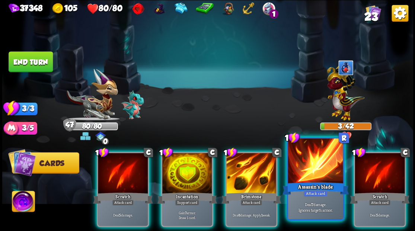
click at [325, 174] on div at bounding box center [314, 161] width 55 height 46
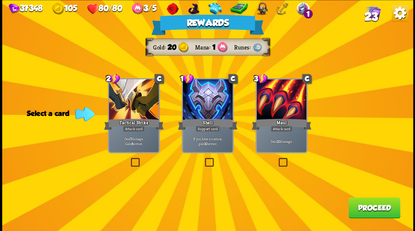
click at [363, 211] on button "Proceed" at bounding box center [374, 207] width 52 height 21
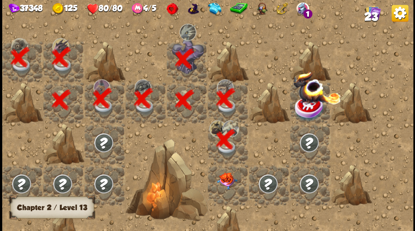
click at [229, 187] on div at bounding box center [227, 184] width 41 height 41
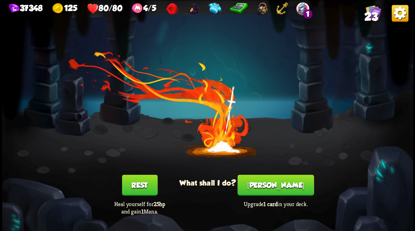
click at [280, 191] on button "[PERSON_NAME]" at bounding box center [275, 184] width 76 height 21
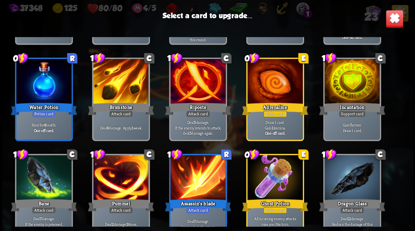
scroll to position [223, 0]
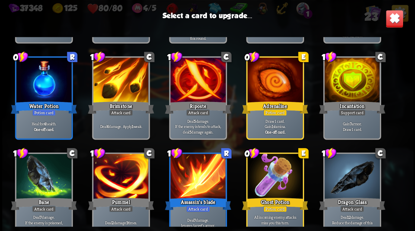
click at [352, 82] on div at bounding box center [351, 81] width 55 height 46
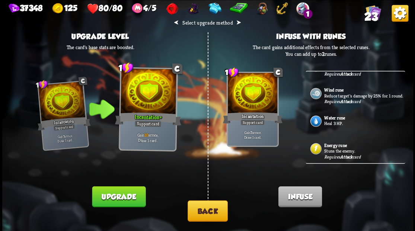
scroll to position [99, 0]
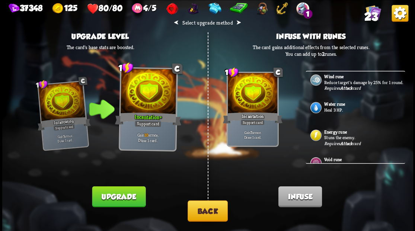
click at [336, 113] on p "Heal 3 HP." at bounding box center [363, 110] width 79 height 6
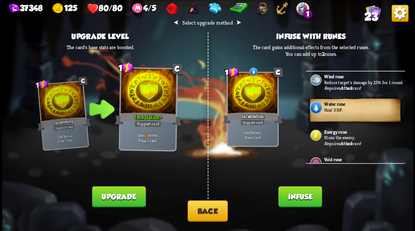
click at [297, 197] on button "Infuse" at bounding box center [299, 196] width 43 height 21
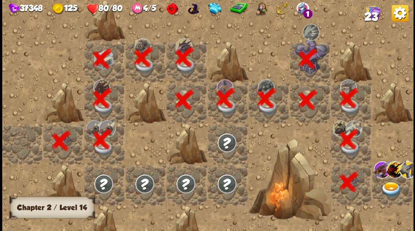
scroll to position [0, 143]
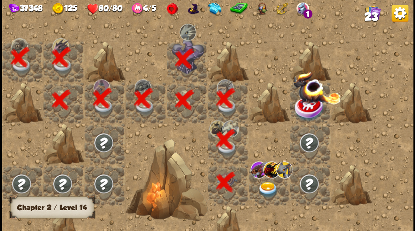
click at [268, 190] on img at bounding box center [267, 189] width 20 height 16
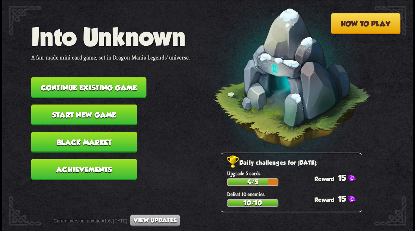
click at [88, 89] on button "Continue existing game" at bounding box center [88, 87] width 115 height 21
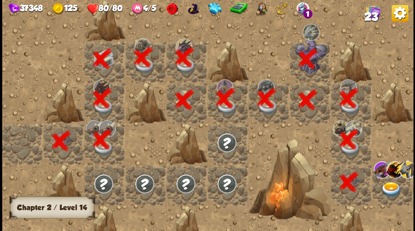
scroll to position [0, 143]
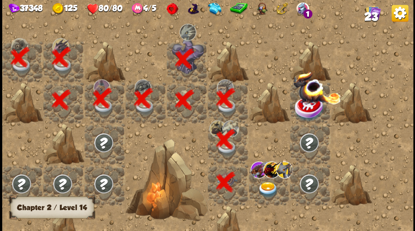
click at [269, 187] on img at bounding box center [267, 189] width 20 height 16
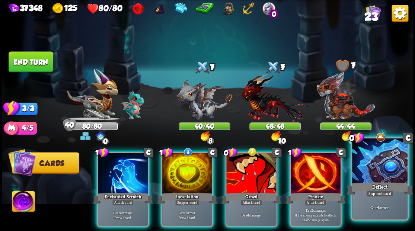
click at [380, 171] on div at bounding box center [379, 161] width 55 height 46
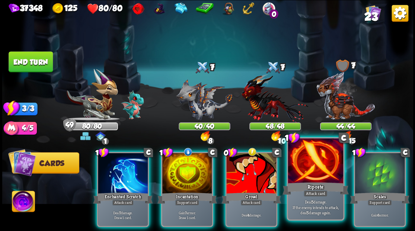
click at [315, 176] on div at bounding box center [314, 161] width 55 height 46
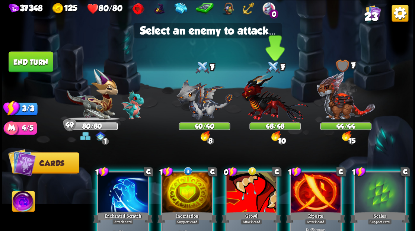
click at [258, 109] on img at bounding box center [274, 97] width 67 height 49
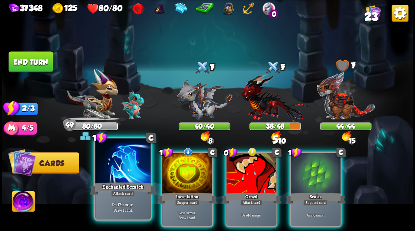
click at [119, 168] on div at bounding box center [122, 161] width 55 height 46
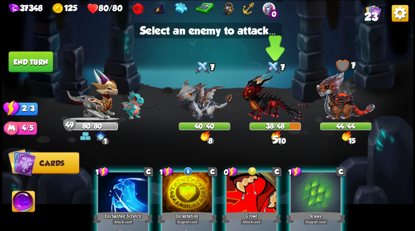
click at [268, 100] on img at bounding box center [274, 97] width 67 height 49
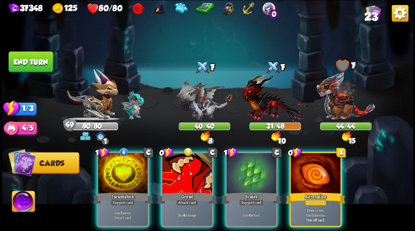
drag, startPoint x: 318, startPoint y: 172, endPoint x: 313, endPoint y: 171, distance: 5.7
click at [318, 172] on div at bounding box center [315, 174] width 50 height 42
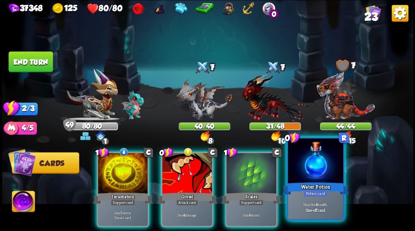
click at [328, 173] on div at bounding box center [314, 161] width 55 height 46
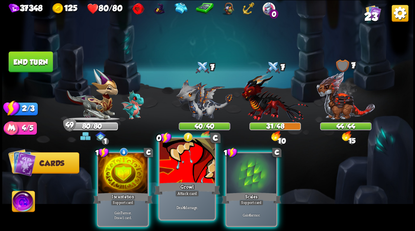
click at [176, 174] on div at bounding box center [186, 161] width 55 height 46
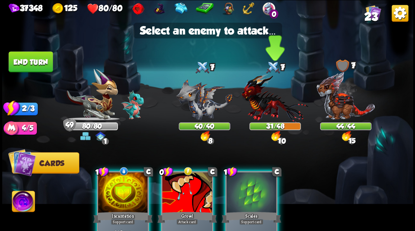
click at [259, 102] on img at bounding box center [274, 97] width 67 height 49
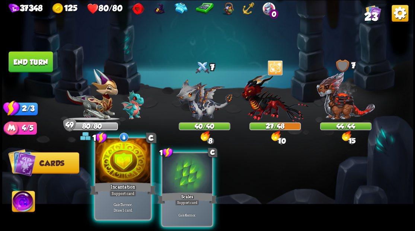
click at [115, 177] on div at bounding box center [122, 161] width 55 height 46
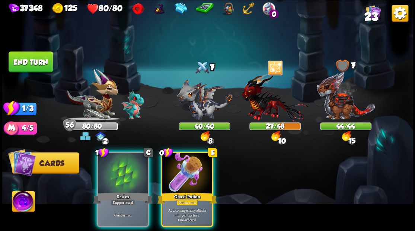
click at [179, 175] on div at bounding box center [187, 174] width 50 height 42
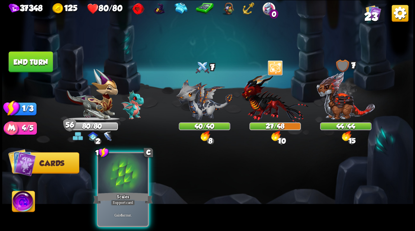
click at [44, 64] on button "End turn" at bounding box center [31, 61] width 44 height 21
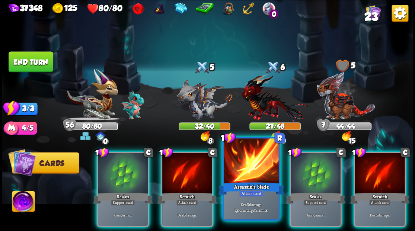
click at [247, 175] on div at bounding box center [250, 161] width 55 height 46
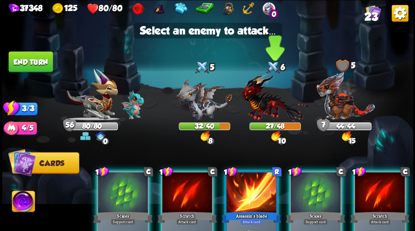
click at [264, 96] on img at bounding box center [274, 97] width 67 height 49
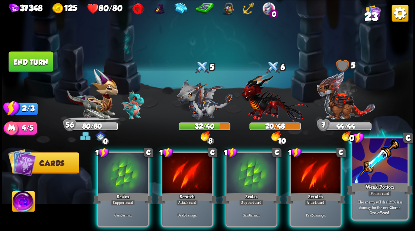
click at [379, 159] on div at bounding box center [379, 161] width 55 height 46
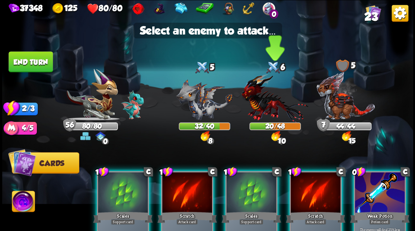
click at [261, 99] on img at bounding box center [274, 97] width 67 height 49
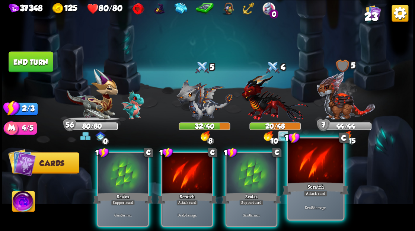
click at [319, 177] on div at bounding box center [314, 161] width 55 height 46
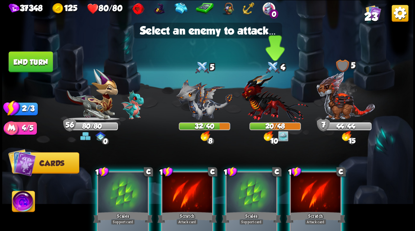
click at [249, 93] on img at bounding box center [274, 97] width 67 height 49
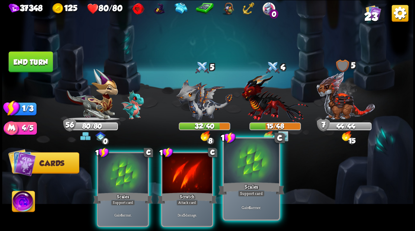
click at [248, 173] on div at bounding box center [250, 161] width 55 height 46
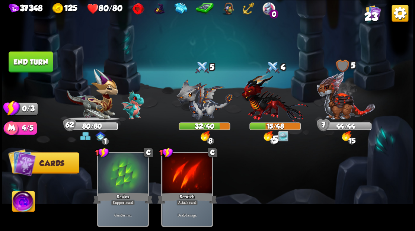
click at [20, 63] on button "End turn" at bounding box center [31, 61] width 44 height 21
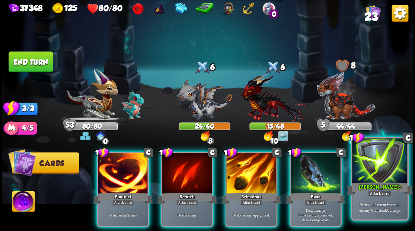
click at [386, 172] on div at bounding box center [379, 161] width 55 height 46
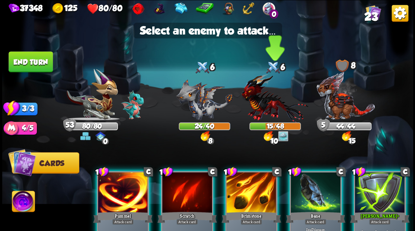
click at [252, 100] on img at bounding box center [274, 97] width 67 height 49
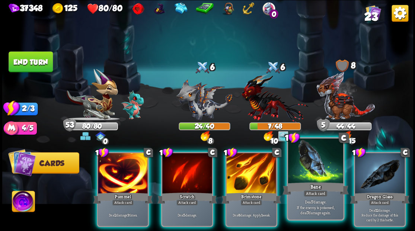
click at [308, 173] on div at bounding box center [314, 161] width 55 height 46
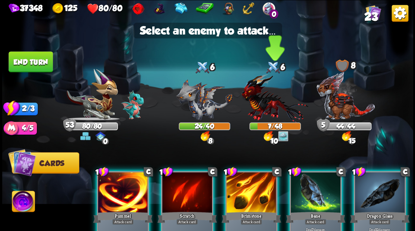
click at [263, 100] on img at bounding box center [274, 97] width 67 height 49
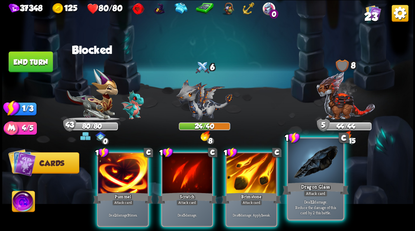
click at [324, 189] on div "Dragon Glass" at bounding box center [315, 188] width 66 height 15
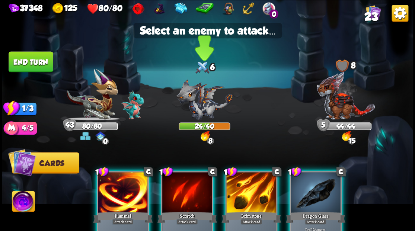
click at [193, 108] on img at bounding box center [204, 99] width 57 height 41
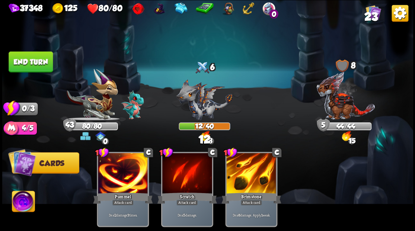
click at [55, 64] on img at bounding box center [207, 115] width 410 height 231
click at [48, 63] on button "End turn" at bounding box center [31, 61] width 44 height 21
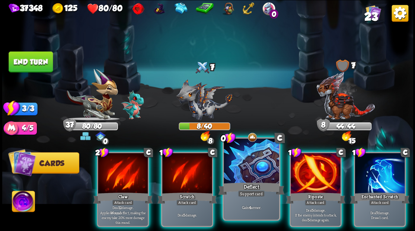
click at [233, 154] on div at bounding box center [250, 161] width 55 height 46
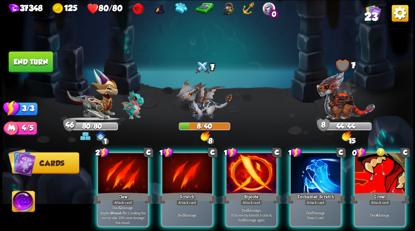
drag, startPoint x: 244, startPoint y: 151, endPoint x: 222, endPoint y: 134, distance: 27.3
click at [244, 153] on div at bounding box center [251, 174] width 50 height 42
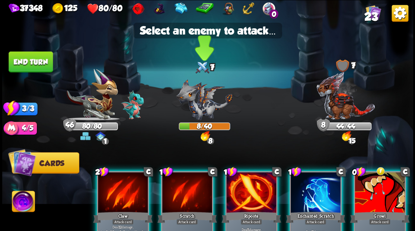
click at [211, 110] on img at bounding box center [204, 99] width 57 height 41
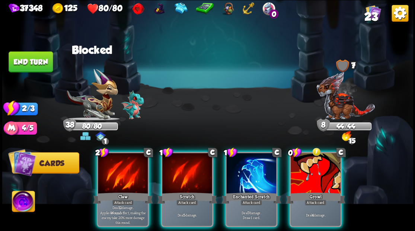
drag, startPoint x: 258, startPoint y: 181, endPoint x: 284, endPoint y: 152, distance: 38.5
click at [258, 180] on div "1 C Enchanted Scratch Attack card Deal 7 damage. Draw 1 card." at bounding box center [251, 189] width 52 height 75
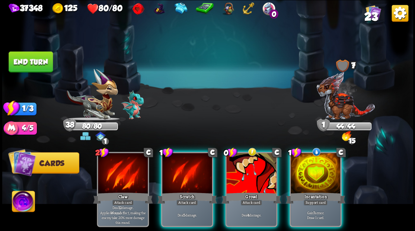
click at [309, 169] on div at bounding box center [315, 174] width 50 height 42
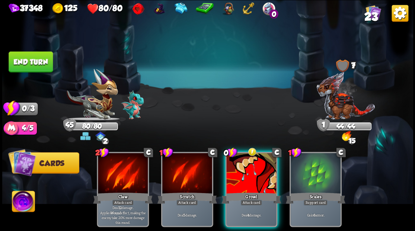
click at [38, 58] on button "End turn" at bounding box center [31, 61] width 44 height 21
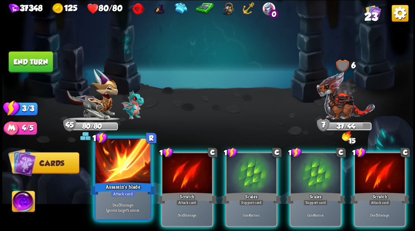
click at [120, 155] on div at bounding box center [122, 161] width 55 height 46
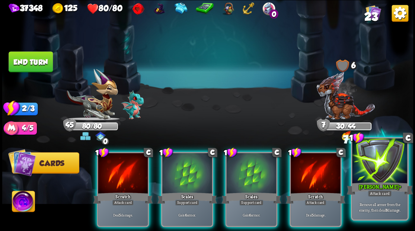
click at [364, 177] on div at bounding box center [379, 161] width 55 height 46
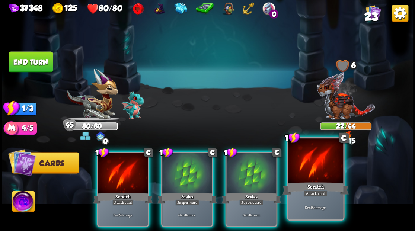
drag, startPoint x: 306, startPoint y: 167, endPoint x: 116, endPoint y: 164, distance: 190.4
click at [306, 167] on div at bounding box center [314, 161] width 55 height 46
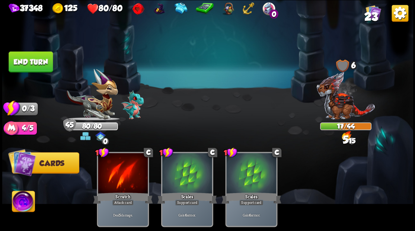
click at [38, 56] on button "End turn" at bounding box center [31, 61] width 44 height 21
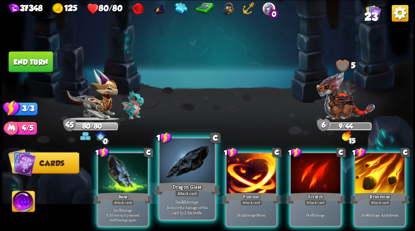
click at [199, 168] on div at bounding box center [186, 161] width 55 height 46
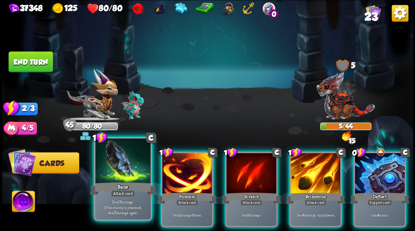
click at [130, 167] on div at bounding box center [122, 161] width 55 height 46
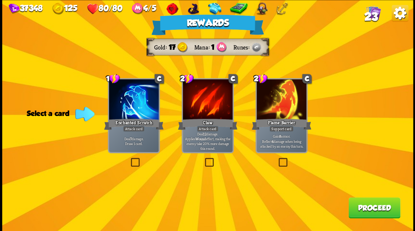
click at [380, 210] on button "Proceed" at bounding box center [374, 207] width 52 height 21
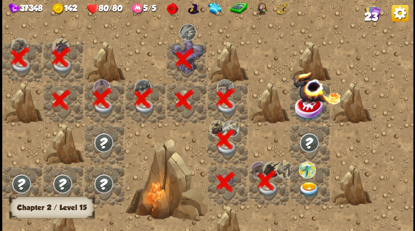
click at [310, 187] on img at bounding box center [308, 189] width 20 height 16
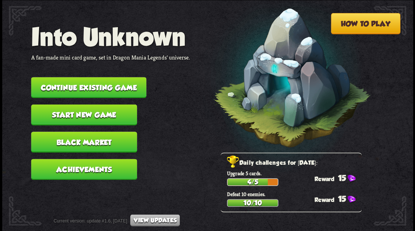
click at [121, 86] on button "Continue existing game" at bounding box center [88, 87] width 115 height 21
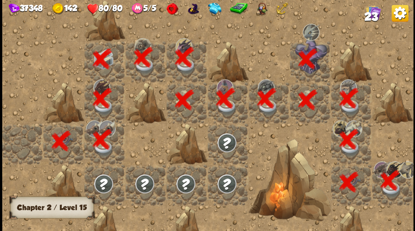
scroll to position [0, 143]
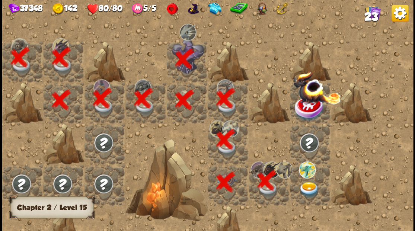
click at [307, 188] on img at bounding box center [308, 189] width 20 height 16
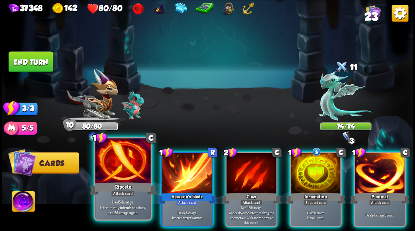
click at [123, 172] on div at bounding box center [122, 161] width 55 height 46
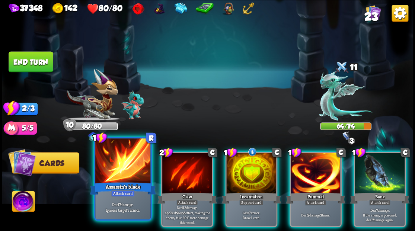
click at [122, 174] on div at bounding box center [122, 161] width 55 height 46
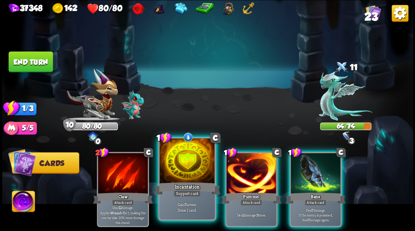
click at [184, 167] on div at bounding box center [186, 161] width 55 height 46
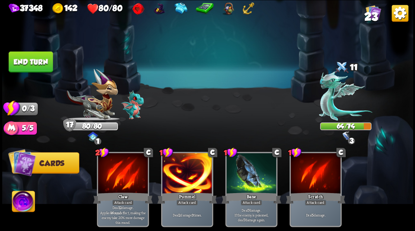
click at [33, 51] on button "End turn" at bounding box center [31, 61] width 44 height 21
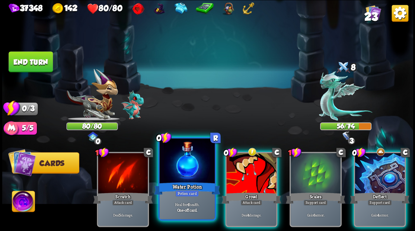
click at [184, 164] on div at bounding box center [186, 161] width 55 height 46
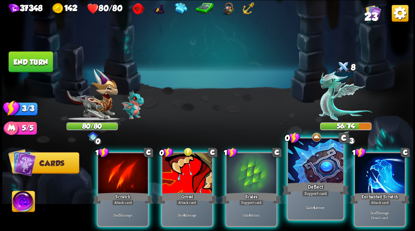
click at [316, 153] on div at bounding box center [314, 161] width 55 height 46
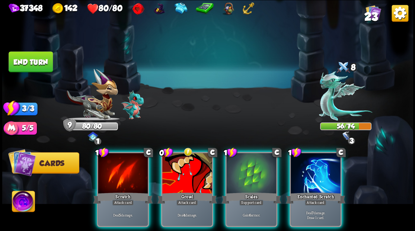
click at [316, 153] on div at bounding box center [315, 174] width 50 height 42
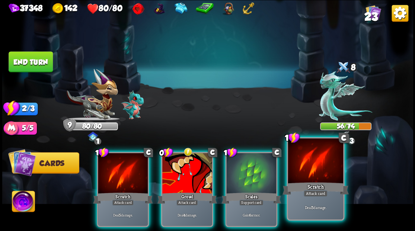
click at [306, 157] on div at bounding box center [314, 161] width 55 height 46
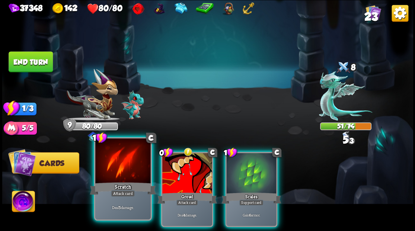
click at [114, 167] on div at bounding box center [122, 161] width 55 height 46
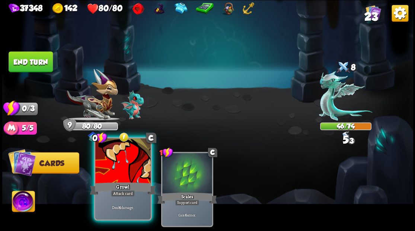
click at [112, 165] on div at bounding box center [122, 161] width 55 height 46
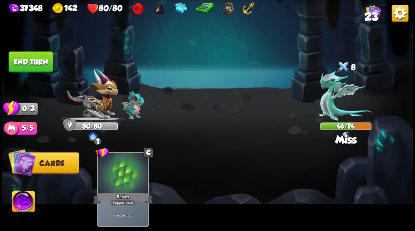
click at [20, 59] on button "End turn" at bounding box center [31, 61] width 44 height 21
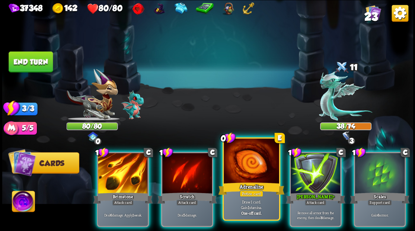
click at [237, 171] on div at bounding box center [250, 161] width 55 height 46
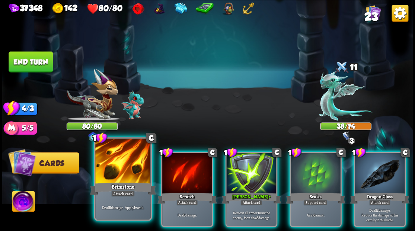
click at [123, 165] on div at bounding box center [122, 161] width 55 height 46
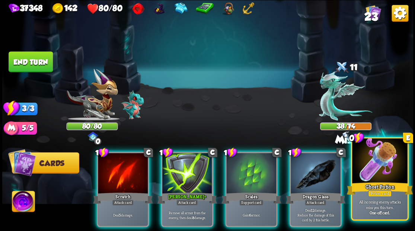
click at [384, 172] on div at bounding box center [379, 161] width 55 height 46
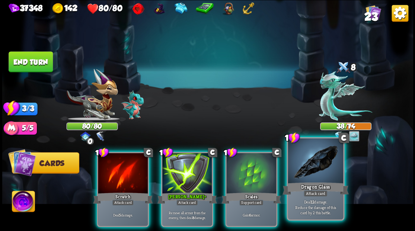
click at [319, 166] on div at bounding box center [314, 161] width 55 height 46
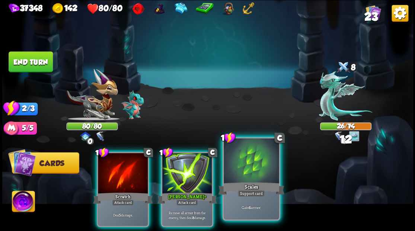
click at [251, 167] on div at bounding box center [250, 161] width 55 height 46
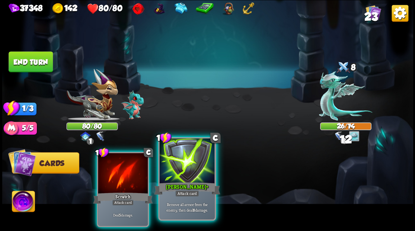
click at [186, 175] on div at bounding box center [186, 161] width 55 height 46
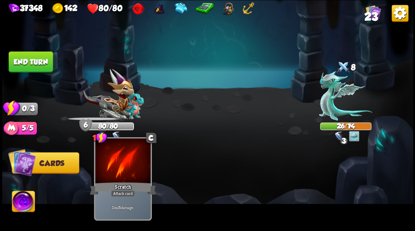
click at [125, 164] on div at bounding box center [122, 161] width 55 height 46
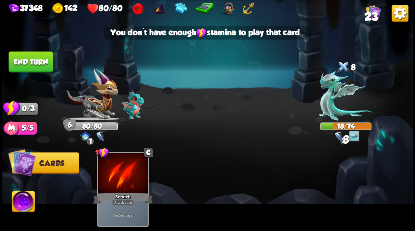
click at [30, 53] on button "End turn" at bounding box center [31, 61] width 44 height 21
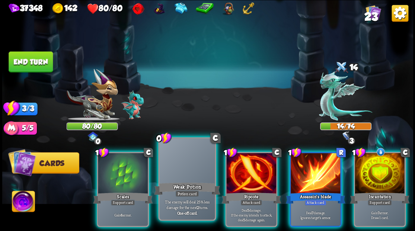
click at [178, 164] on div at bounding box center [186, 161] width 55 height 46
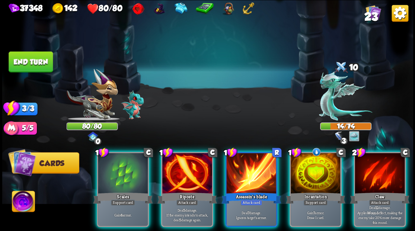
click at [178, 164] on div at bounding box center [187, 174] width 50 height 42
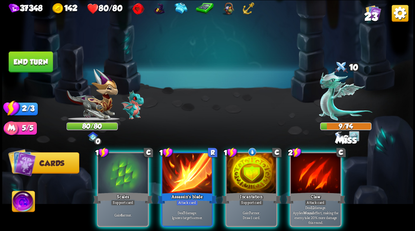
click at [178, 164] on div at bounding box center [187, 174] width 50 height 42
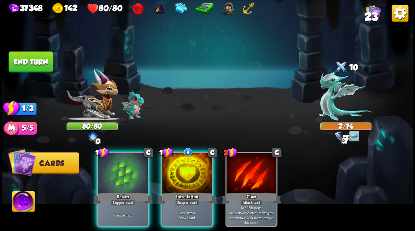
click at [178, 164] on div at bounding box center [187, 174] width 50 height 42
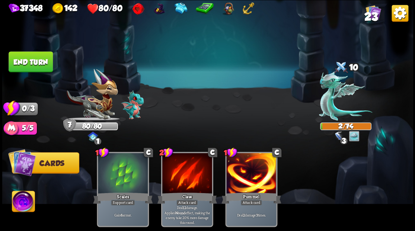
click at [35, 64] on button "End turn" at bounding box center [31, 61] width 44 height 21
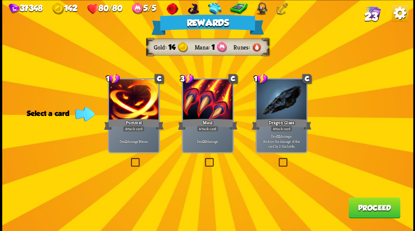
click at [358, 206] on button "Proceed" at bounding box center [374, 207] width 52 height 21
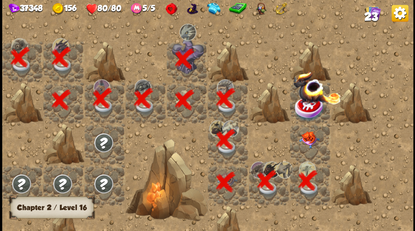
click at [315, 144] on div at bounding box center [309, 143] width 41 height 41
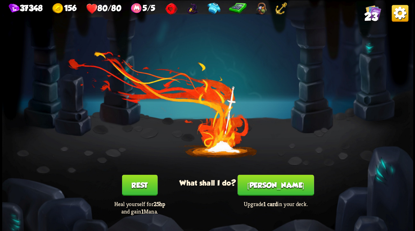
click at [273, 188] on button "Smith" at bounding box center [275, 184] width 76 height 21
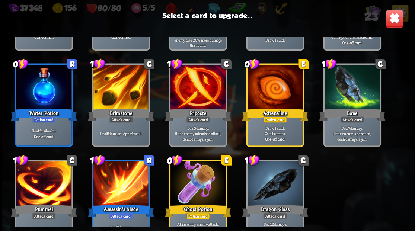
scroll to position [234, 0]
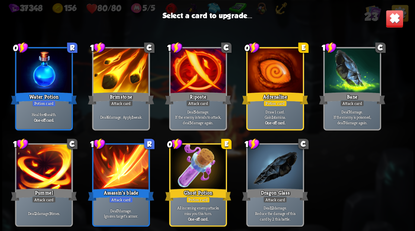
click at [119, 65] on div at bounding box center [120, 71] width 55 height 46
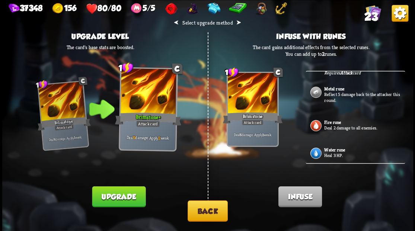
scroll to position [273, 0]
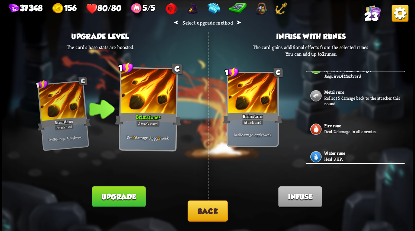
click at [346, 106] on p "Reflect 5 damage back to the attacker this round." at bounding box center [363, 101] width 79 height 12
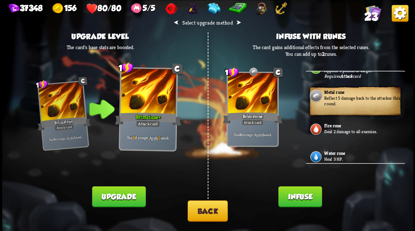
click at [296, 195] on button "Infuse" at bounding box center [299, 196] width 43 height 21
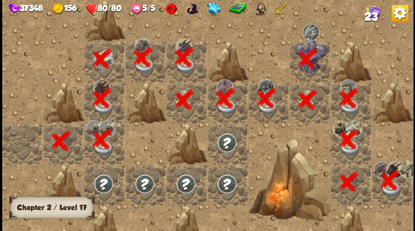
scroll to position [0, 143]
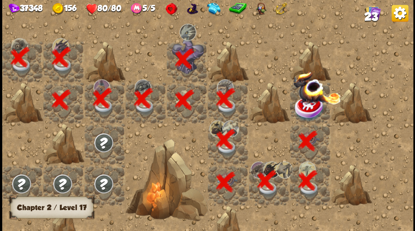
click at [316, 105] on div at bounding box center [309, 102] width 41 height 41
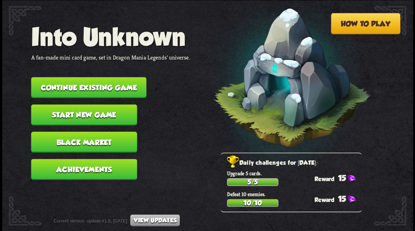
click at [124, 70] on nav "Into Unknown A fan-made mini card game, set in Dragon Mania Legends' universe. …" at bounding box center [110, 104] width 159 height 164
click at [120, 79] on button "Continue existing game" at bounding box center [88, 87] width 115 height 21
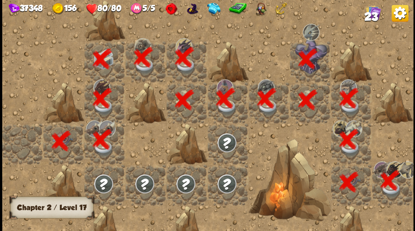
scroll to position [0, 143]
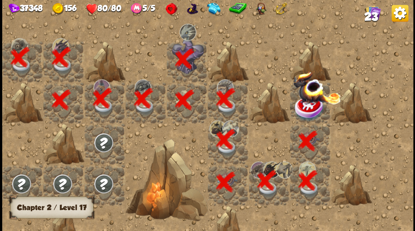
click at [304, 107] on img at bounding box center [309, 108] width 31 height 27
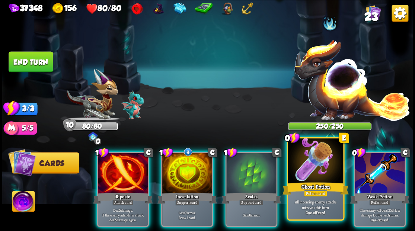
click at [312, 177] on div at bounding box center [314, 161] width 55 height 46
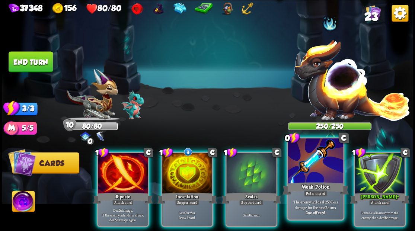
click at [303, 176] on div at bounding box center [314, 161] width 55 height 46
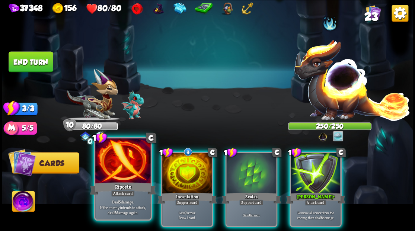
click at [107, 180] on div at bounding box center [122, 161] width 55 height 46
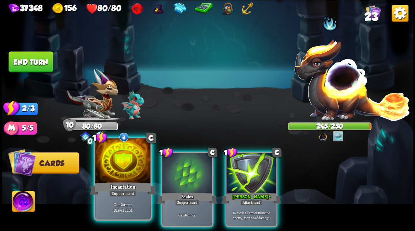
click at [107, 180] on div at bounding box center [122, 161] width 55 height 46
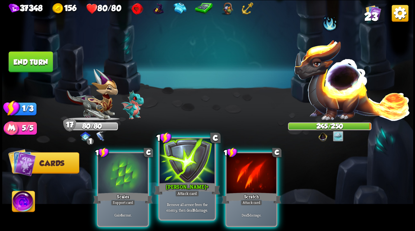
click at [186, 164] on div at bounding box center [186, 161] width 55 height 46
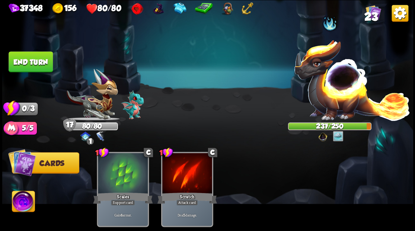
click at [27, 61] on button "End turn" at bounding box center [31, 61] width 44 height 21
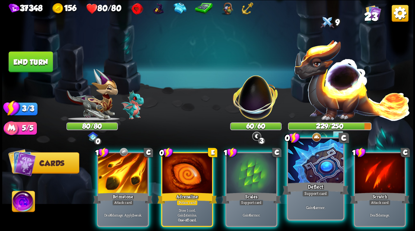
click at [313, 162] on div at bounding box center [314, 161] width 55 height 46
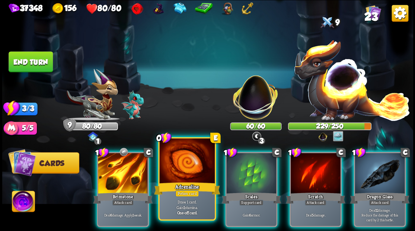
click at [164, 172] on div at bounding box center [186, 161] width 55 height 46
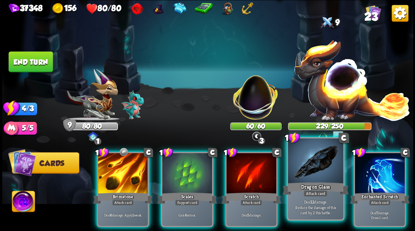
drag, startPoint x: 323, startPoint y: 177, endPoint x: 306, endPoint y: 171, distance: 17.4
click at [319, 175] on div at bounding box center [314, 161] width 55 height 46
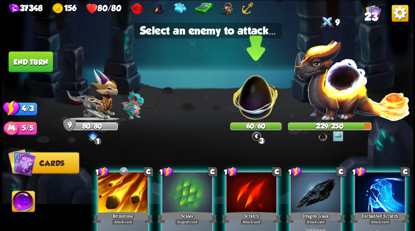
drag, startPoint x: 253, startPoint y: 103, endPoint x: 251, endPoint y: 112, distance: 8.8
click at [253, 103] on img at bounding box center [255, 94] width 54 height 54
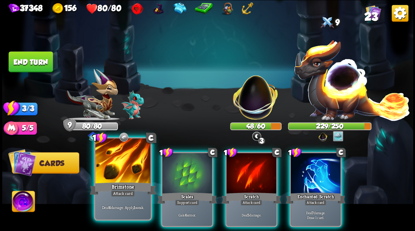
click at [123, 164] on div at bounding box center [122, 161] width 55 height 46
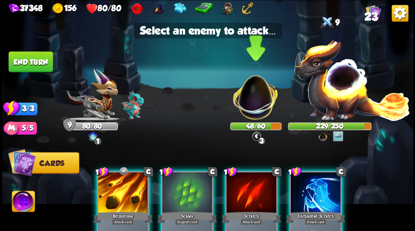
click at [252, 97] on img at bounding box center [255, 94] width 54 height 54
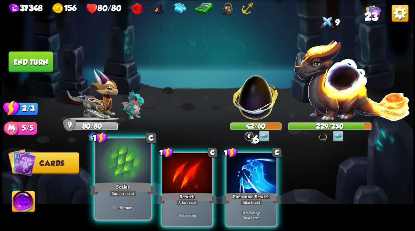
click at [117, 178] on div at bounding box center [122, 161] width 55 height 46
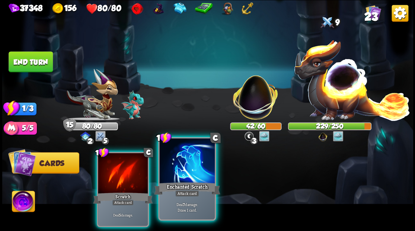
click at [174, 180] on div at bounding box center [186, 161] width 55 height 46
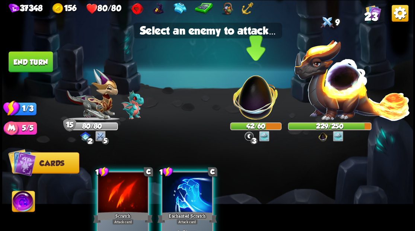
click at [245, 105] on img at bounding box center [255, 94] width 54 height 54
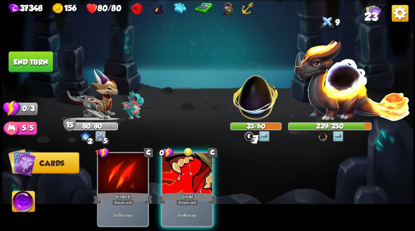
click at [28, 64] on button "End turn" at bounding box center [31, 61] width 44 height 21
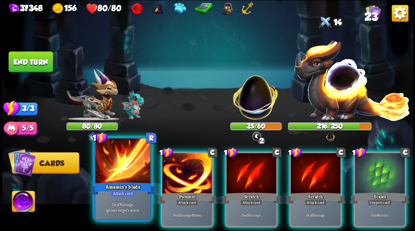
click at [115, 163] on div at bounding box center [122, 161] width 55 height 46
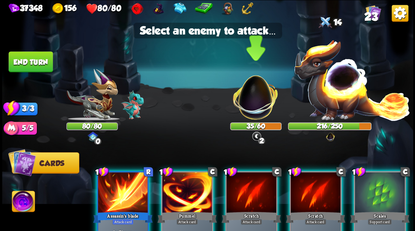
click at [258, 97] on img at bounding box center [255, 94] width 54 height 54
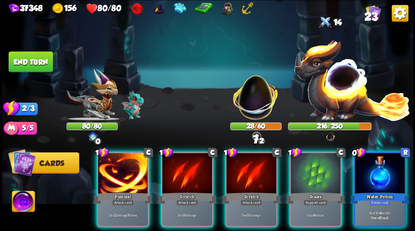
click at [396, 167] on div at bounding box center [379, 174] width 50 height 42
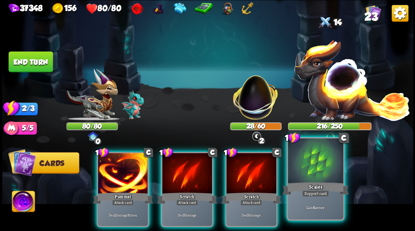
click at [315, 171] on div at bounding box center [314, 161] width 55 height 46
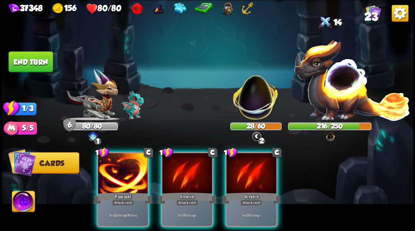
drag, startPoint x: 134, startPoint y: 179, endPoint x: 218, endPoint y: 124, distance: 100.1
click at [136, 179] on div at bounding box center [123, 174] width 50 height 42
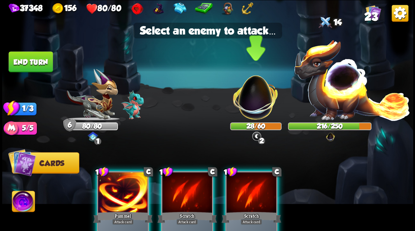
click at [246, 101] on img at bounding box center [255, 94] width 54 height 54
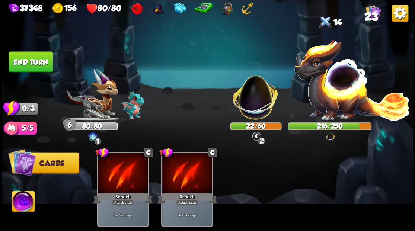
drag, startPoint x: 42, startPoint y: 59, endPoint x: 199, endPoint y: 49, distance: 156.8
click at [42, 59] on button "End turn" at bounding box center [31, 61] width 44 height 21
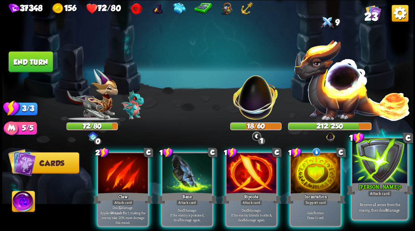
click at [373, 165] on div at bounding box center [379, 161] width 55 height 46
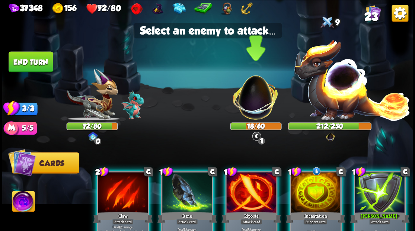
click at [254, 97] on img at bounding box center [255, 94] width 54 height 54
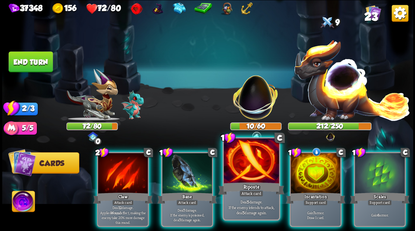
click at [249, 174] on div at bounding box center [250, 161] width 55 height 46
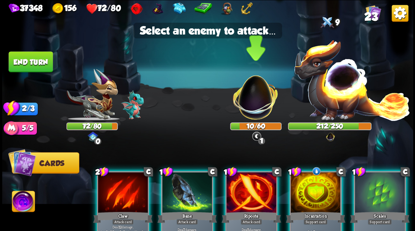
click at [246, 100] on img at bounding box center [255, 94] width 54 height 54
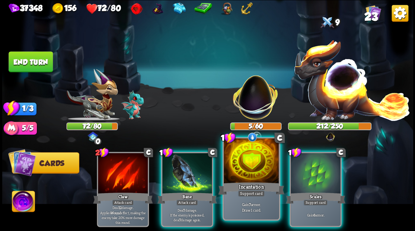
click at [249, 171] on div at bounding box center [250, 161] width 55 height 46
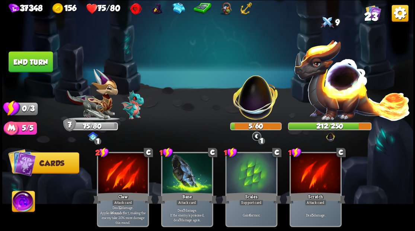
click at [37, 43] on img at bounding box center [207, 115] width 410 height 231
click at [36, 61] on button "End turn" at bounding box center [31, 61] width 44 height 21
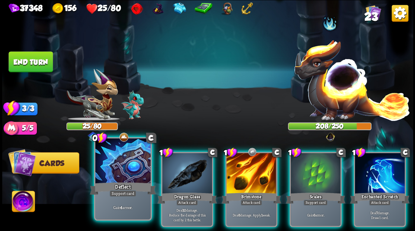
click at [120, 162] on div at bounding box center [122, 161] width 55 height 46
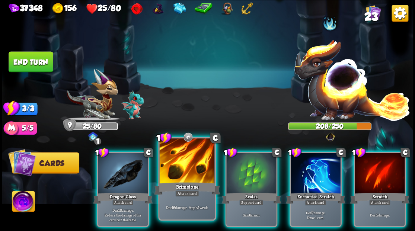
click at [180, 164] on div at bounding box center [186, 161] width 55 height 46
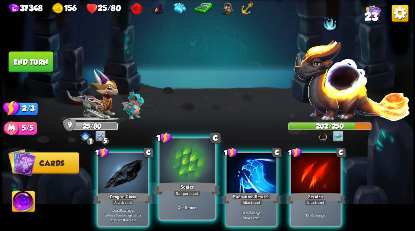
click at [182, 156] on div at bounding box center [186, 161] width 55 height 46
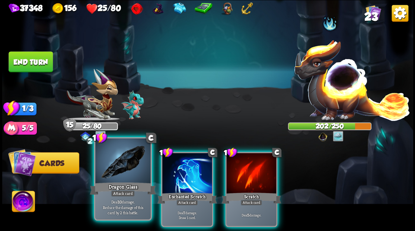
click at [115, 171] on div at bounding box center [122, 161] width 55 height 46
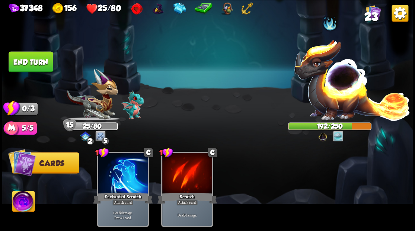
click at [32, 67] on button "End turn" at bounding box center [31, 61] width 44 height 21
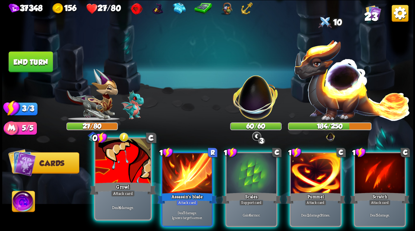
drag, startPoint x: 116, startPoint y: 175, endPoint x: 118, endPoint y: 170, distance: 5.7
click at [116, 174] on div at bounding box center [122, 161] width 55 height 46
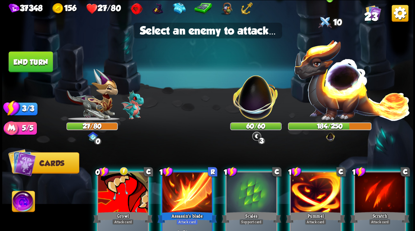
click at [326, 83] on img at bounding box center [351, 79] width 117 height 81
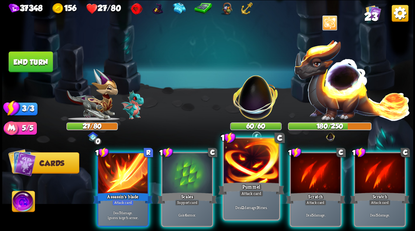
drag, startPoint x: 246, startPoint y: 173, endPoint x: 244, endPoint y: 159, distance: 14.4
click at [245, 166] on div at bounding box center [250, 161] width 55 height 46
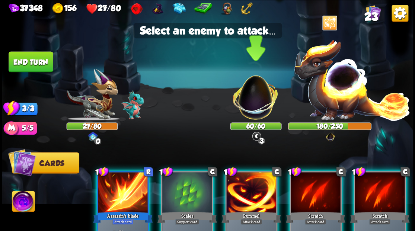
click at [255, 93] on img at bounding box center [255, 94] width 54 height 54
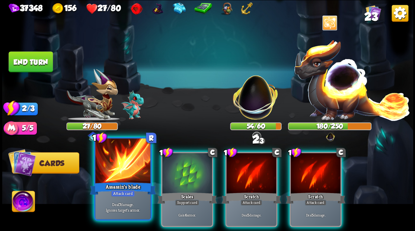
drag, startPoint x: 103, startPoint y: 185, endPoint x: 152, endPoint y: 154, distance: 58.0
click at [103, 184] on div "Assassin's blade" at bounding box center [123, 188] width 66 height 15
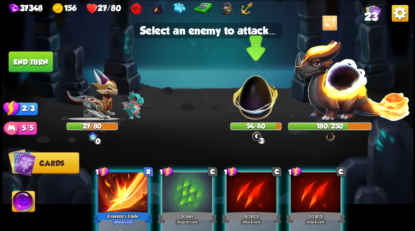
click at [251, 95] on img at bounding box center [255, 94] width 54 height 54
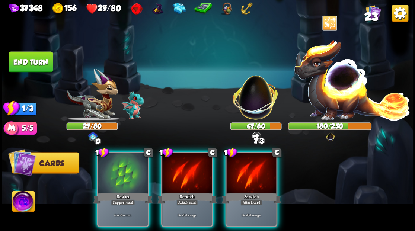
drag, startPoint x: 235, startPoint y: 160, endPoint x: 238, endPoint y: 131, distance: 28.8
click at [235, 153] on div at bounding box center [251, 174] width 50 height 42
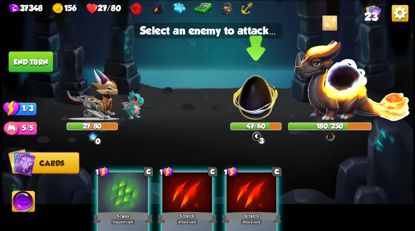
click at [257, 101] on img at bounding box center [255, 94] width 54 height 54
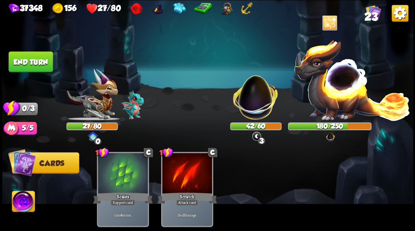
click at [36, 61] on button "End turn" at bounding box center [31, 61] width 44 height 21
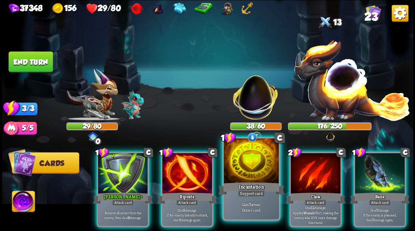
click at [245, 170] on div at bounding box center [250, 161] width 55 height 46
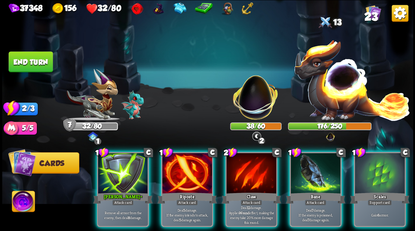
drag, startPoint x: 247, startPoint y: 168, endPoint x: 248, endPoint y: 146, distance: 22.7
click at [247, 167] on div at bounding box center [251, 174] width 50 height 42
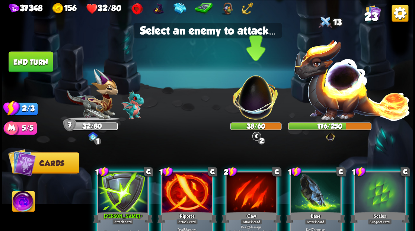
click at [249, 112] on img at bounding box center [255, 94] width 54 height 54
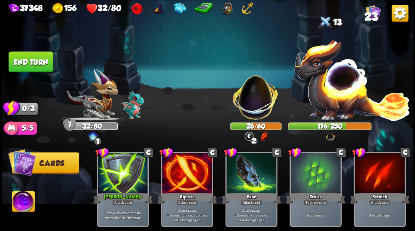
click at [30, 59] on button "End turn" at bounding box center [31, 61] width 44 height 21
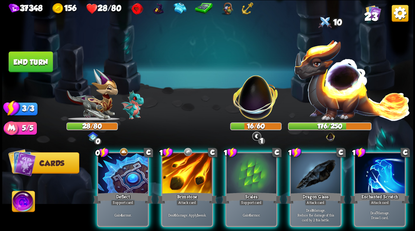
drag, startPoint x: 113, startPoint y: 174, endPoint x: 90, endPoint y: 165, distance: 24.0
click at [109, 172] on div at bounding box center [123, 174] width 50 height 42
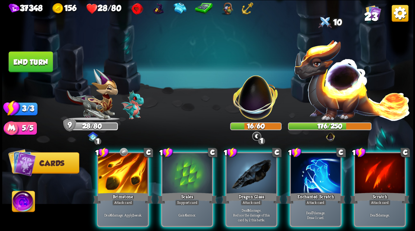
drag, startPoint x: 244, startPoint y: 171, endPoint x: 257, endPoint y: 125, distance: 48.2
click at [244, 168] on div at bounding box center [251, 174] width 50 height 42
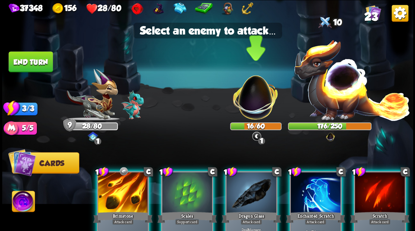
click at [252, 101] on img at bounding box center [255, 94] width 54 height 54
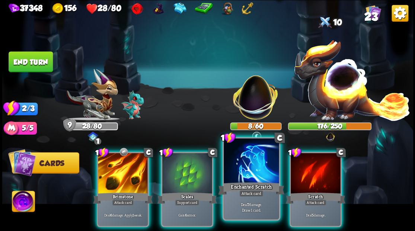
drag, startPoint x: 253, startPoint y: 180, endPoint x: 251, endPoint y: 161, distance: 19.1
click at [253, 179] on div at bounding box center [250, 161] width 55 height 46
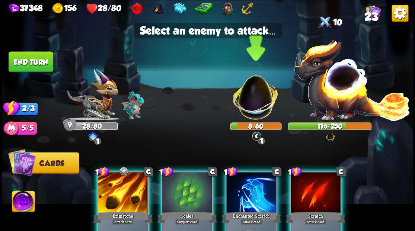
click at [250, 112] on img at bounding box center [255, 94] width 54 height 54
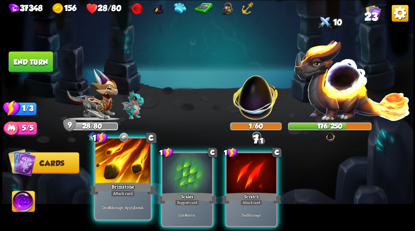
drag, startPoint x: 106, startPoint y: 186, endPoint x: 109, endPoint y: 180, distance: 7.2
click at [106, 183] on div "Brimstone" at bounding box center [123, 188] width 66 height 15
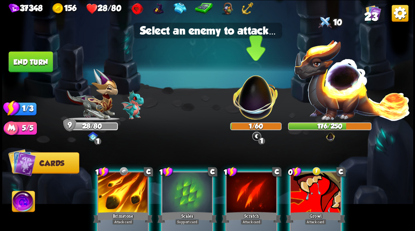
click at [252, 100] on img at bounding box center [255, 94] width 54 height 54
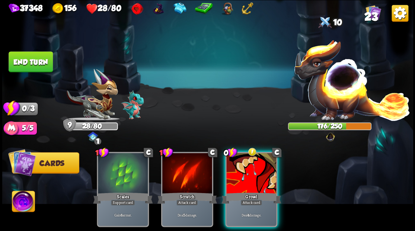
drag, startPoint x: 254, startPoint y: 180, endPoint x: 267, endPoint y: 168, distance: 17.6
click at [256, 179] on div at bounding box center [251, 174] width 50 height 42
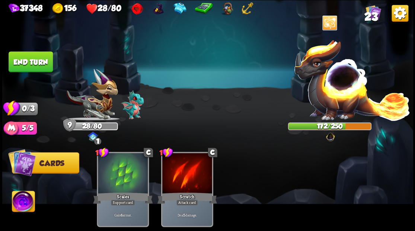
click at [26, 59] on button "End turn" at bounding box center [31, 61] width 44 height 21
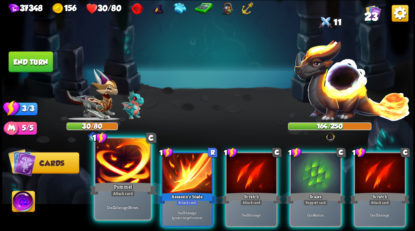
click at [122, 181] on div "Pummel" at bounding box center [123, 188] width 66 height 15
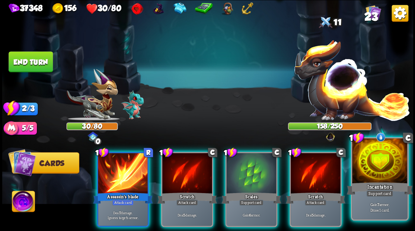
click at [387, 156] on div at bounding box center [379, 161] width 55 height 46
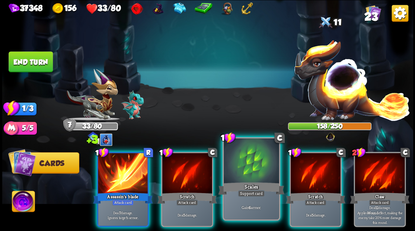
click at [248, 170] on div at bounding box center [250, 161] width 55 height 46
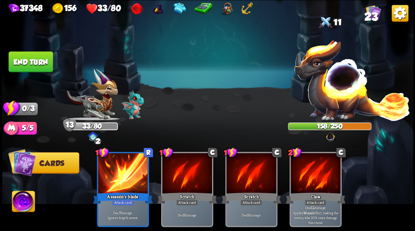
click at [36, 64] on button "End turn" at bounding box center [31, 61] width 44 height 21
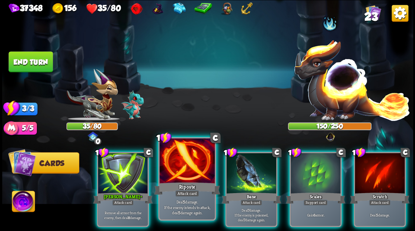
drag, startPoint x: 184, startPoint y: 167, endPoint x: 273, endPoint y: 103, distance: 110.3
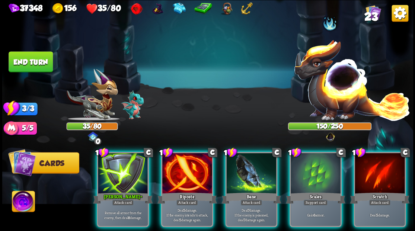
click at [184, 167] on div at bounding box center [187, 174] width 50 height 42
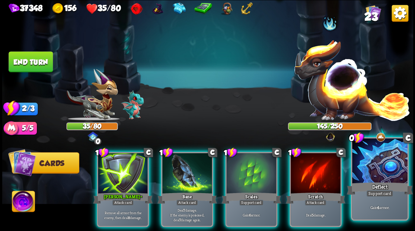
drag, startPoint x: 383, startPoint y: 181, endPoint x: 381, endPoint y: 177, distance: 4.2
click at [383, 181] on div "Deflect" at bounding box center [379, 188] width 66 height 15
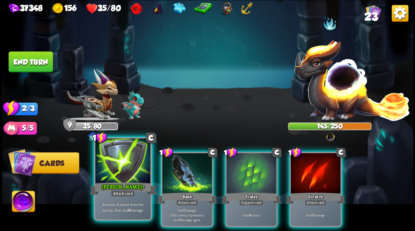
click at [101, 168] on div at bounding box center [122, 161] width 55 height 46
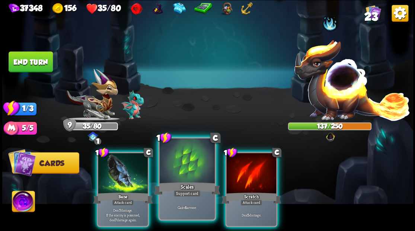
click at [188, 173] on div at bounding box center [186, 161] width 55 height 46
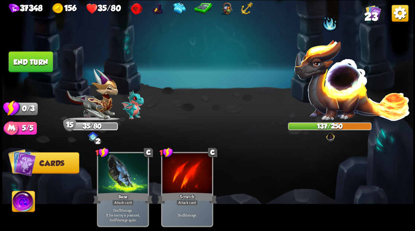
click at [11, 65] on button "End turn" at bounding box center [31, 61] width 44 height 21
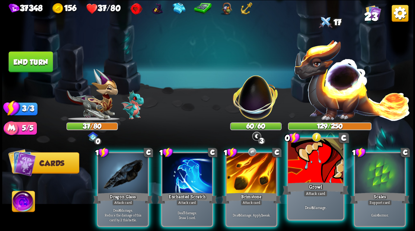
click at [309, 167] on div at bounding box center [314, 161] width 55 height 46
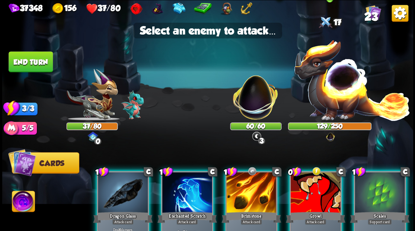
click at [333, 99] on img at bounding box center [351, 79] width 117 height 81
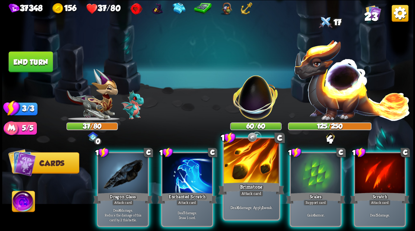
click at [250, 183] on div "Brimstone" at bounding box center [251, 188] width 66 height 15
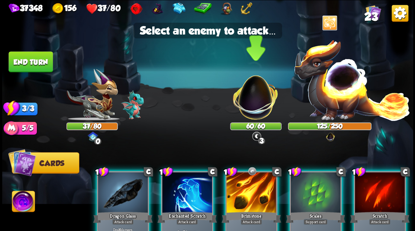
click at [252, 99] on img at bounding box center [255, 94] width 54 height 54
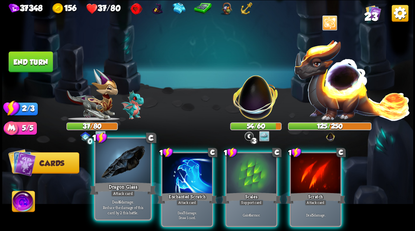
click at [115, 180] on div at bounding box center [122, 161] width 55 height 46
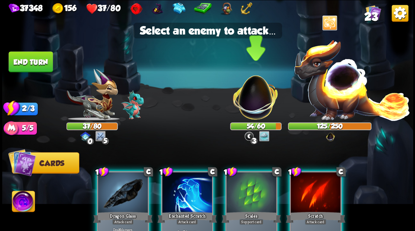
click at [250, 100] on img at bounding box center [255, 94] width 54 height 54
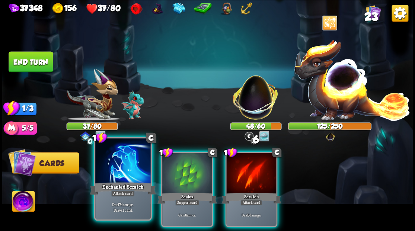
click at [122, 183] on div "Enchanted Scratch" at bounding box center [123, 188] width 66 height 15
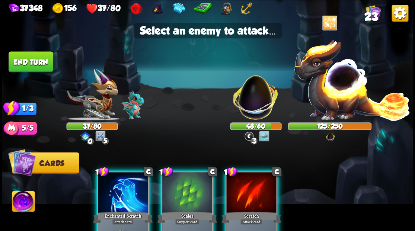
click at [115, 191] on div at bounding box center [123, 193] width 50 height 42
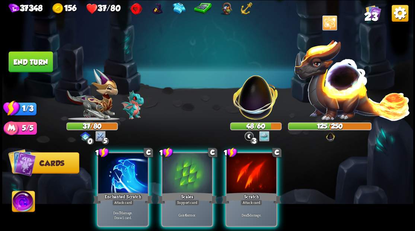
click at [254, 97] on img at bounding box center [255, 94] width 54 height 54
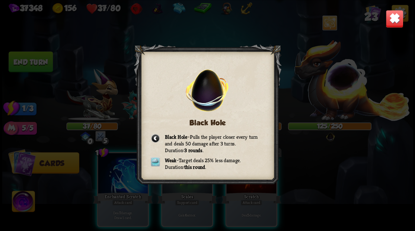
click at [394, 24] on img at bounding box center [394, 19] width 18 height 18
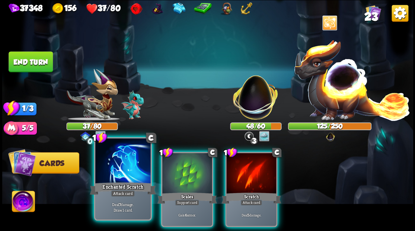
click at [124, 191] on div "Attack card" at bounding box center [122, 193] width 24 height 7
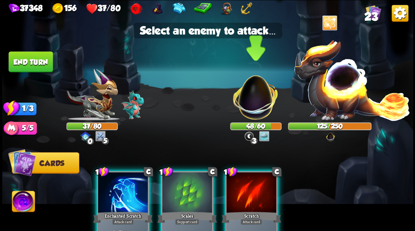
click at [259, 97] on img at bounding box center [255, 94] width 54 height 54
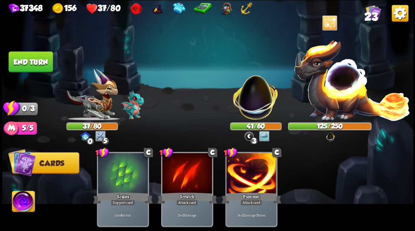
click at [31, 59] on button "End turn" at bounding box center [31, 61] width 44 height 21
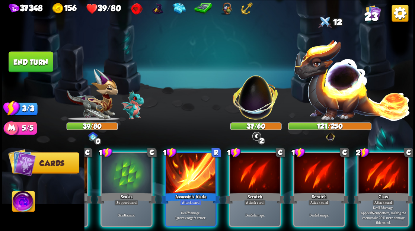
scroll to position [0, 0]
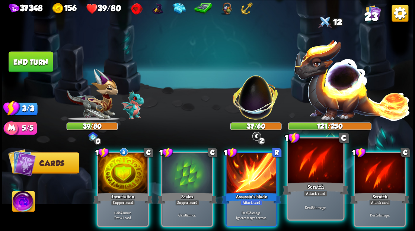
drag, startPoint x: 326, startPoint y: 188, endPoint x: 317, endPoint y: 183, distance: 10.3
click at [325, 187] on div "Scratch" at bounding box center [315, 188] width 66 height 15
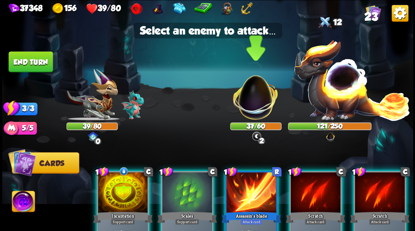
click at [254, 132] on img at bounding box center [256, 136] width 10 height 10
